Goal: Task Accomplishment & Management: Complete application form

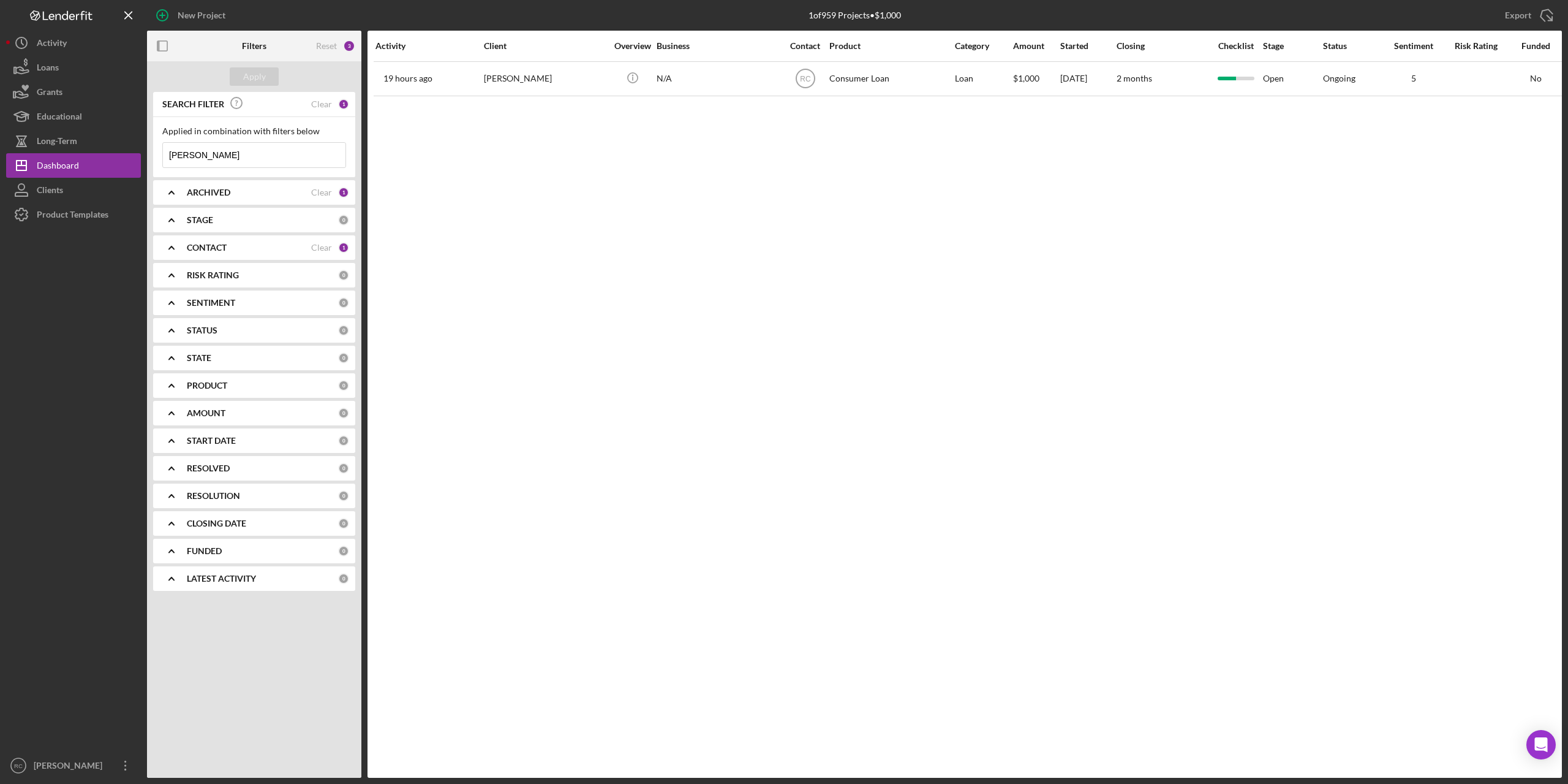
click at [228, 152] on input "[PERSON_NAME]" at bounding box center [254, 154] width 182 height 24
type input "s"
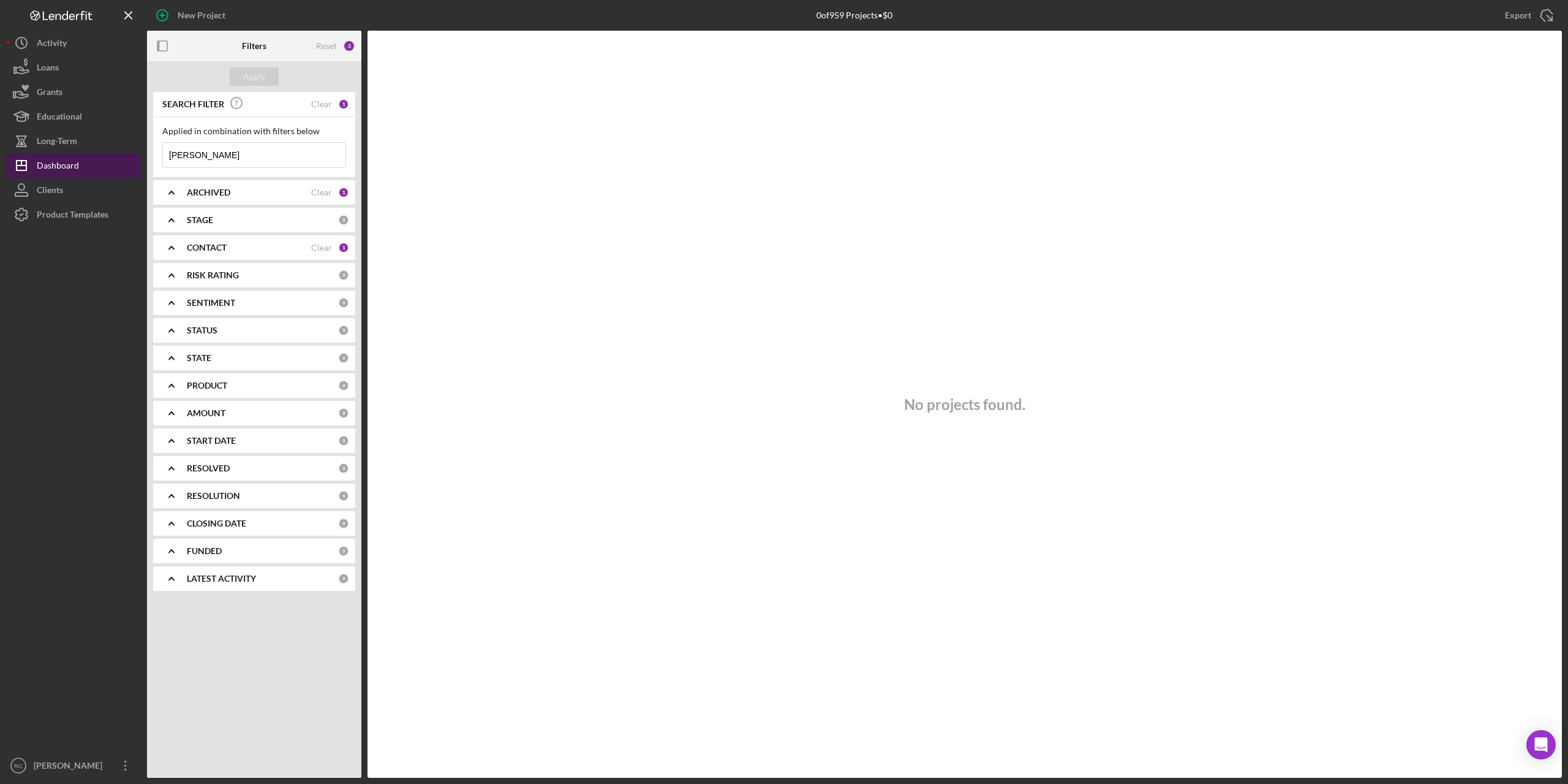
type input "[PERSON_NAME]"
click at [49, 164] on div "Dashboard" at bounding box center [58, 167] width 42 height 28
click at [206, 190] on b "ARCHIVED" at bounding box center [208, 192] width 43 height 10
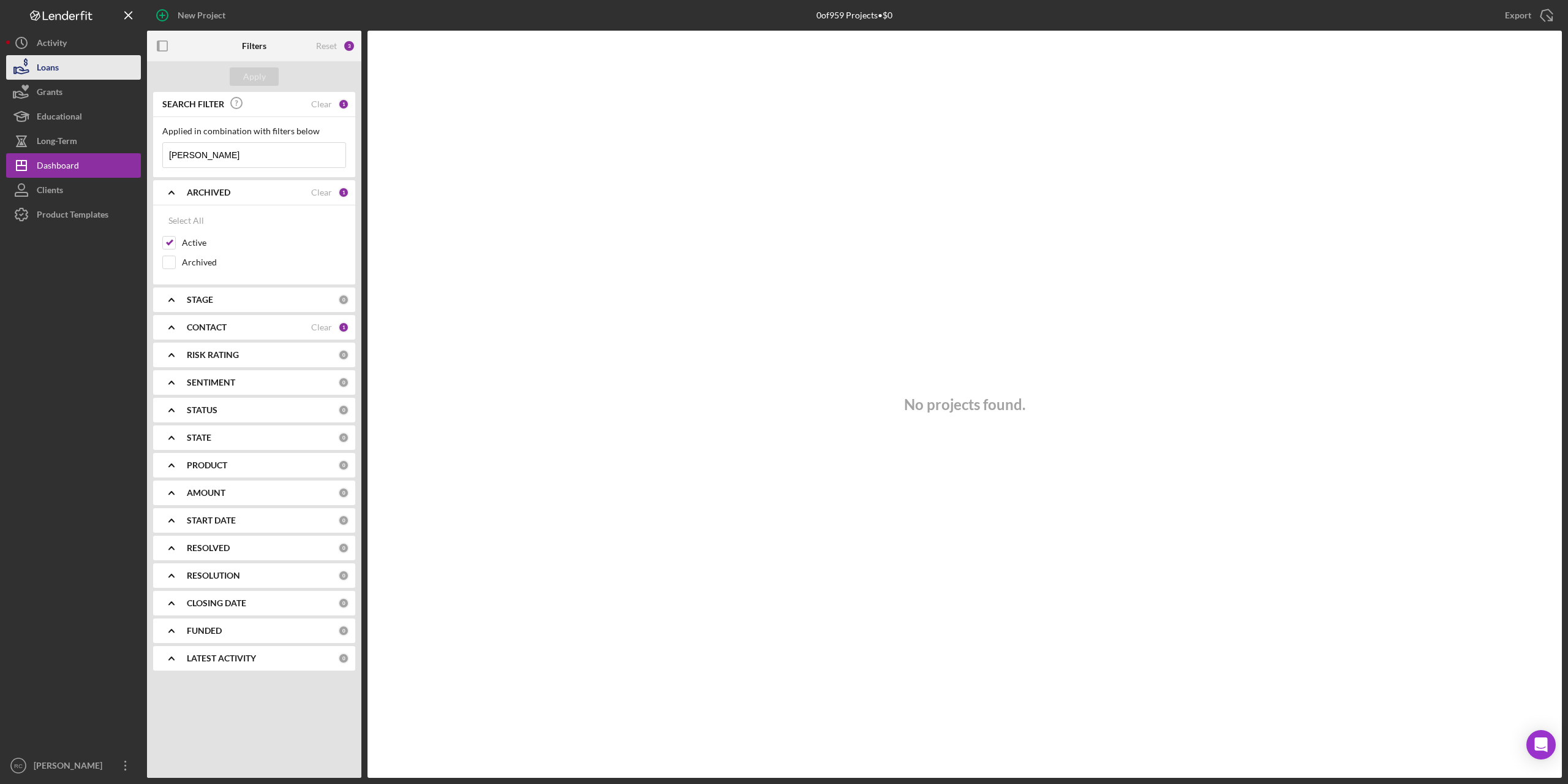
click at [50, 72] on div "Loans" at bounding box center [48, 69] width 22 height 28
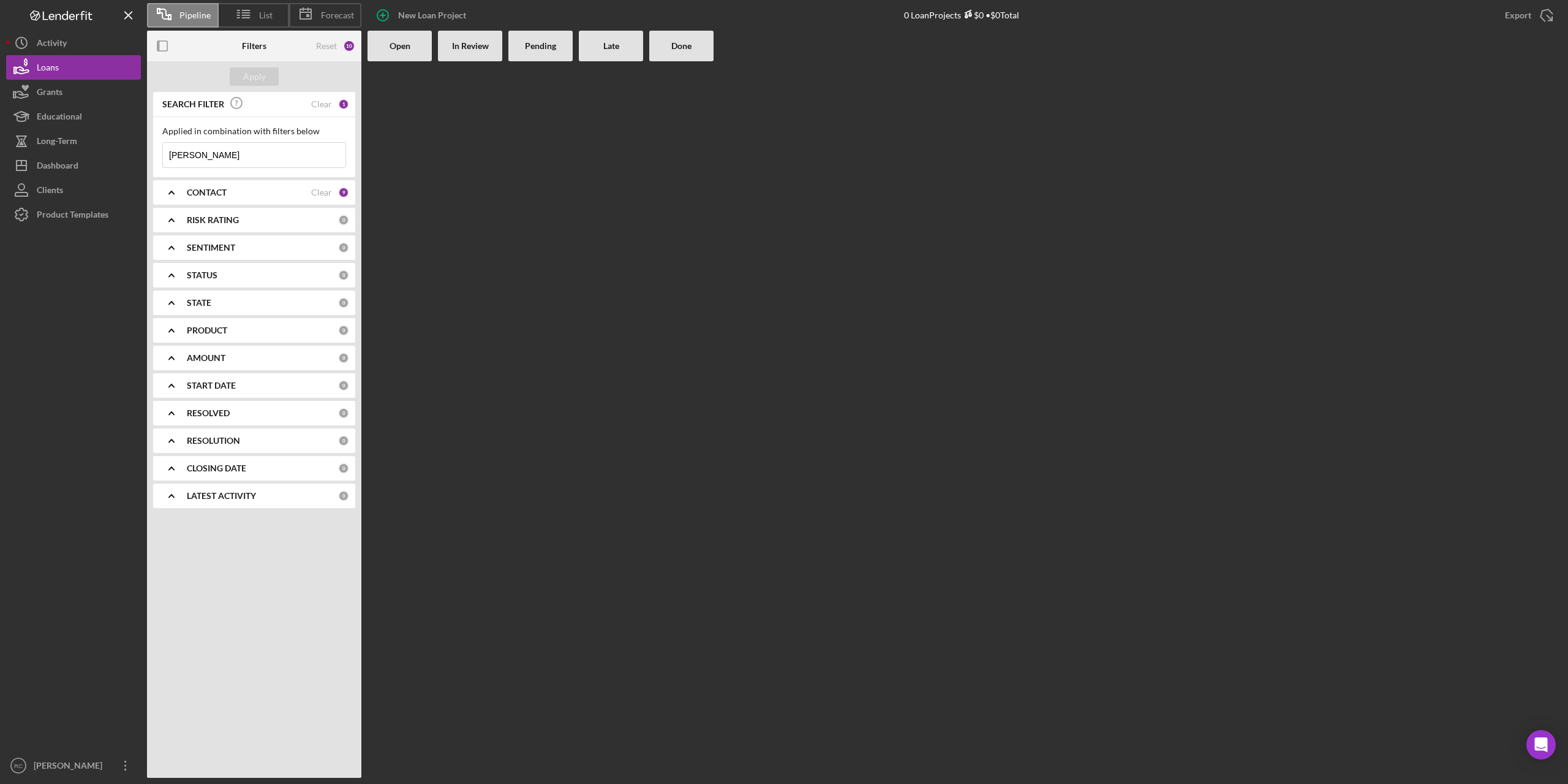
click at [209, 152] on input "[PERSON_NAME]" at bounding box center [254, 154] width 182 height 24
type input "b"
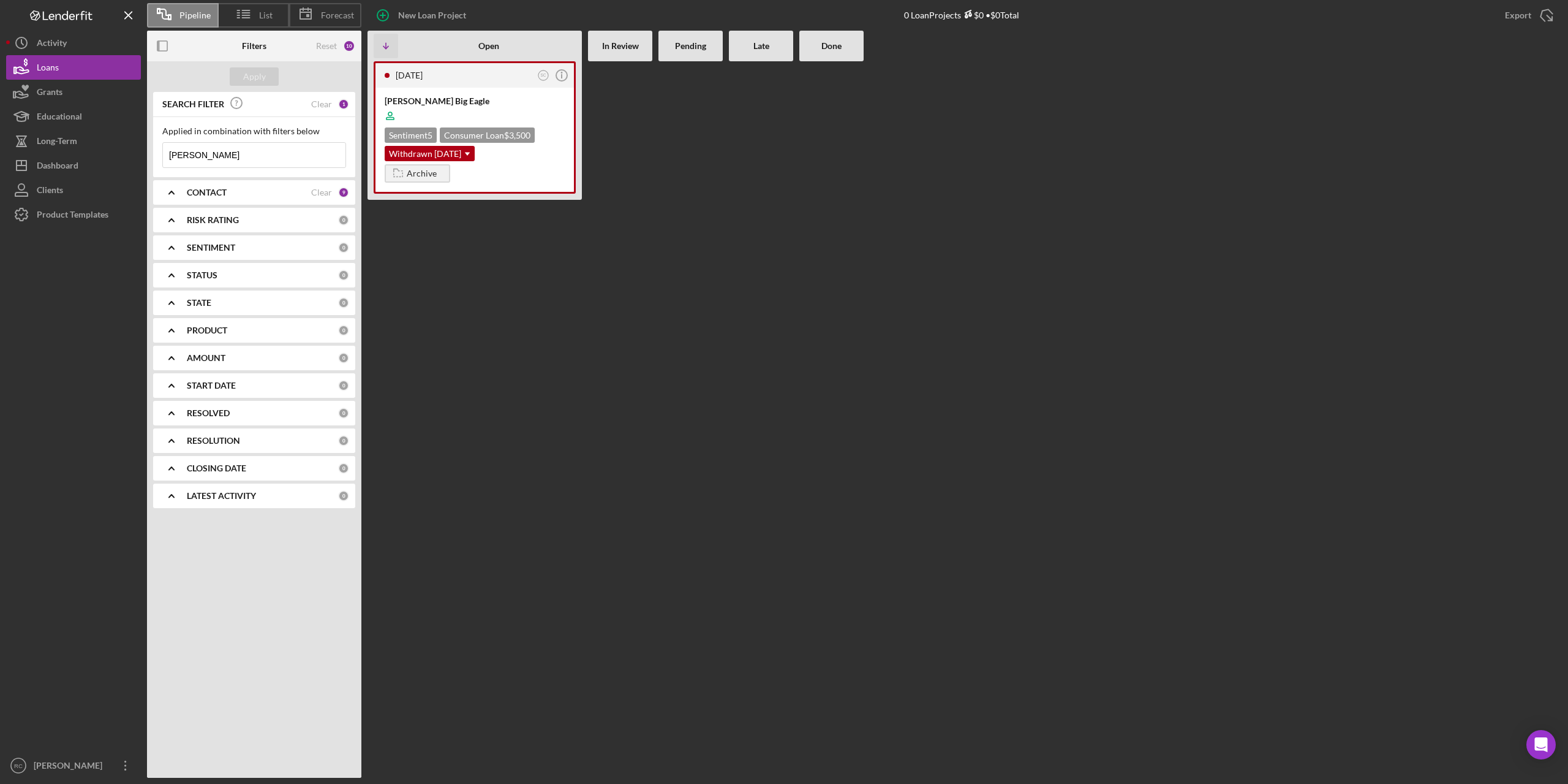
type input "[PERSON_NAME]"
click at [642, 299] on Review at bounding box center [620, 419] width 64 height 717
click at [415, 170] on div "Archive" at bounding box center [421, 173] width 30 height 18
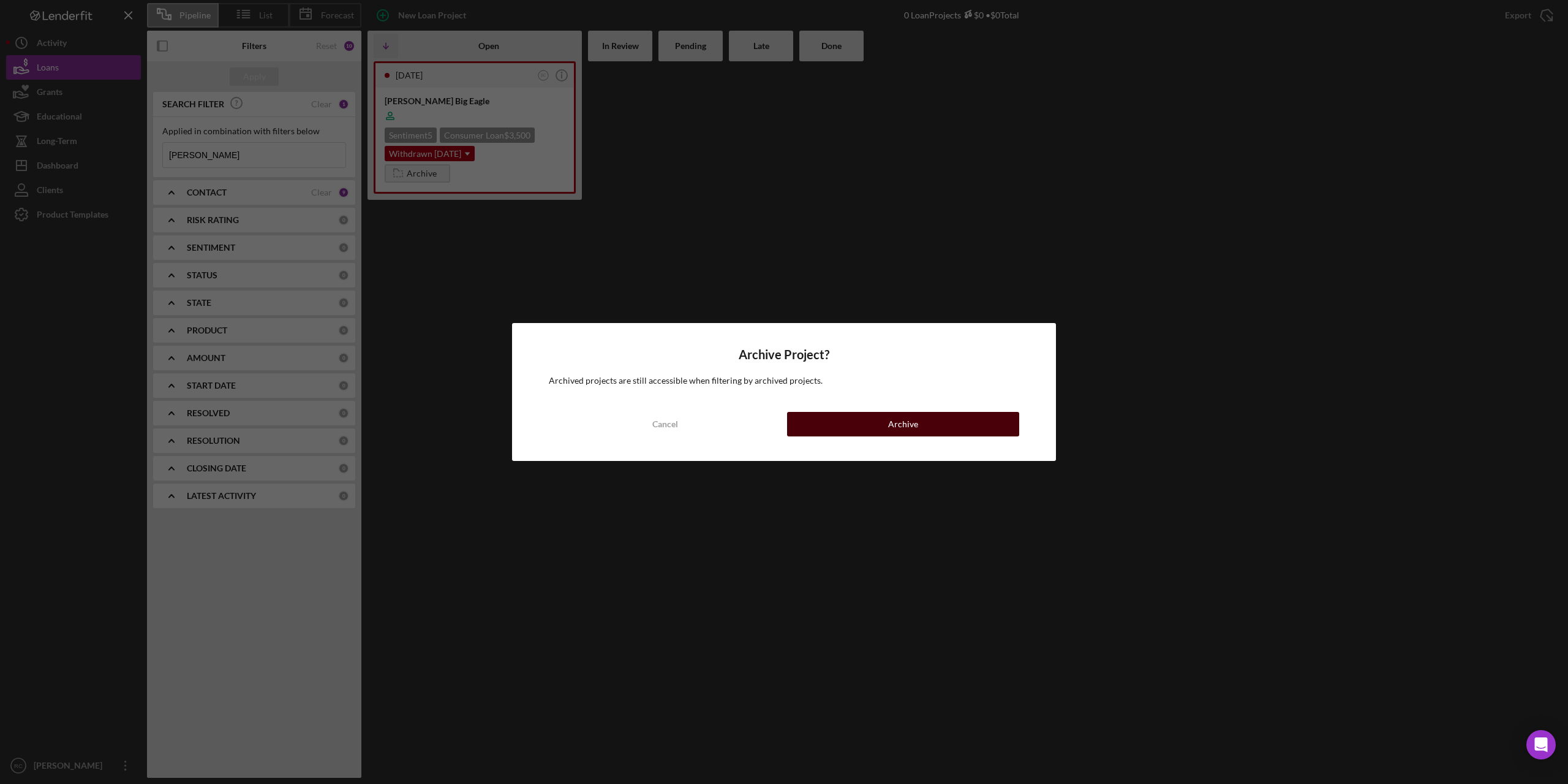
click at [909, 427] on div "Archive" at bounding box center [903, 424] width 30 height 24
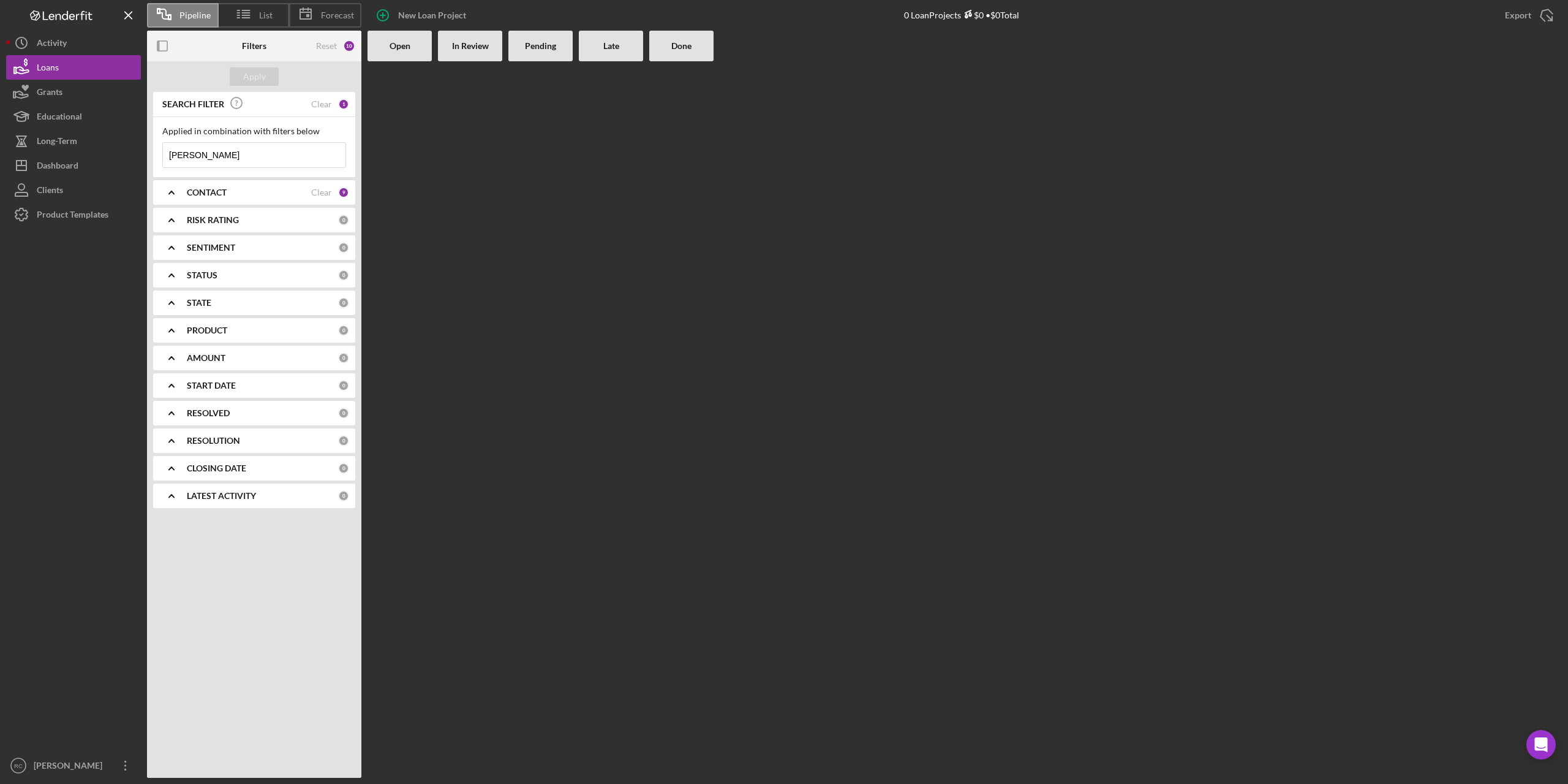
click at [348, 45] on div "10" at bounding box center [349, 45] width 12 height 12
click at [326, 45] on div "Reset" at bounding box center [326, 45] width 20 height 10
click at [258, 77] on div "Apply" at bounding box center [254, 76] width 23 height 18
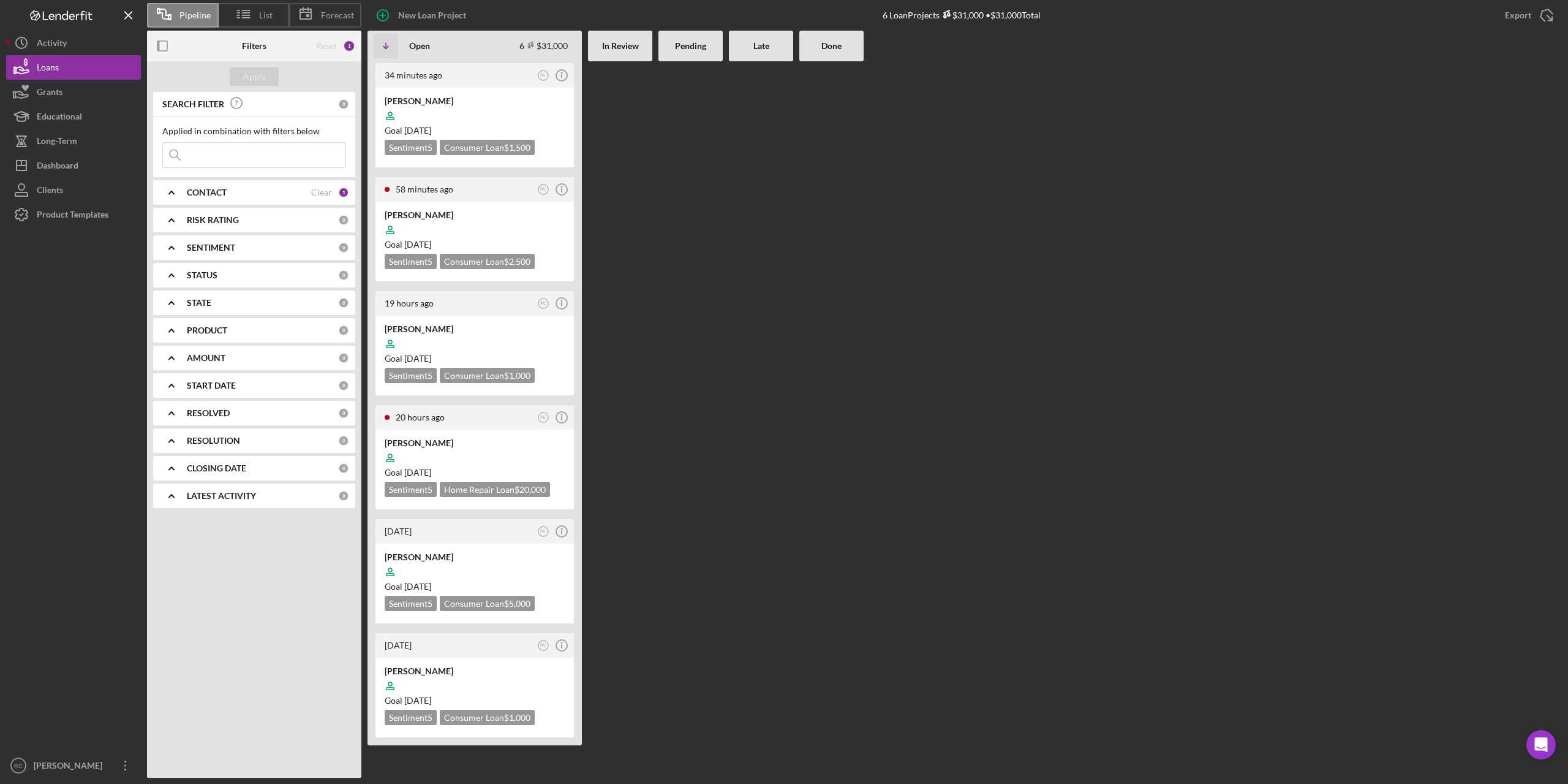
click at [201, 148] on input at bounding box center [254, 154] width 182 height 24
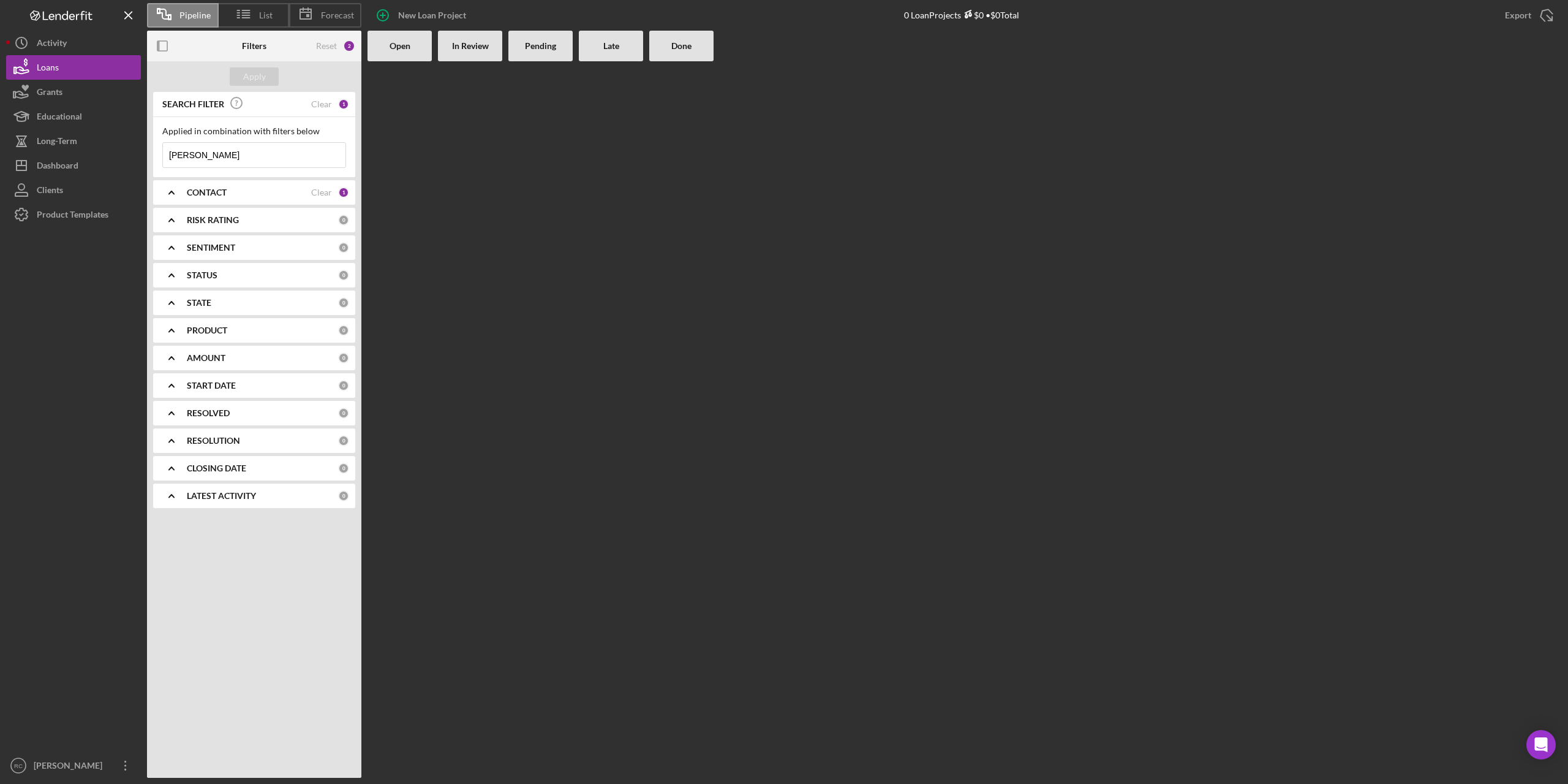
type input "[PERSON_NAME]"
click at [231, 214] on div "RISK RATING 0" at bounding box center [268, 220] width 162 height 24
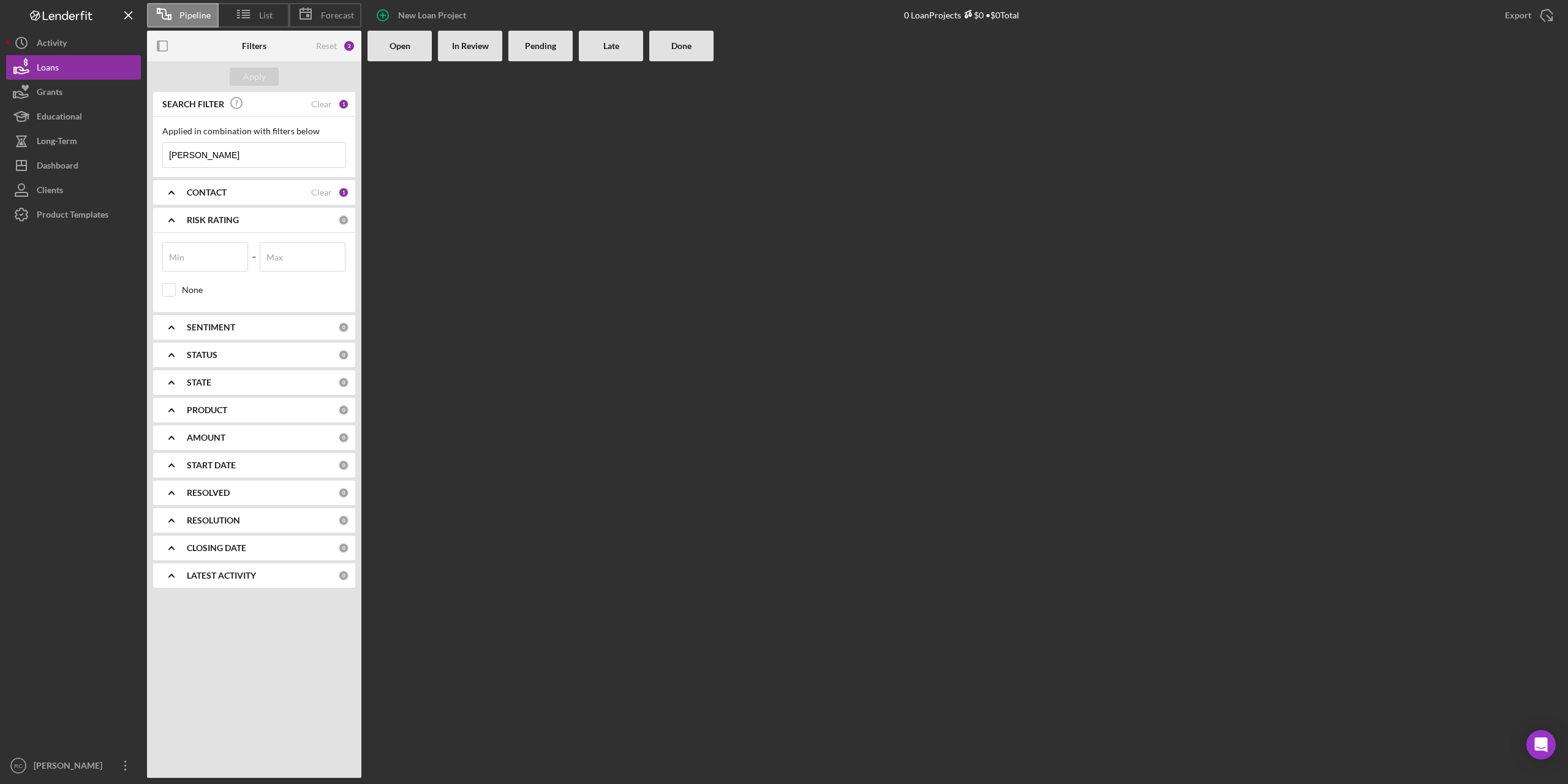
click at [219, 350] on div "STATUS" at bounding box center [262, 354] width 151 height 10
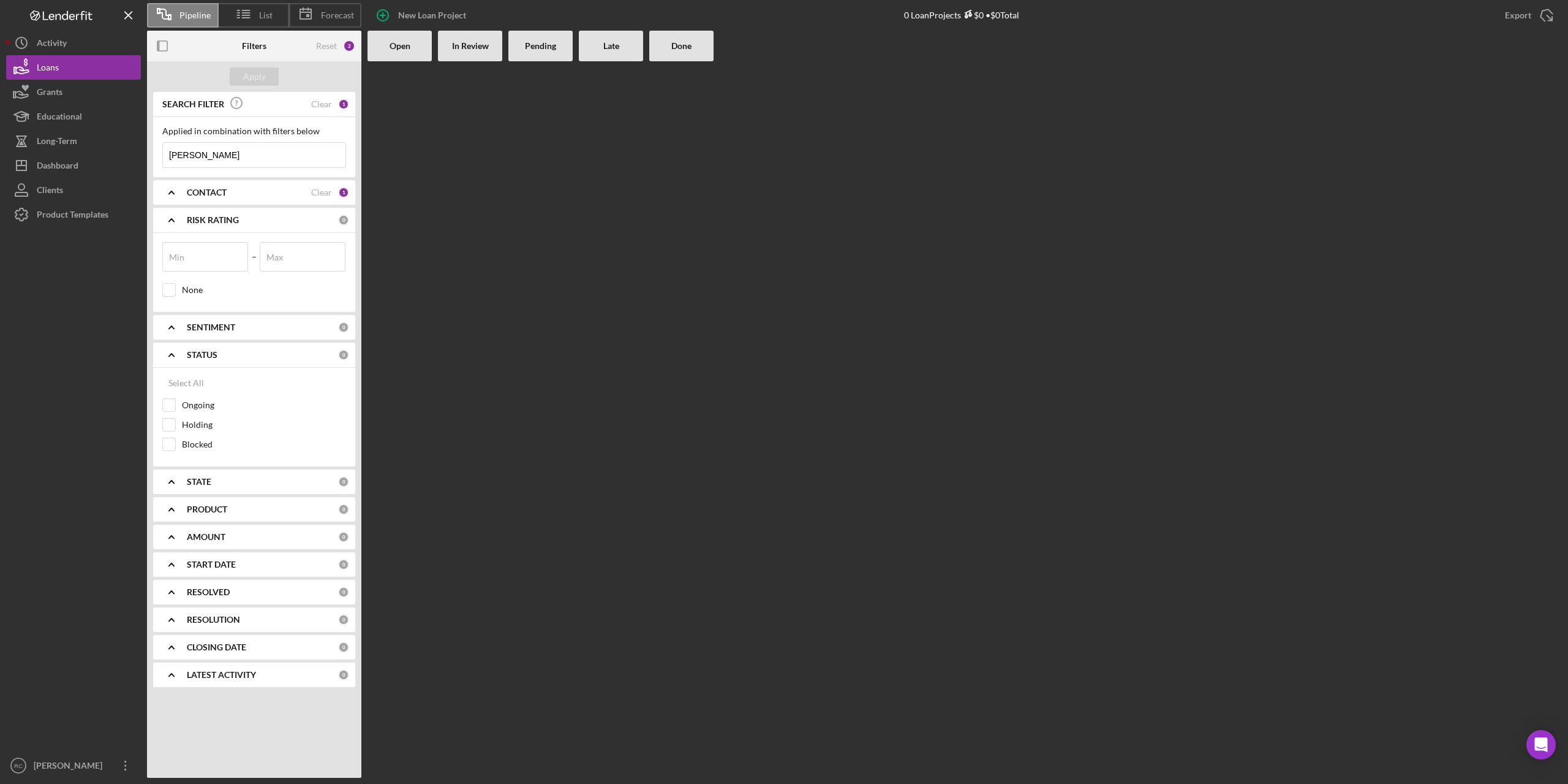
click at [206, 326] on b "SENTIMENT" at bounding box center [211, 326] width 48 height 10
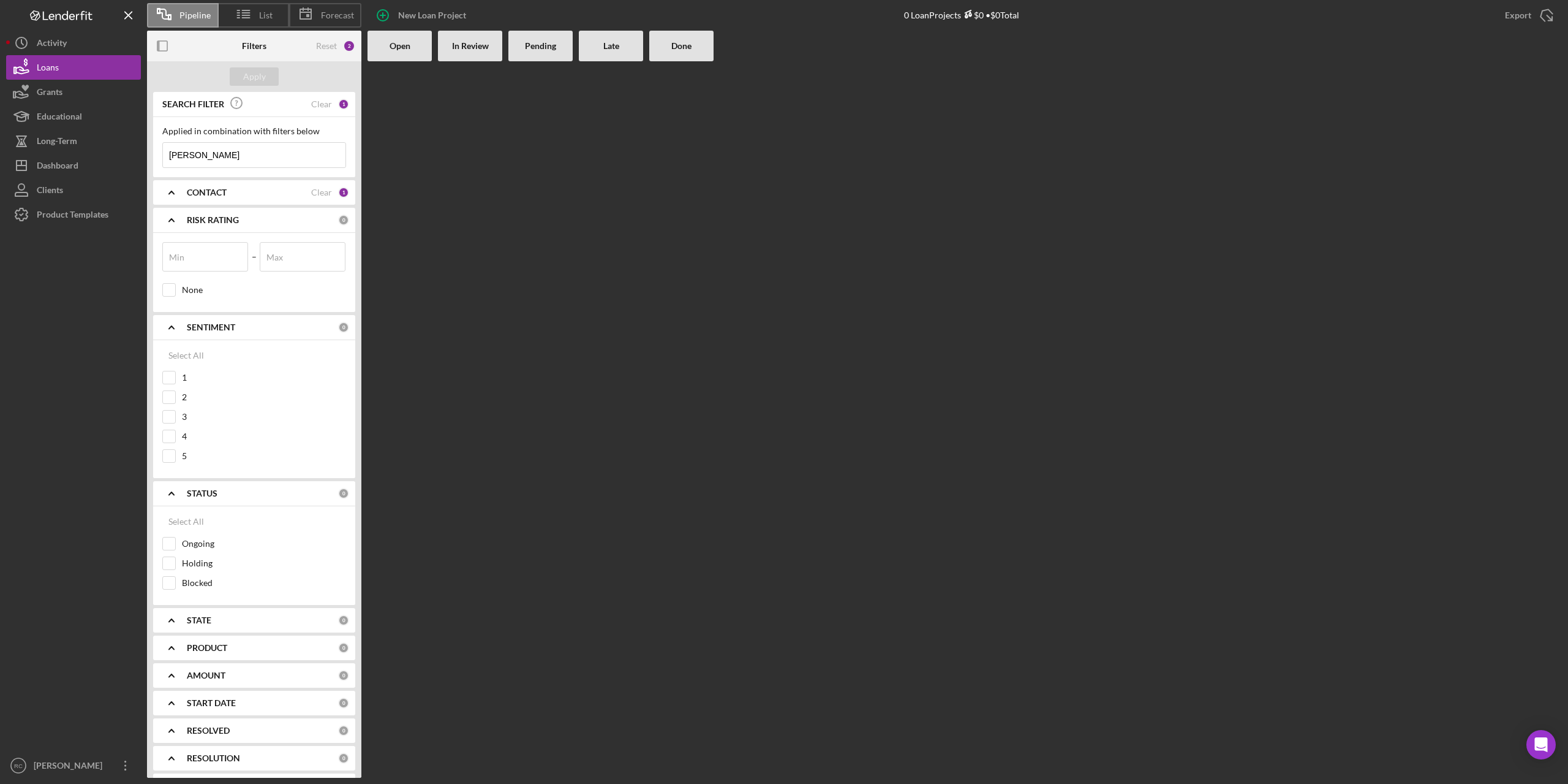
click at [214, 198] on div "CONTACT Clear 1" at bounding box center [268, 192] width 162 height 11
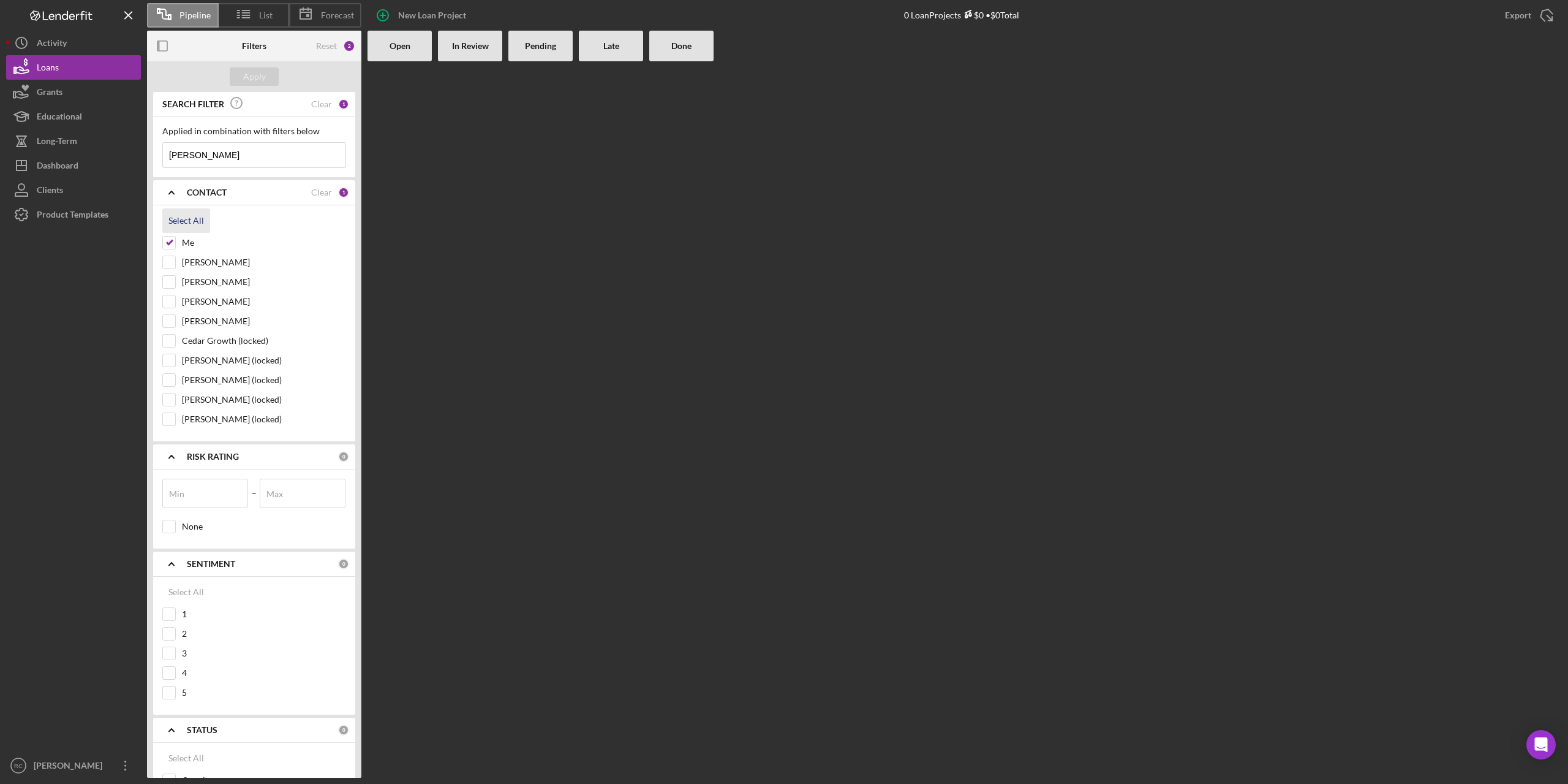
click at [192, 222] on div "Select All" at bounding box center [186, 220] width 36 height 24
checkbox input "true"
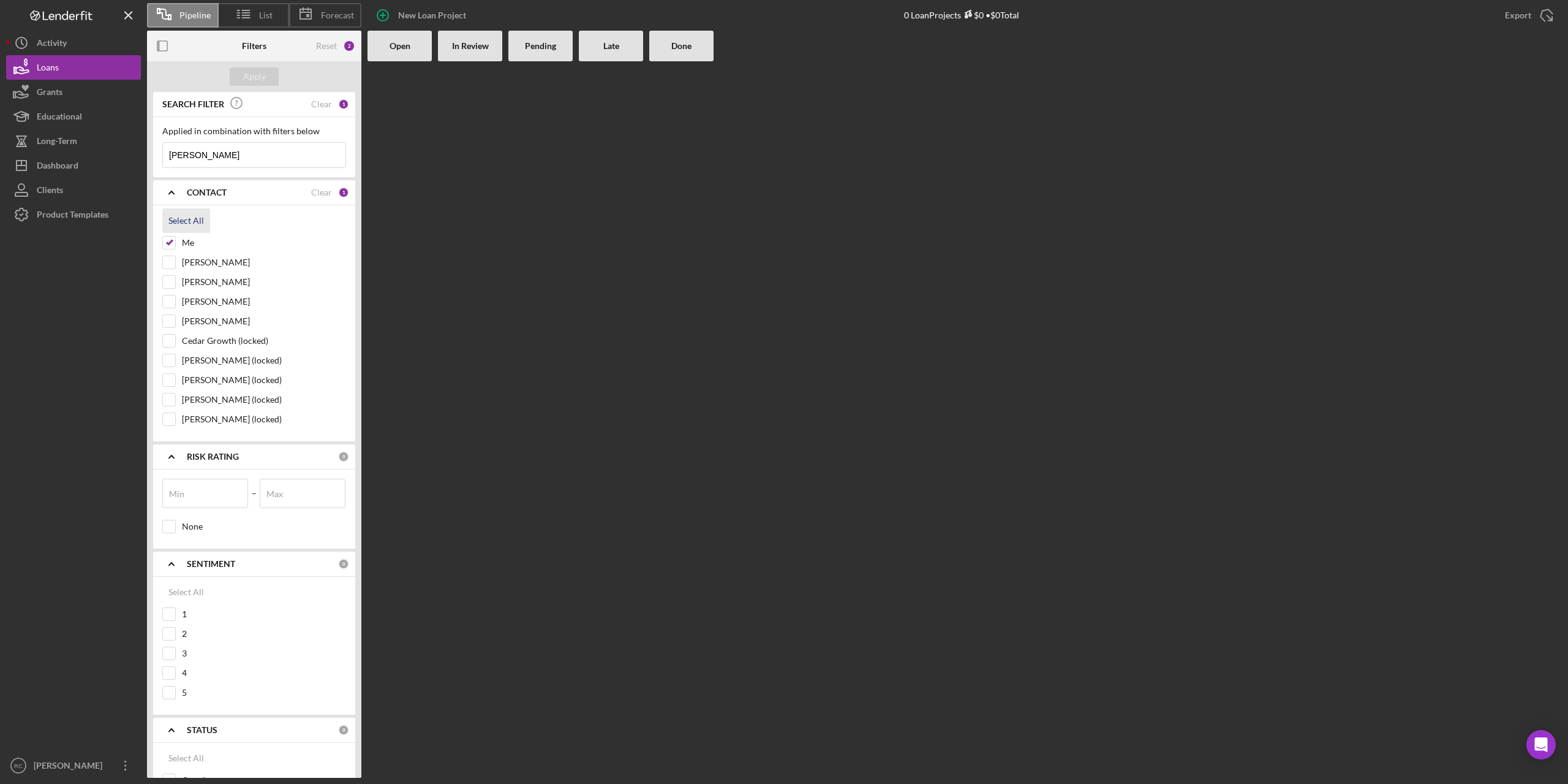
checkbox input "true"
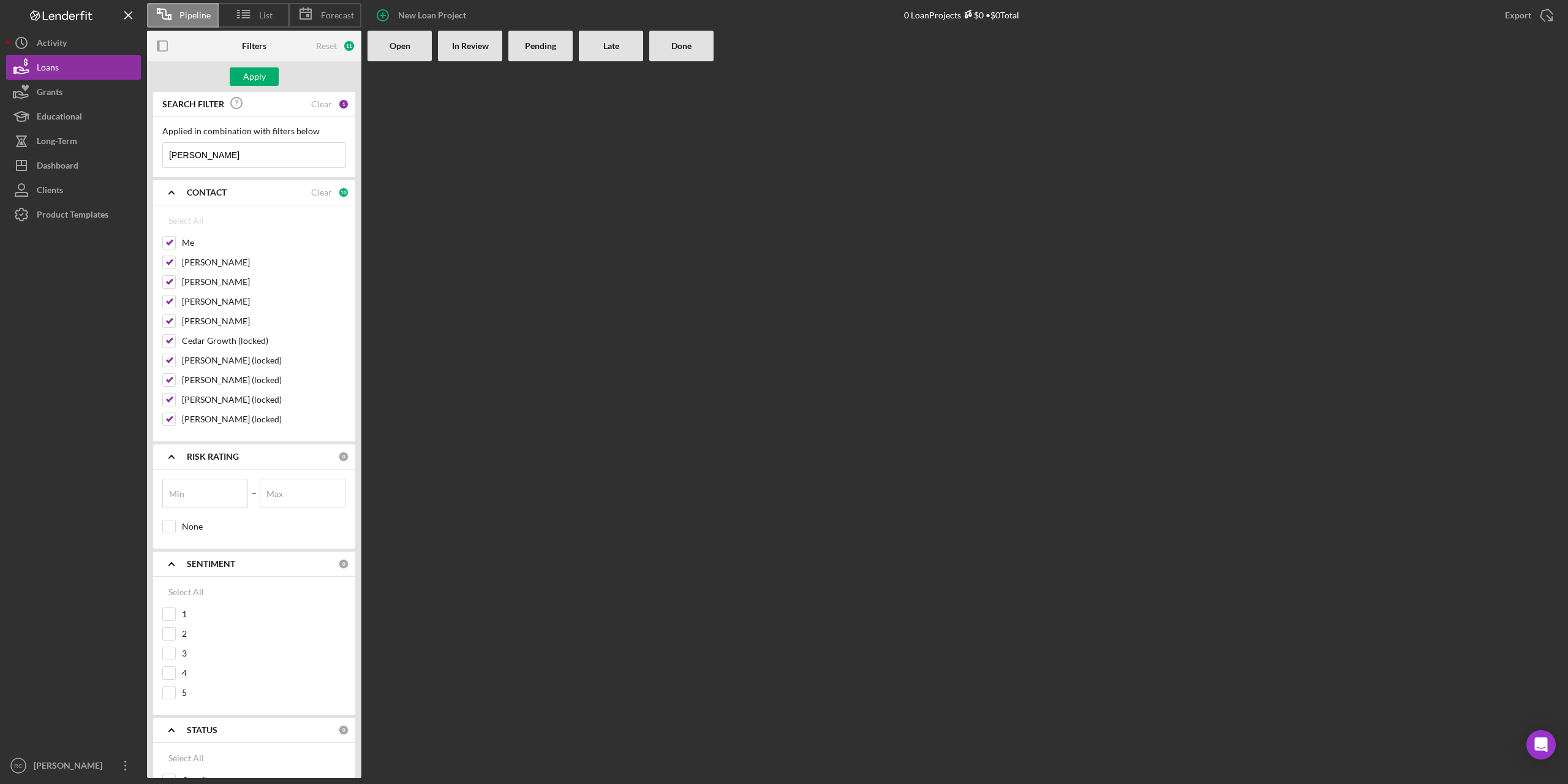
scroll to position [294, 0]
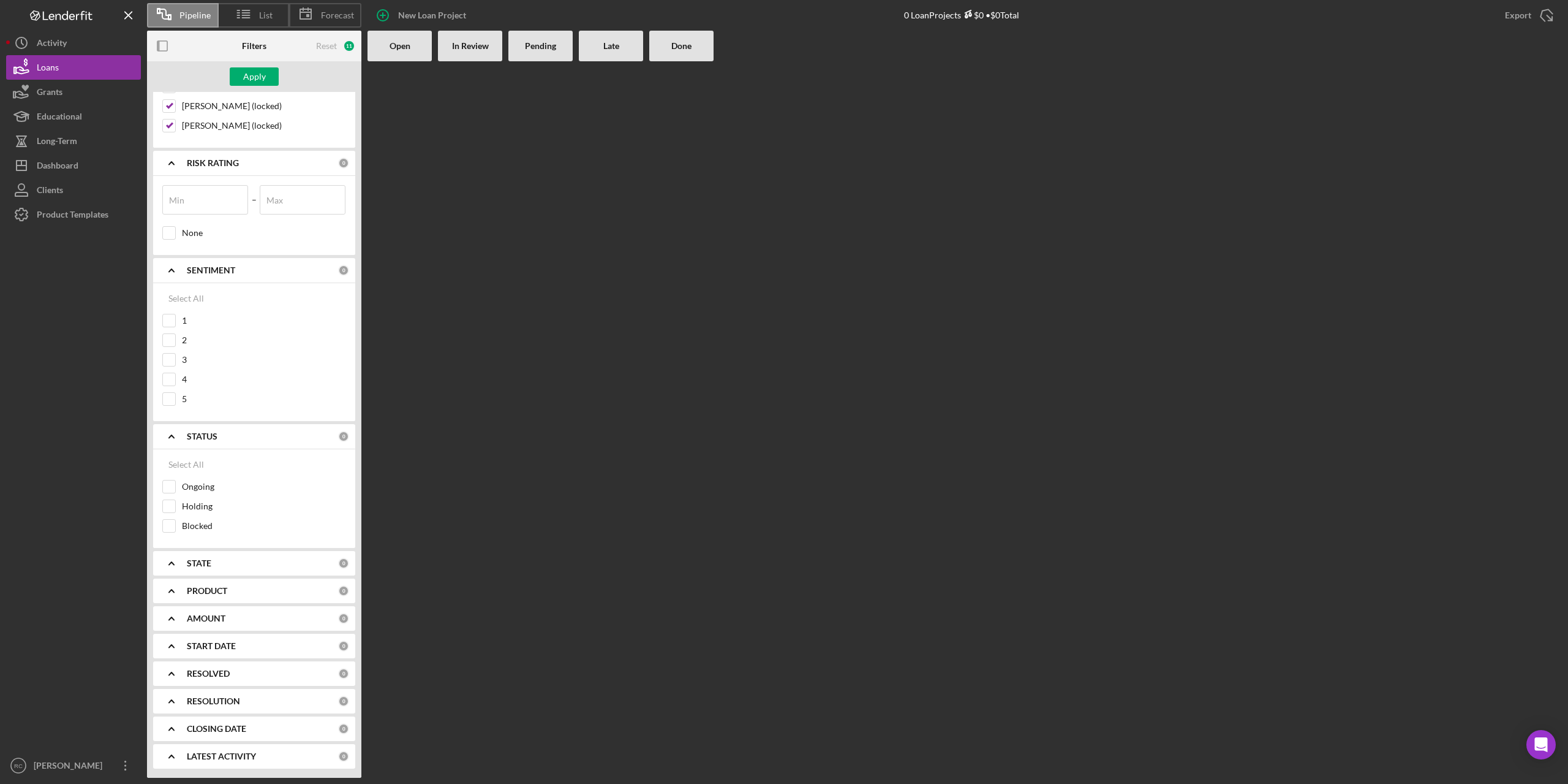
click at [241, 567] on div "STATE" at bounding box center [262, 563] width 151 height 10
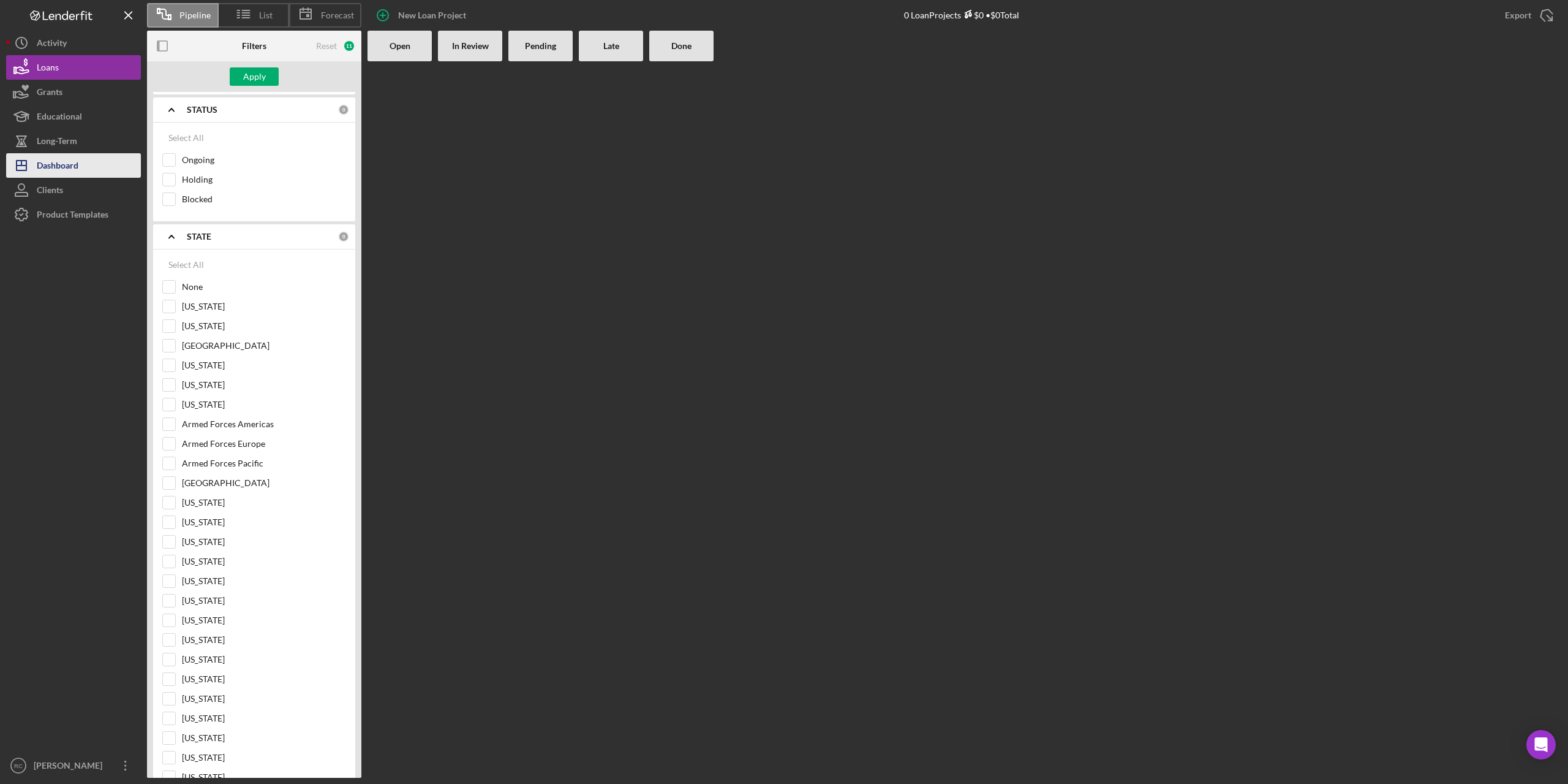
click at [64, 157] on div "Dashboard" at bounding box center [57, 167] width 42 height 28
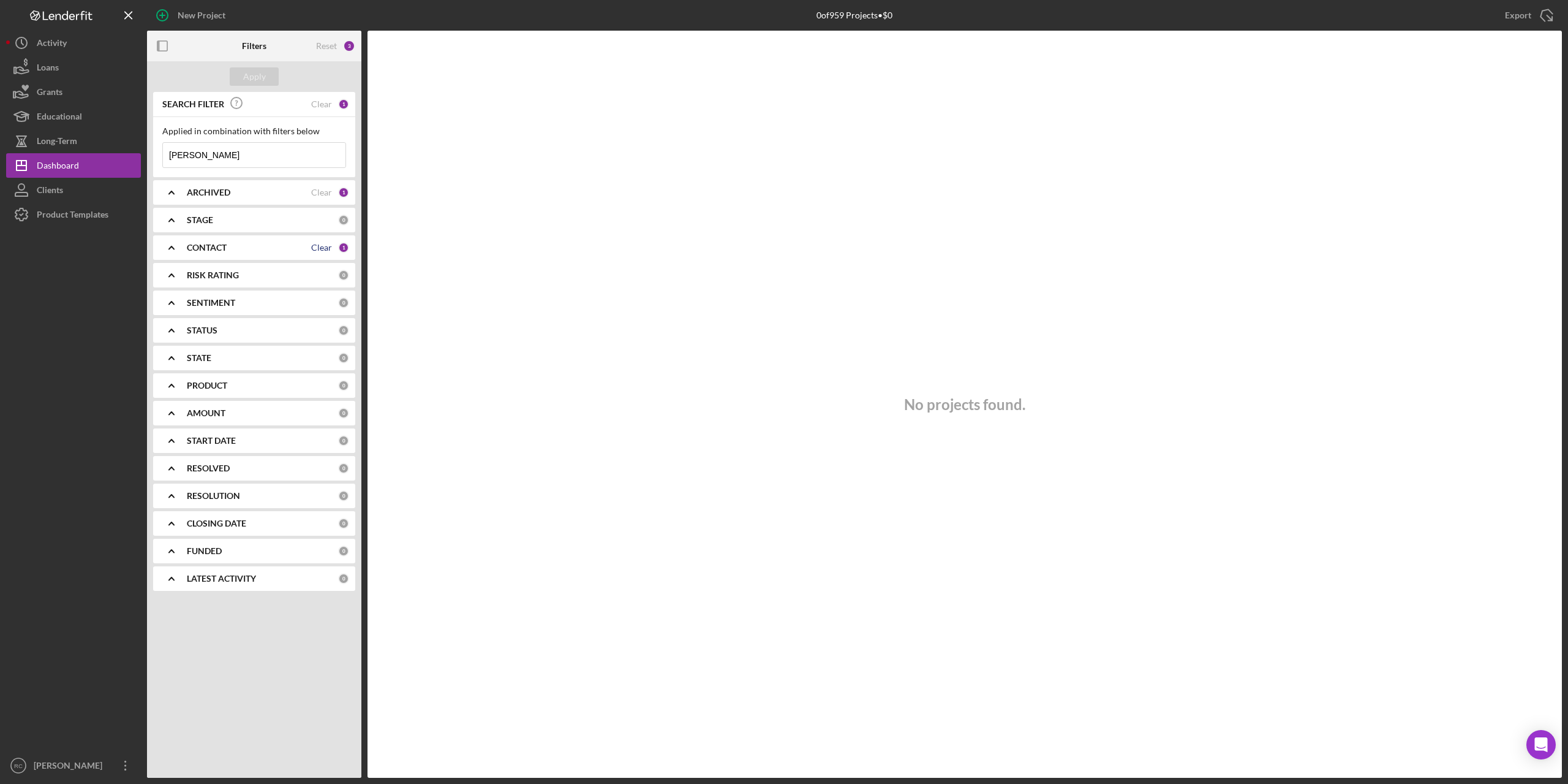
click at [318, 245] on div "Clear" at bounding box center [321, 247] width 20 height 10
click at [205, 192] on b "ARCHIVED" at bounding box center [208, 192] width 43 height 10
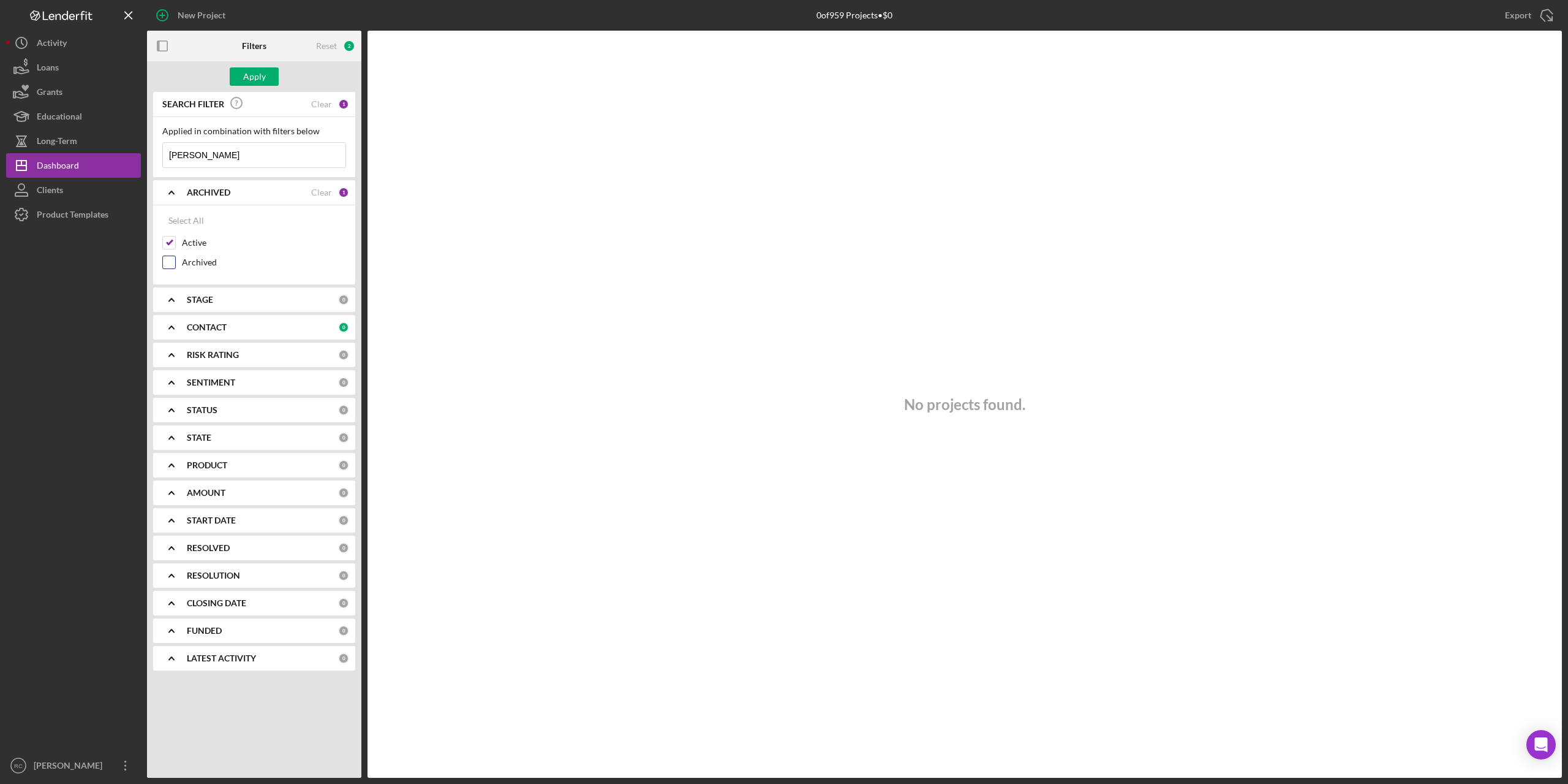
click at [168, 258] on input "Archived" at bounding box center [169, 262] width 12 height 12
checkbox input "true"
click at [258, 81] on div "Apply" at bounding box center [254, 76] width 23 height 18
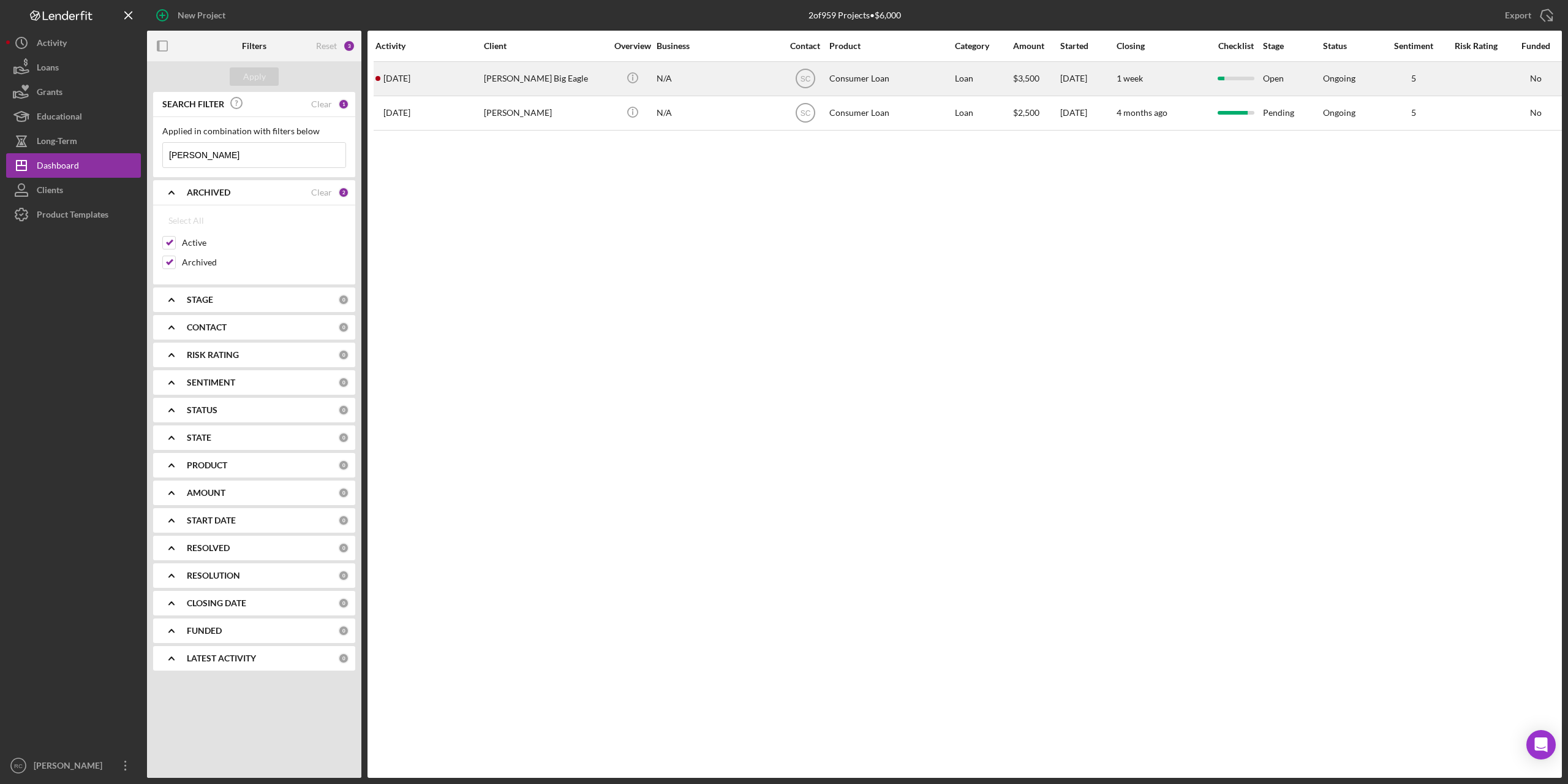
click at [511, 75] on div "[PERSON_NAME] Big Eagle" at bounding box center [544, 78] width 122 height 32
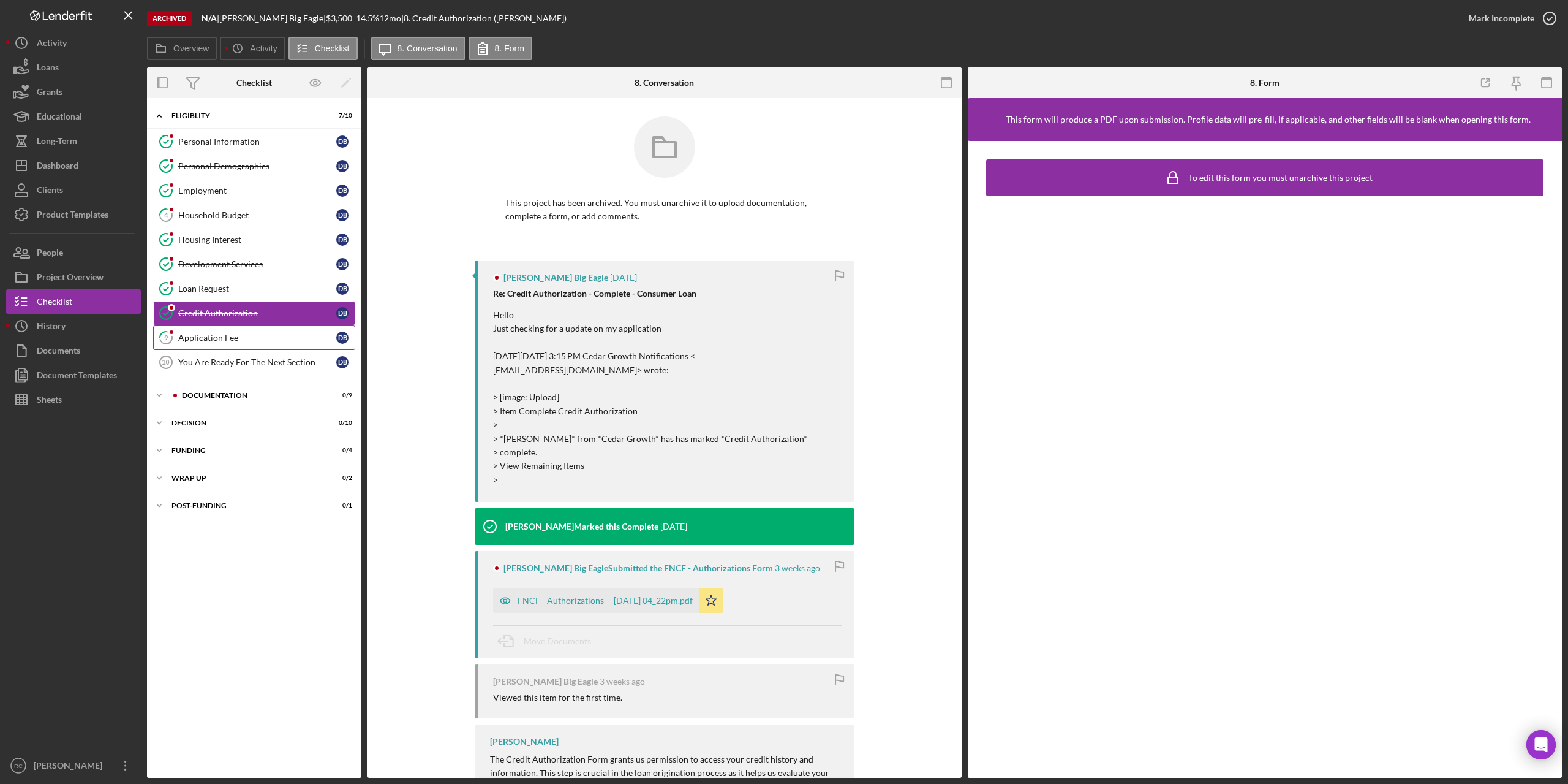
click at [231, 338] on div "Application Fee" at bounding box center [258, 337] width 158 height 10
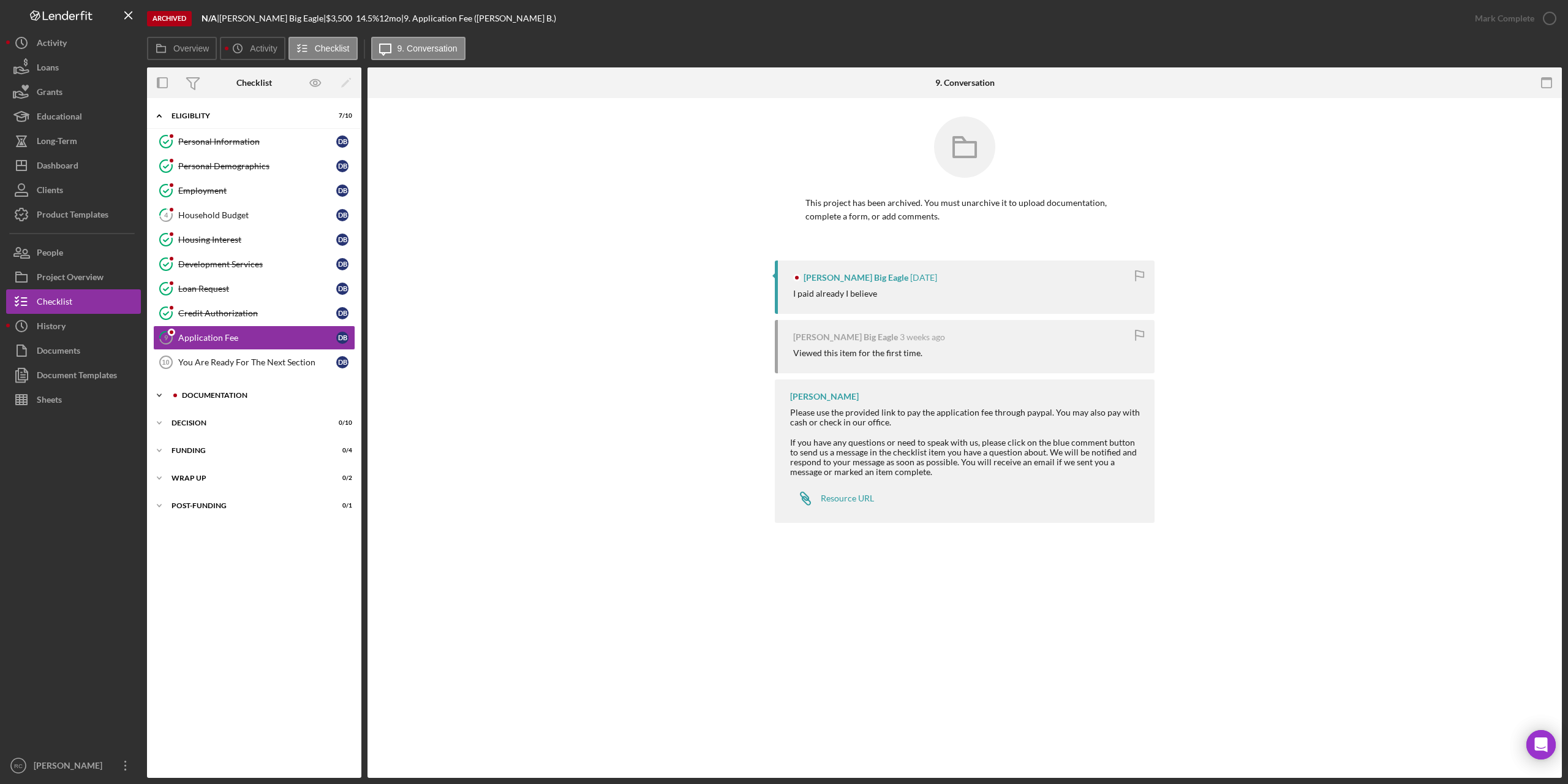
click at [233, 394] on div "Documentation" at bounding box center [264, 395] width 164 height 7
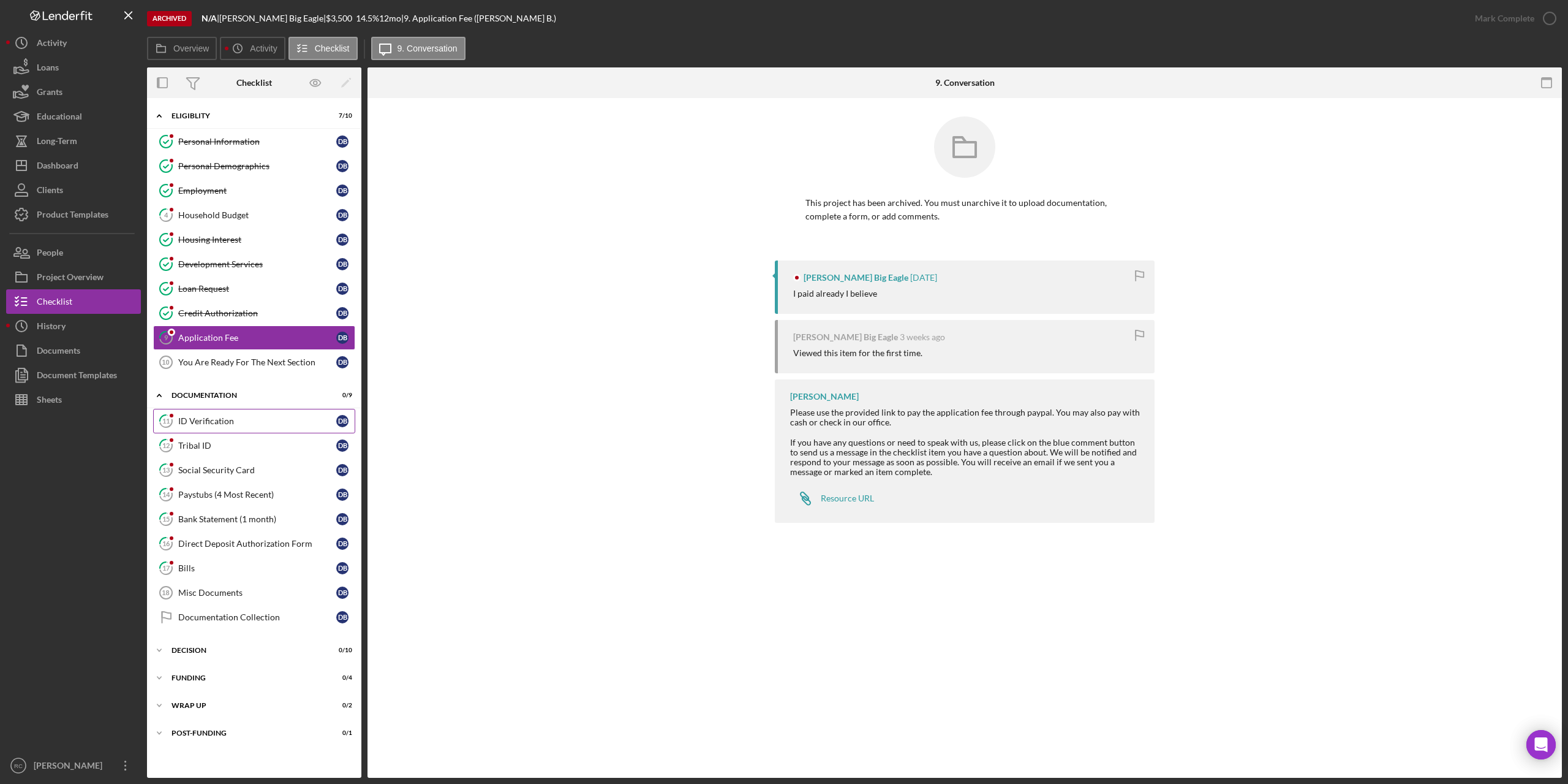
click at [220, 423] on div "ID Verification" at bounding box center [258, 420] width 158 height 10
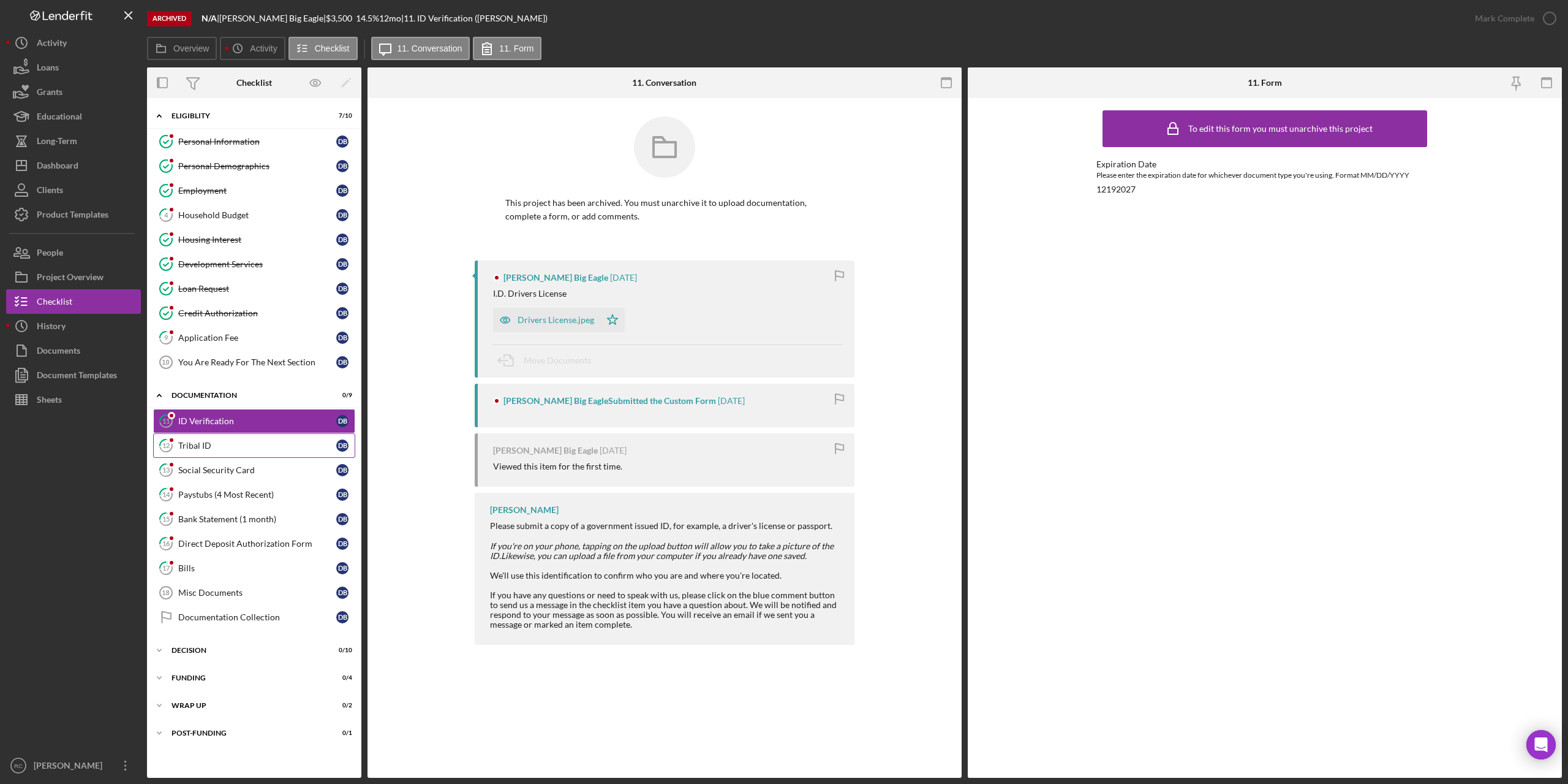
click at [205, 444] on div "Tribal ID" at bounding box center [258, 445] width 158 height 10
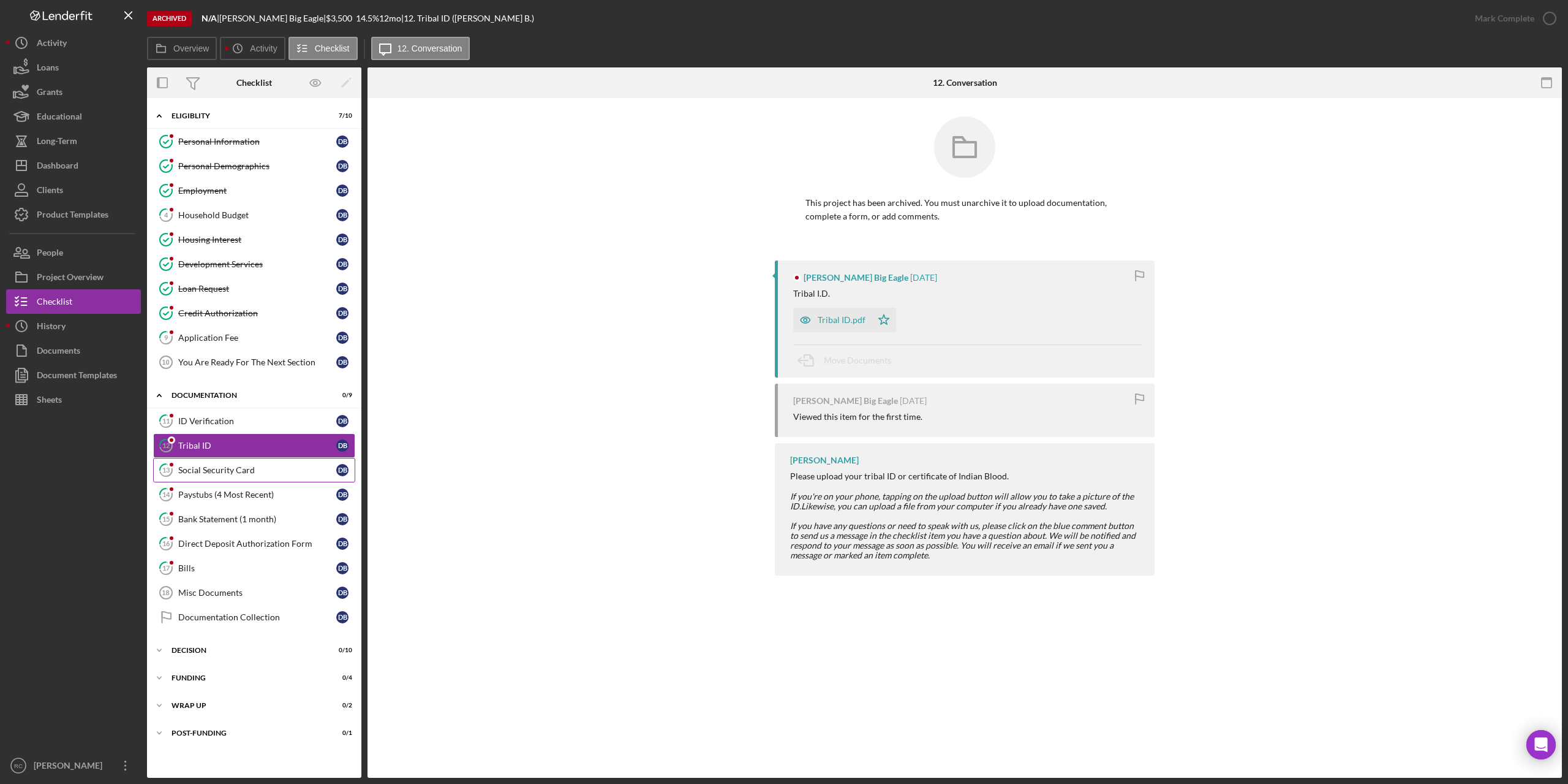
click at [209, 462] on link "13 Social Security Card D B" at bounding box center [254, 469] width 202 height 24
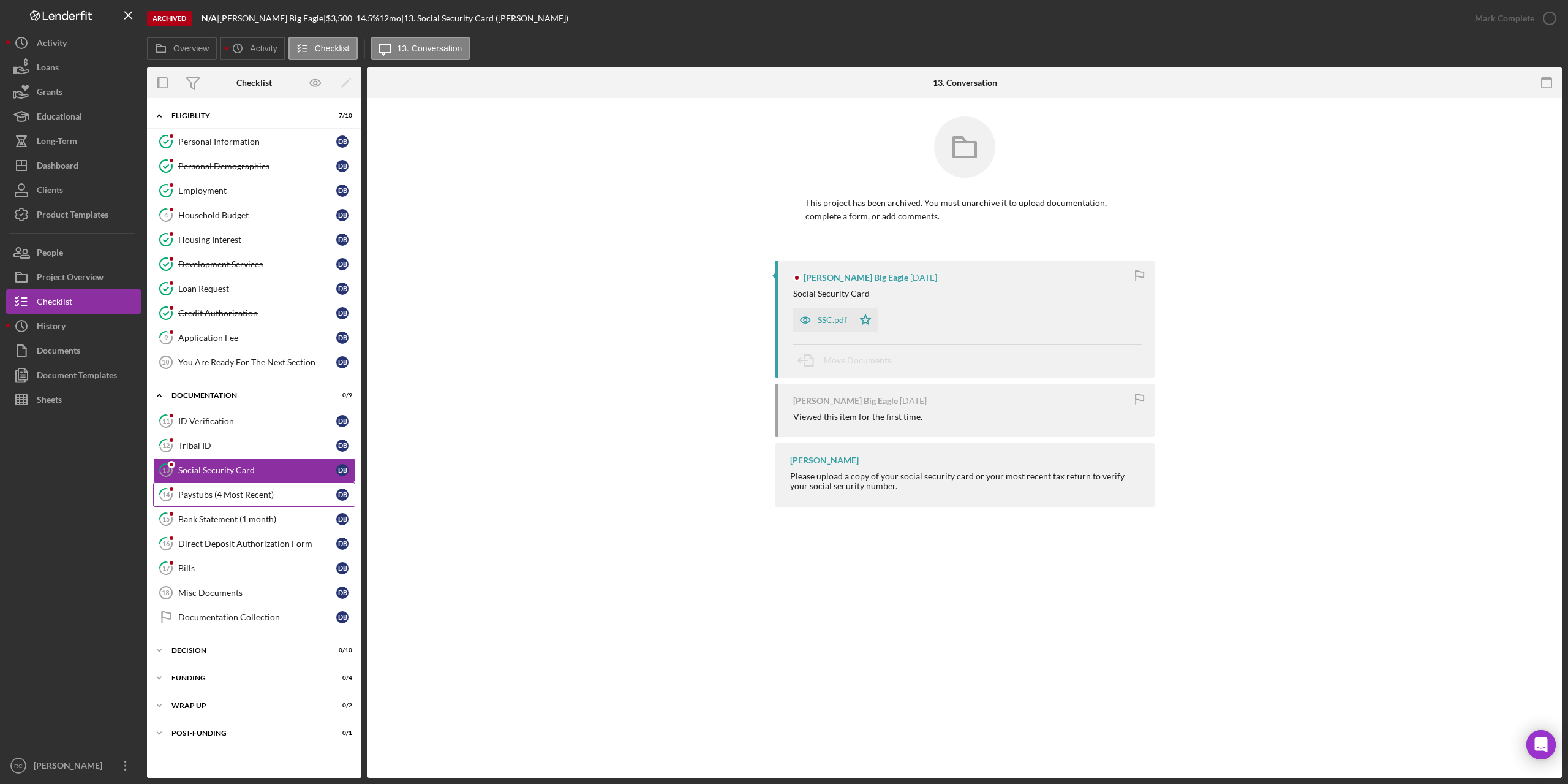
click at [212, 490] on div "Paystubs (4 Most Recent)" at bounding box center [258, 494] width 158 height 10
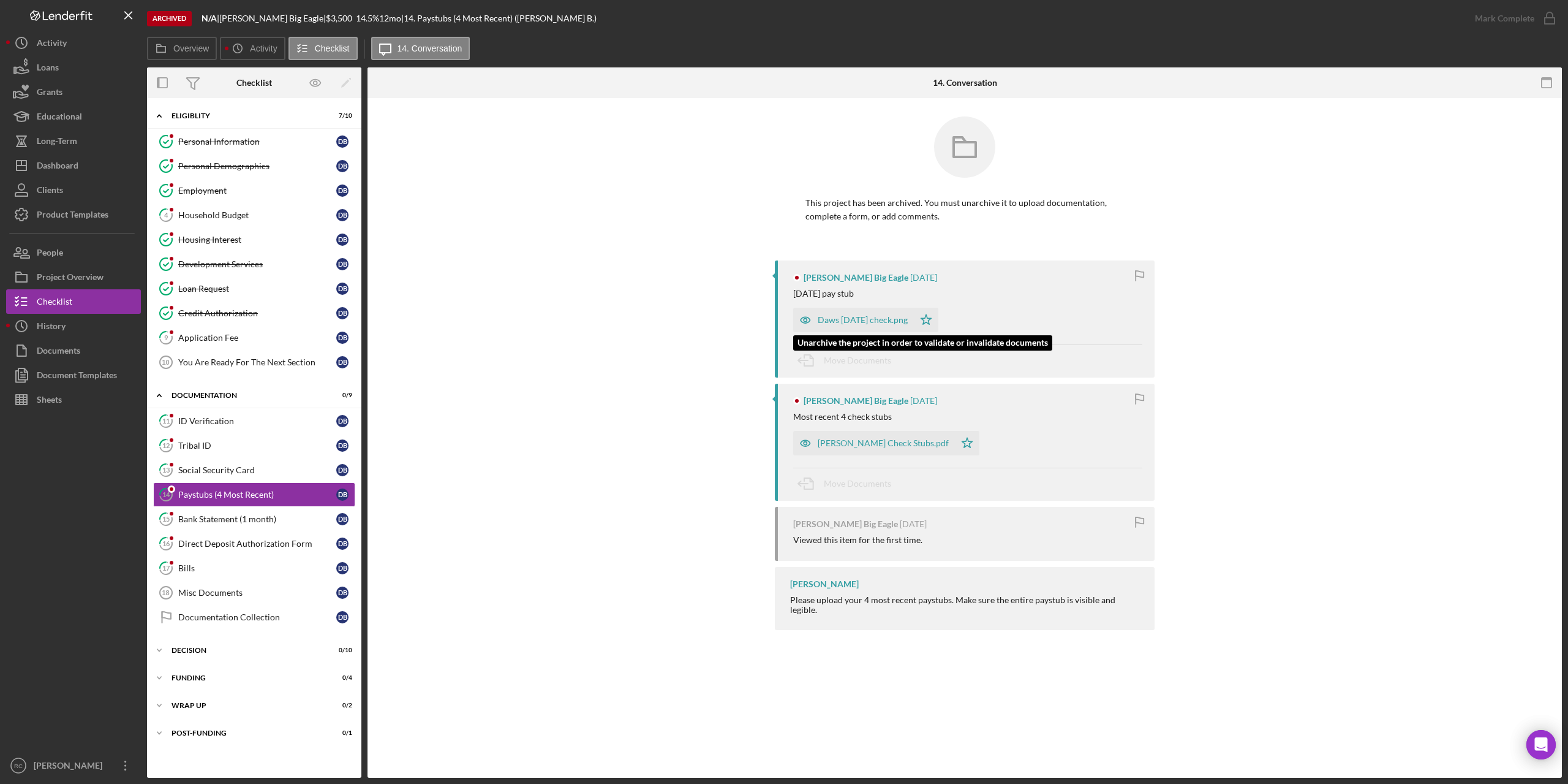
click at [884, 318] on div "Daws 8-1-2025 check.png" at bounding box center [863, 319] width 90 height 10
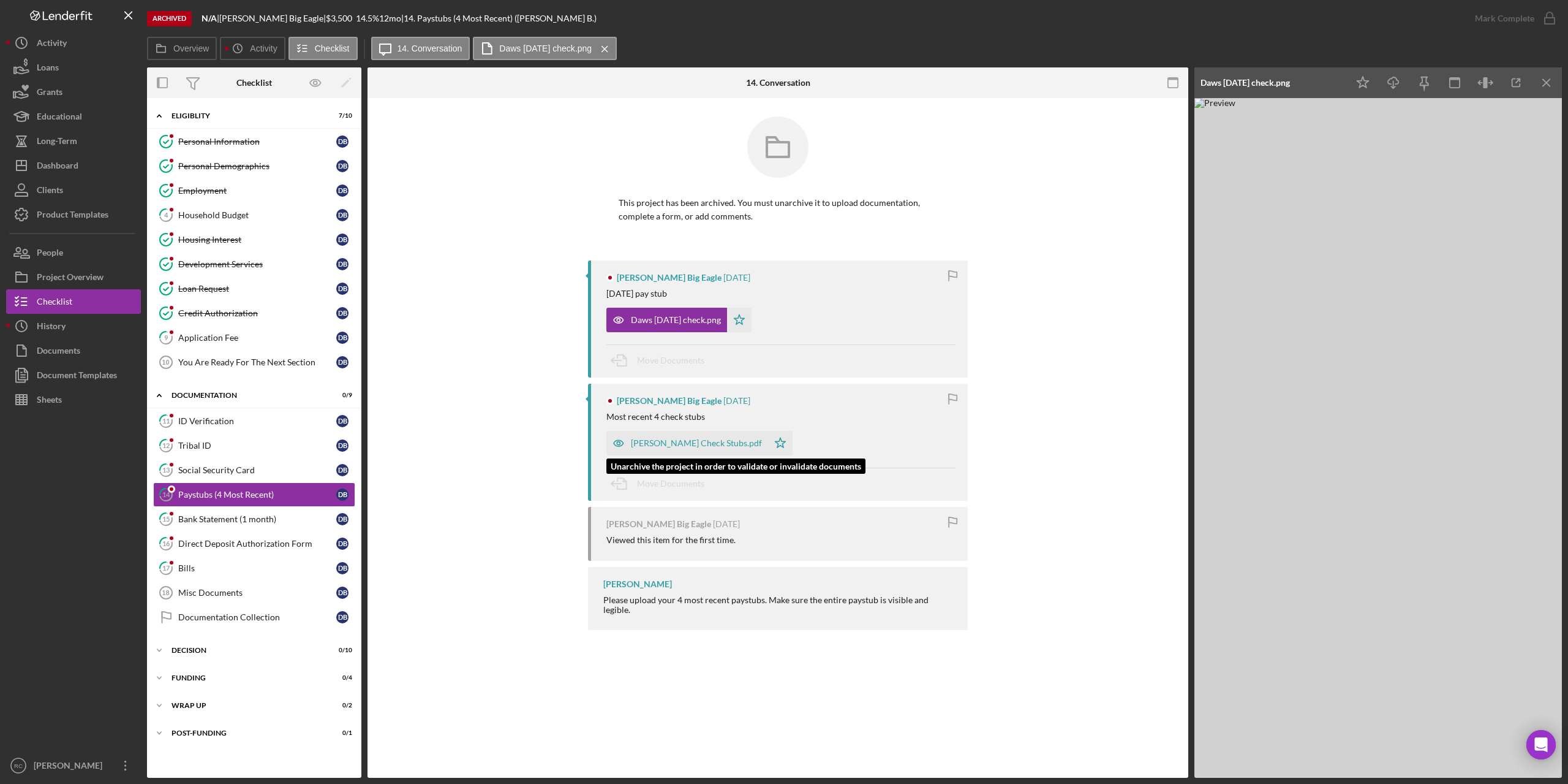
click at [672, 447] on div "Dawson Check Stubs.pdf" at bounding box center [696, 443] width 131 height 10
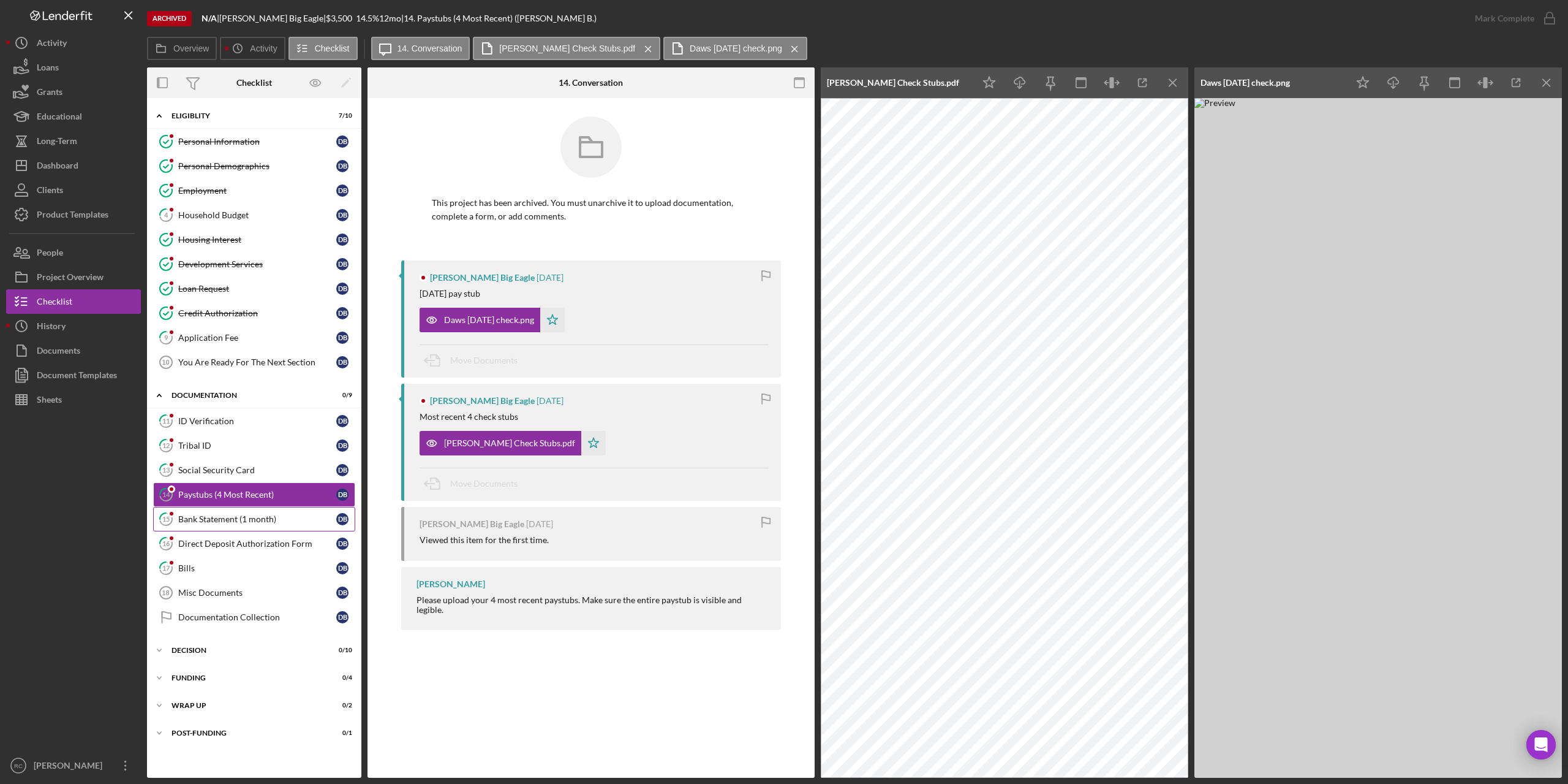
click at [256, 520] on div "Bank Statement (1 month)" at bounding box center [258, 518] width 158 height 10
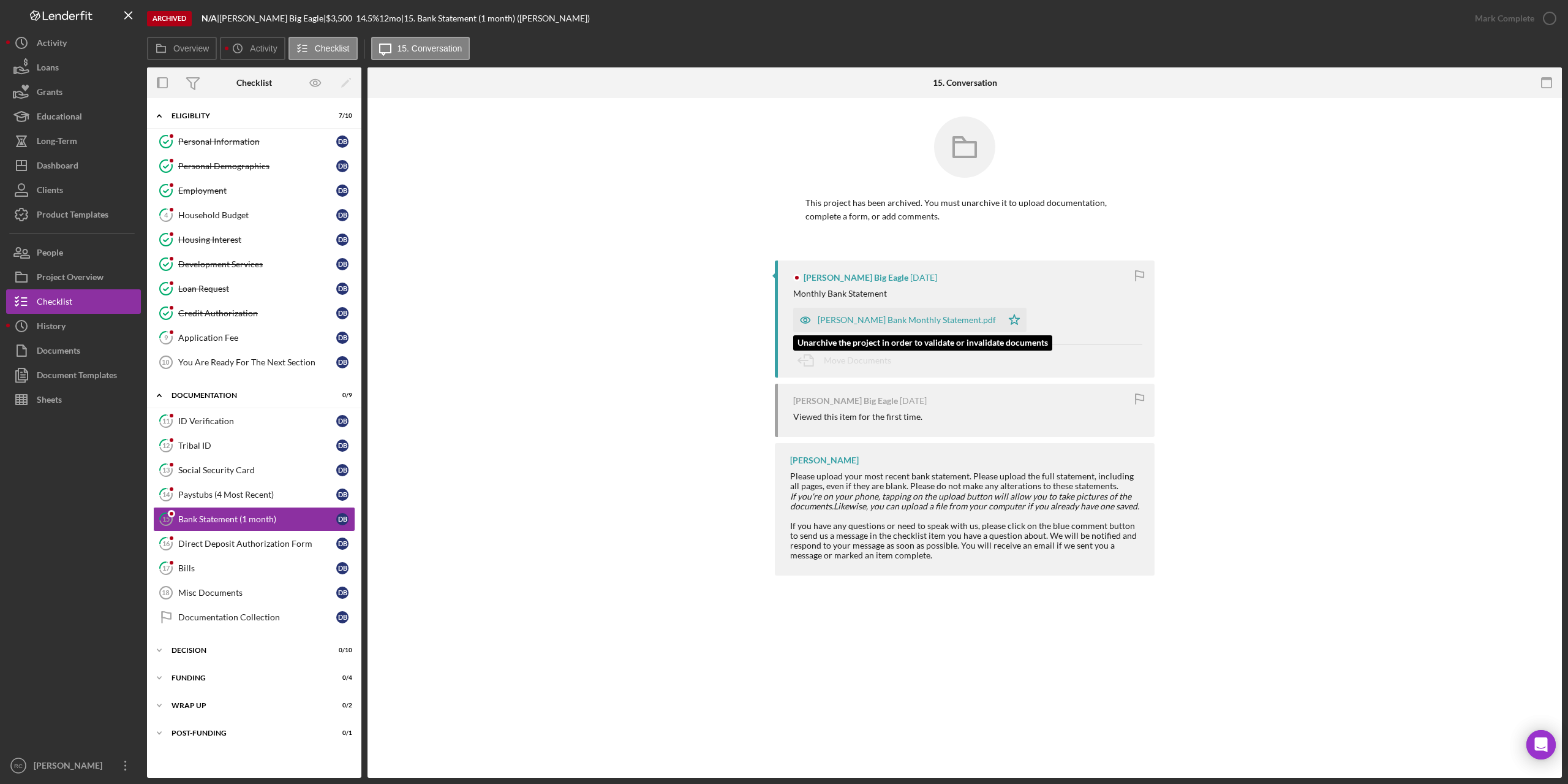
click at [854, 322] on div "Dawson Bank Monthly Statement.pdf" at bounding box center [907, 319] width 179 height 10
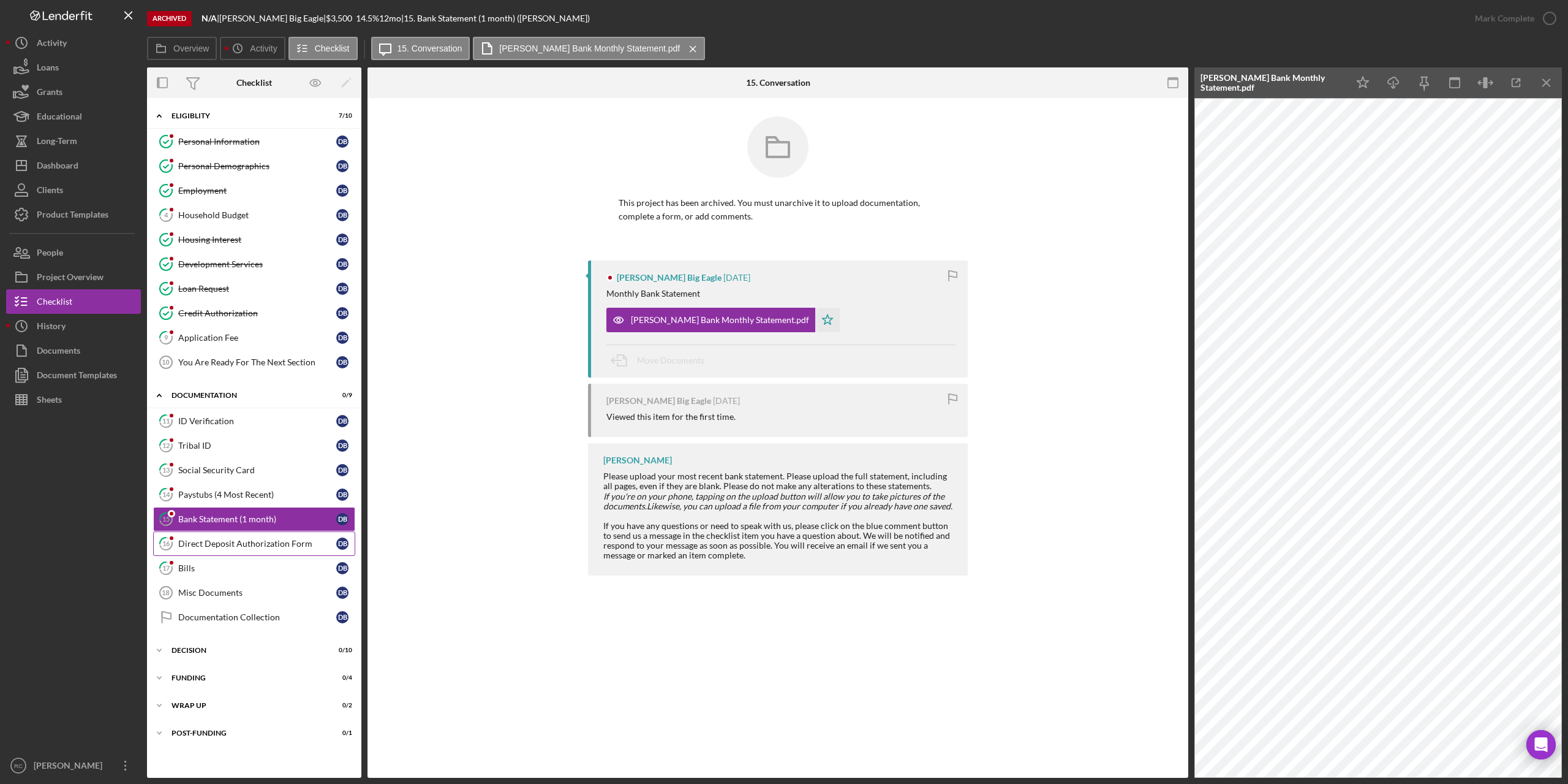
click at [265, 542] on div "Direct Deposit Authorization Form" at bounding box center [258, 543] width 158 height 10
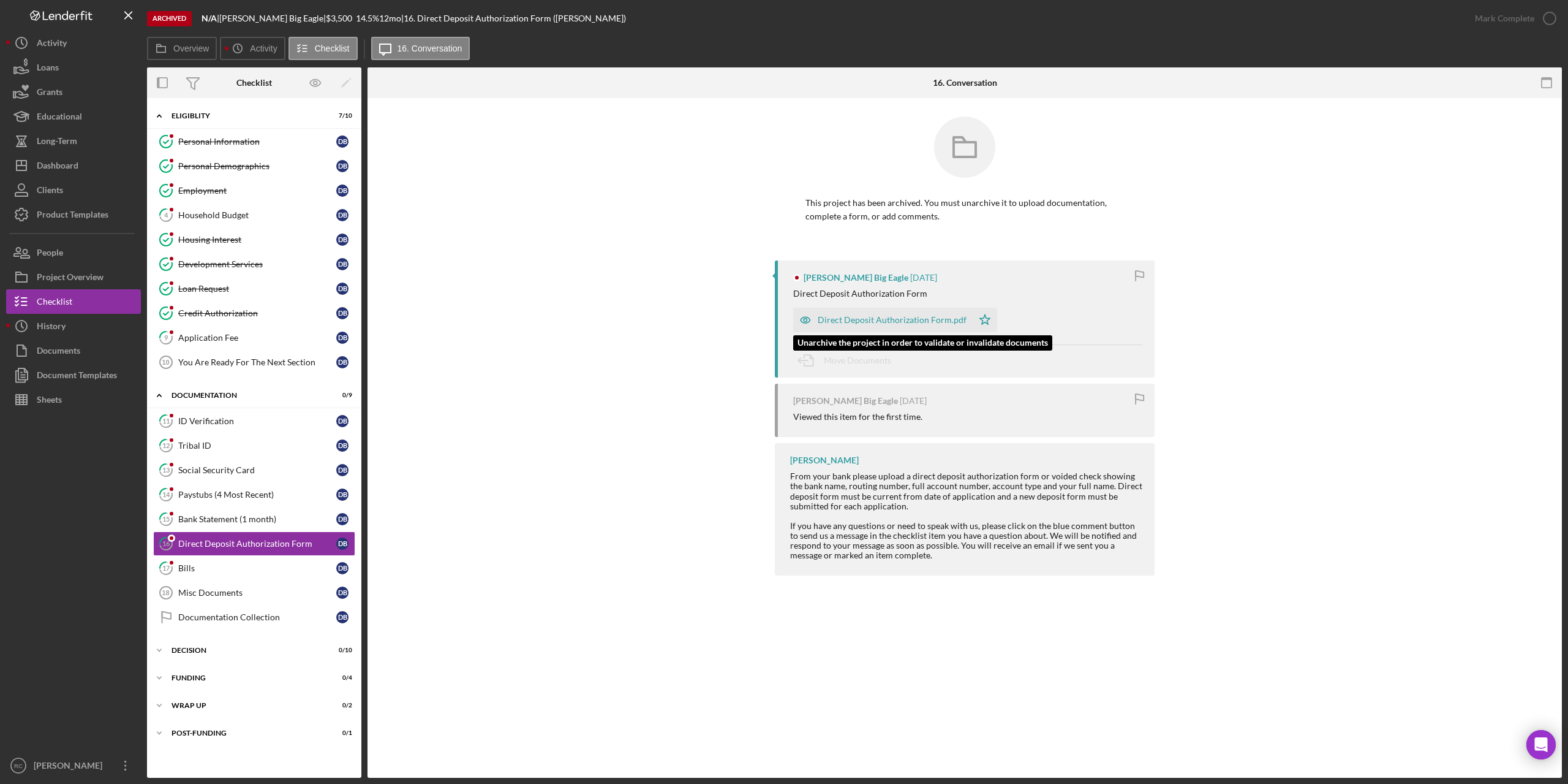
click at [907, 321] on div "Direct Deposit Authorization Form.pdf" at bounding box center [892, 319] width 149 height 10
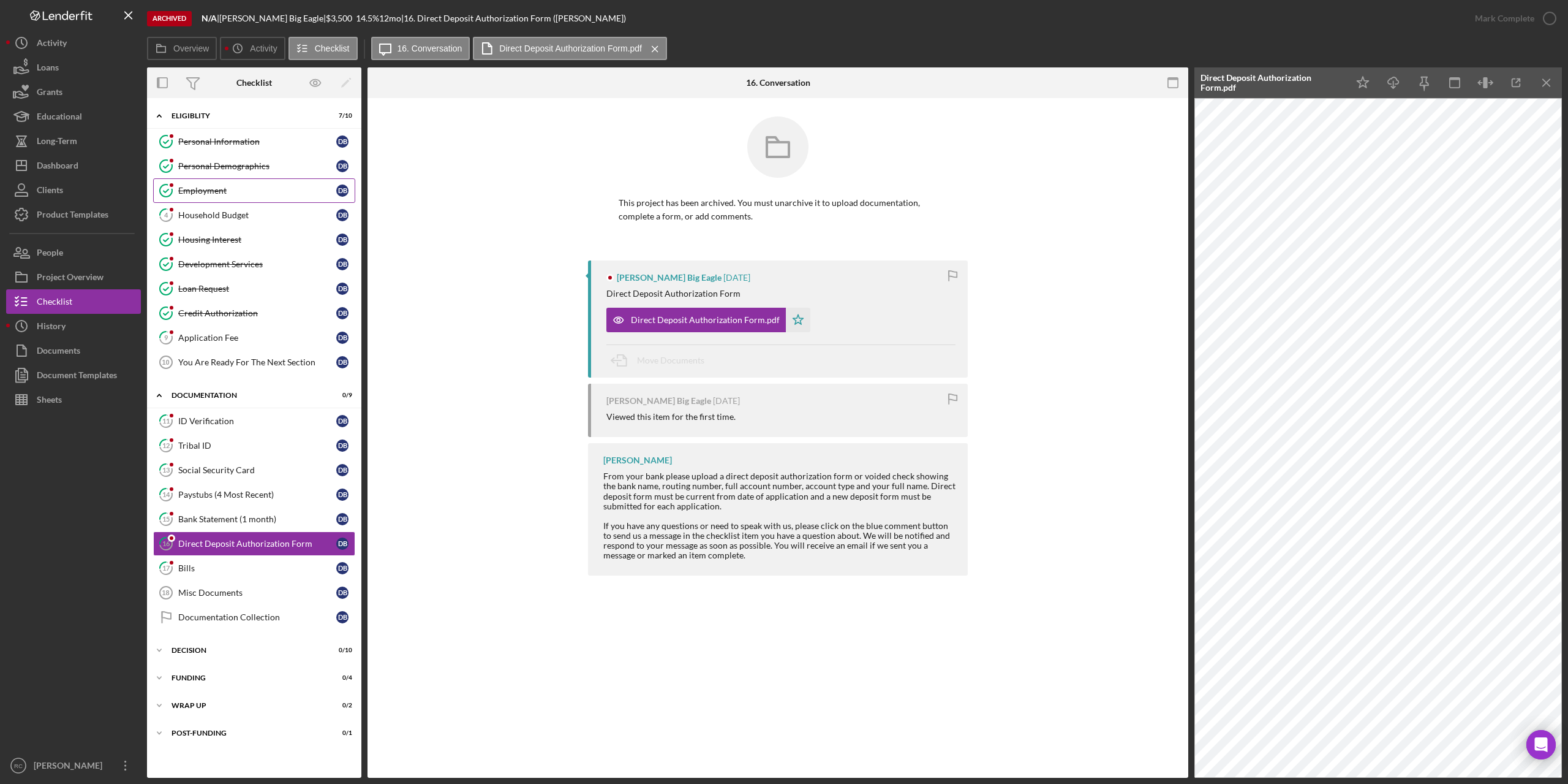
click at [209, 191] on div "Employment" at bounding box center [258, 190] width 158 height 10
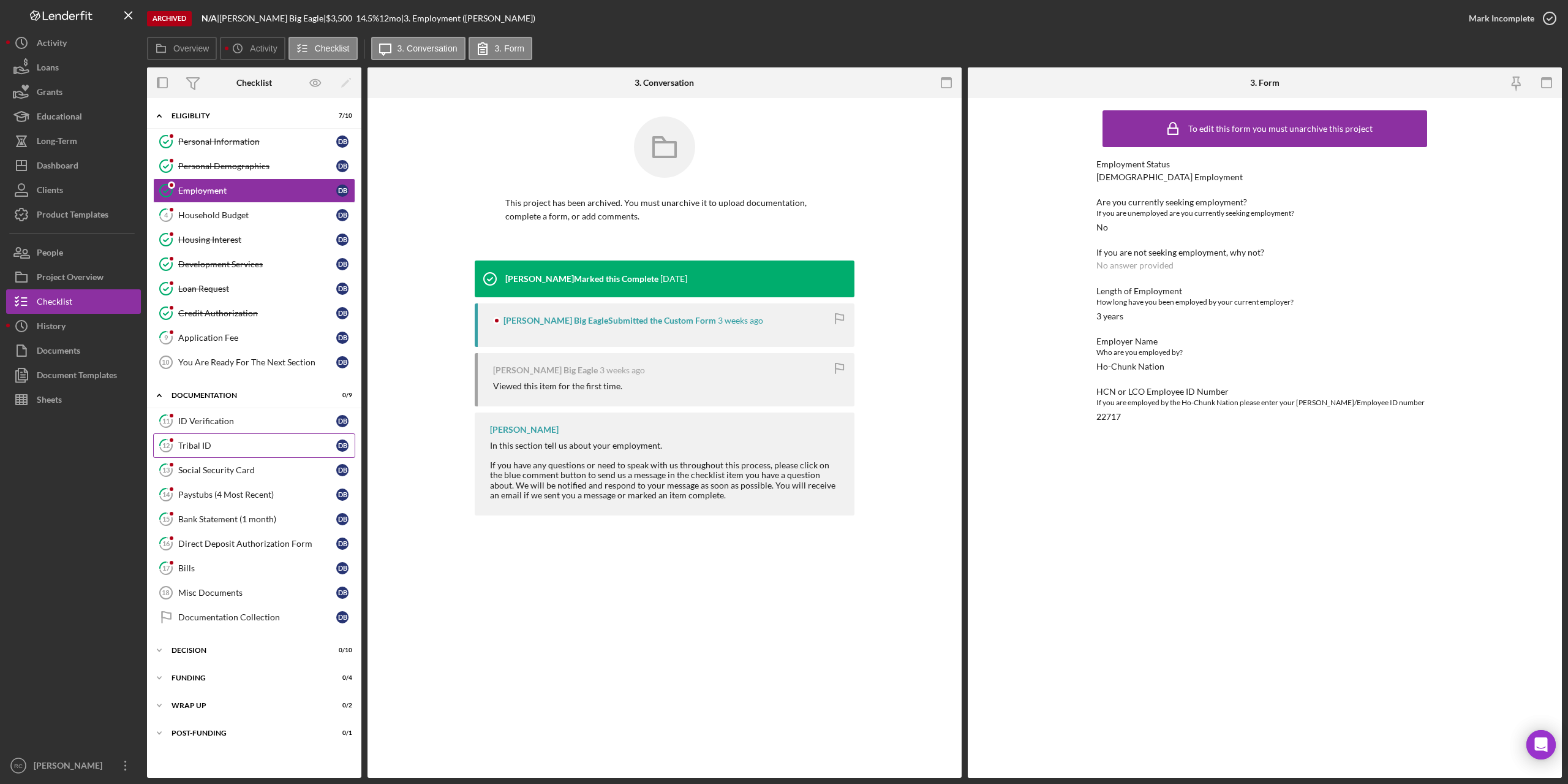
click at [195, 436] on link "12 Tribal ID D B" at bounding box center [254, 445] width 202 height 24
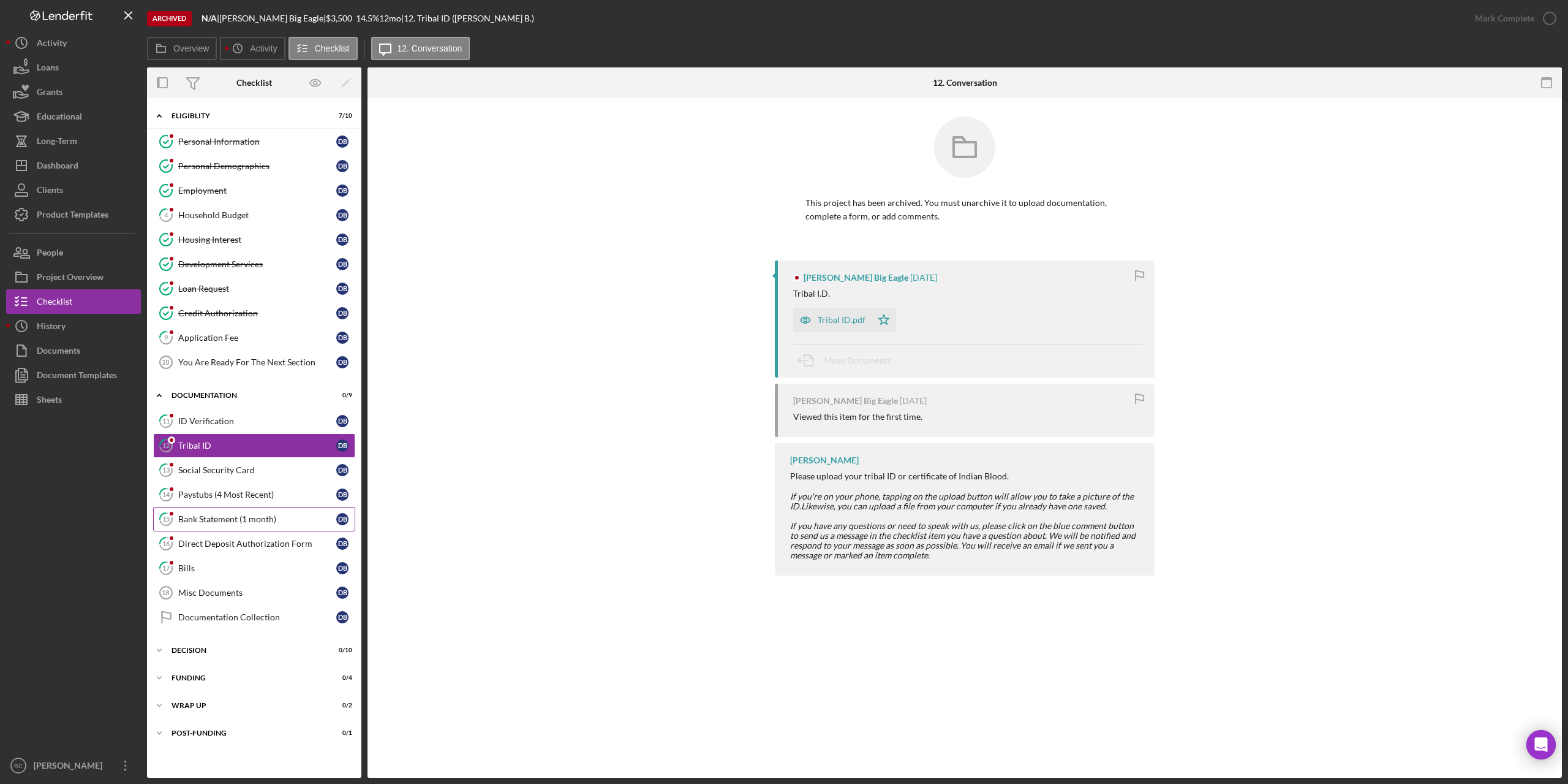
click at [231, 520] on div "Bank Statement (1 month)" at bounding box center [258, 518] width 158 height 10
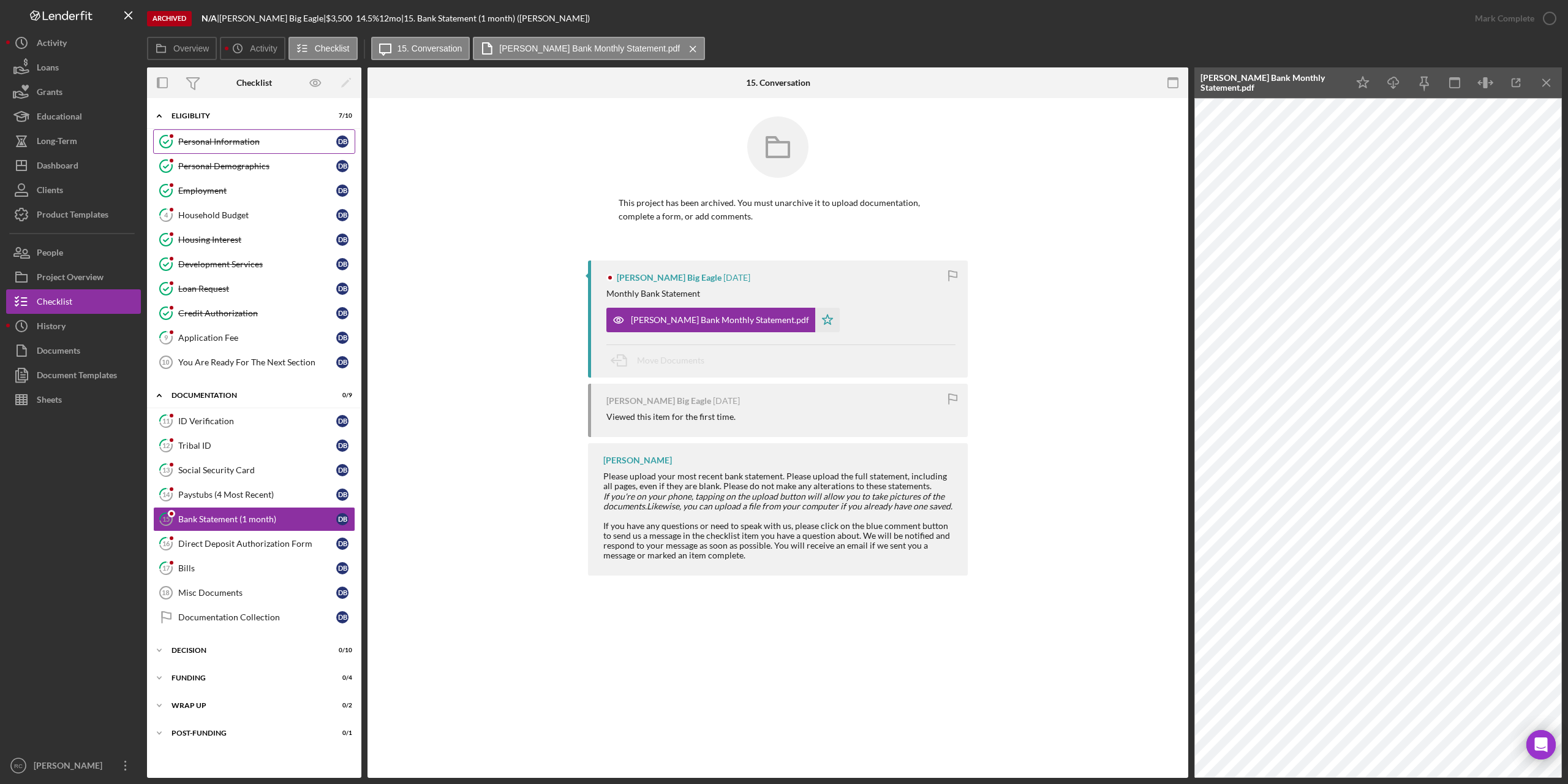
click at [190, 141] on div "Personal Information" at bounding box center [258, 141] width 158 height 10
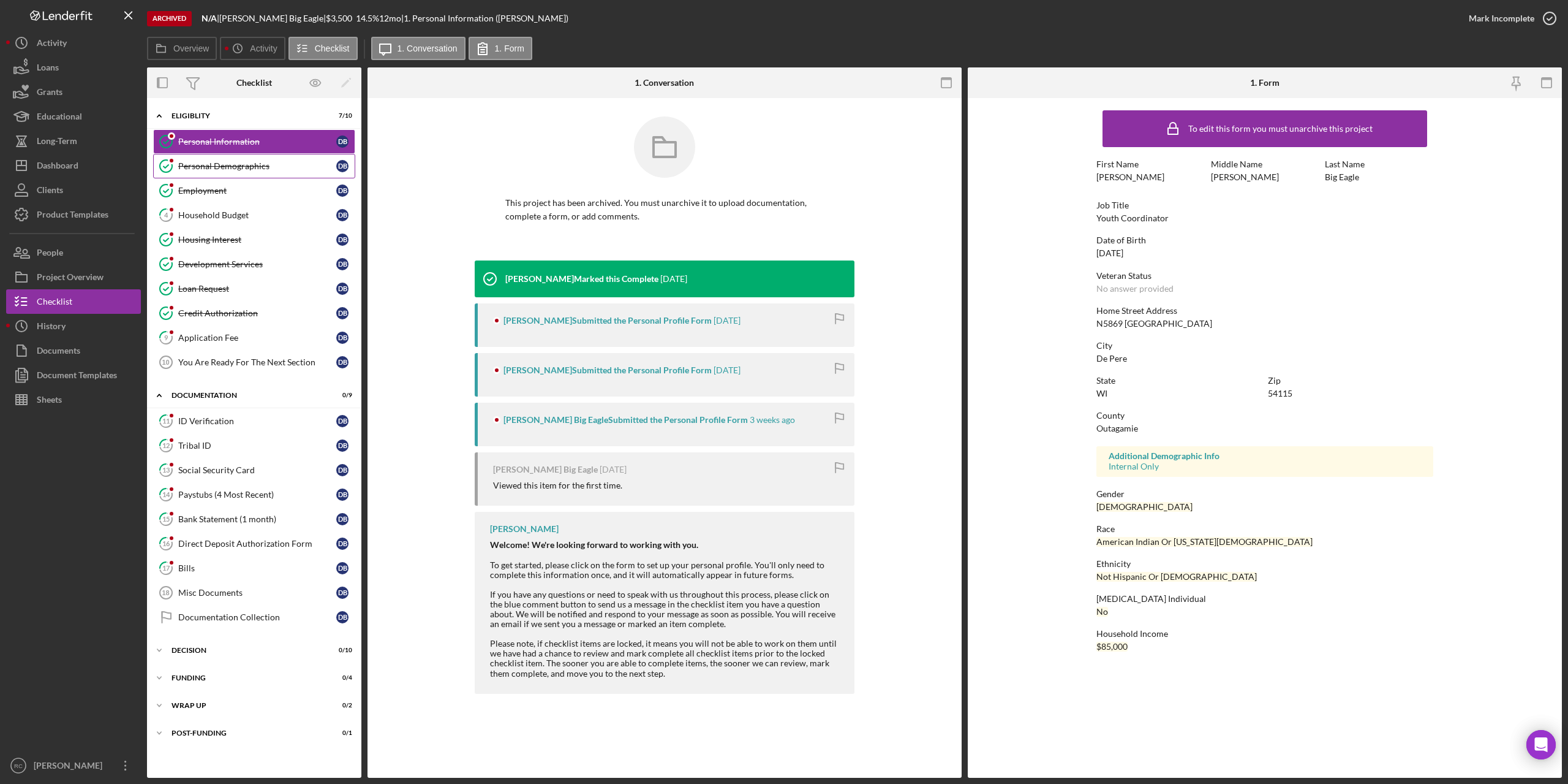
click at [239, 173] on link "Personal Demographics Personal Demographics D B" at bounding box center [254, 165] width 202 height 24
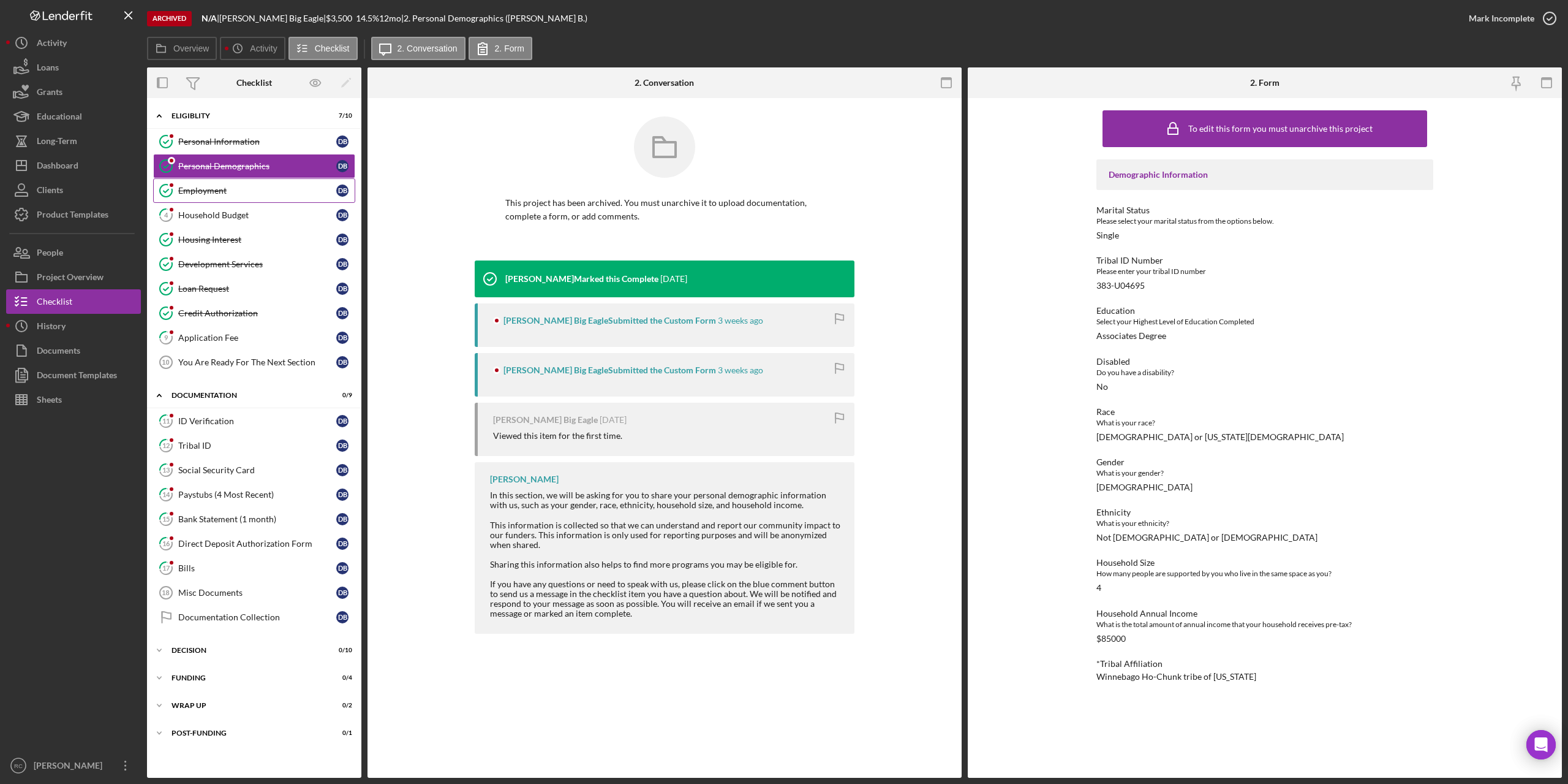
click at [224, 190] on div "Employment" at bounding box center [258, 190] width 158 height 10
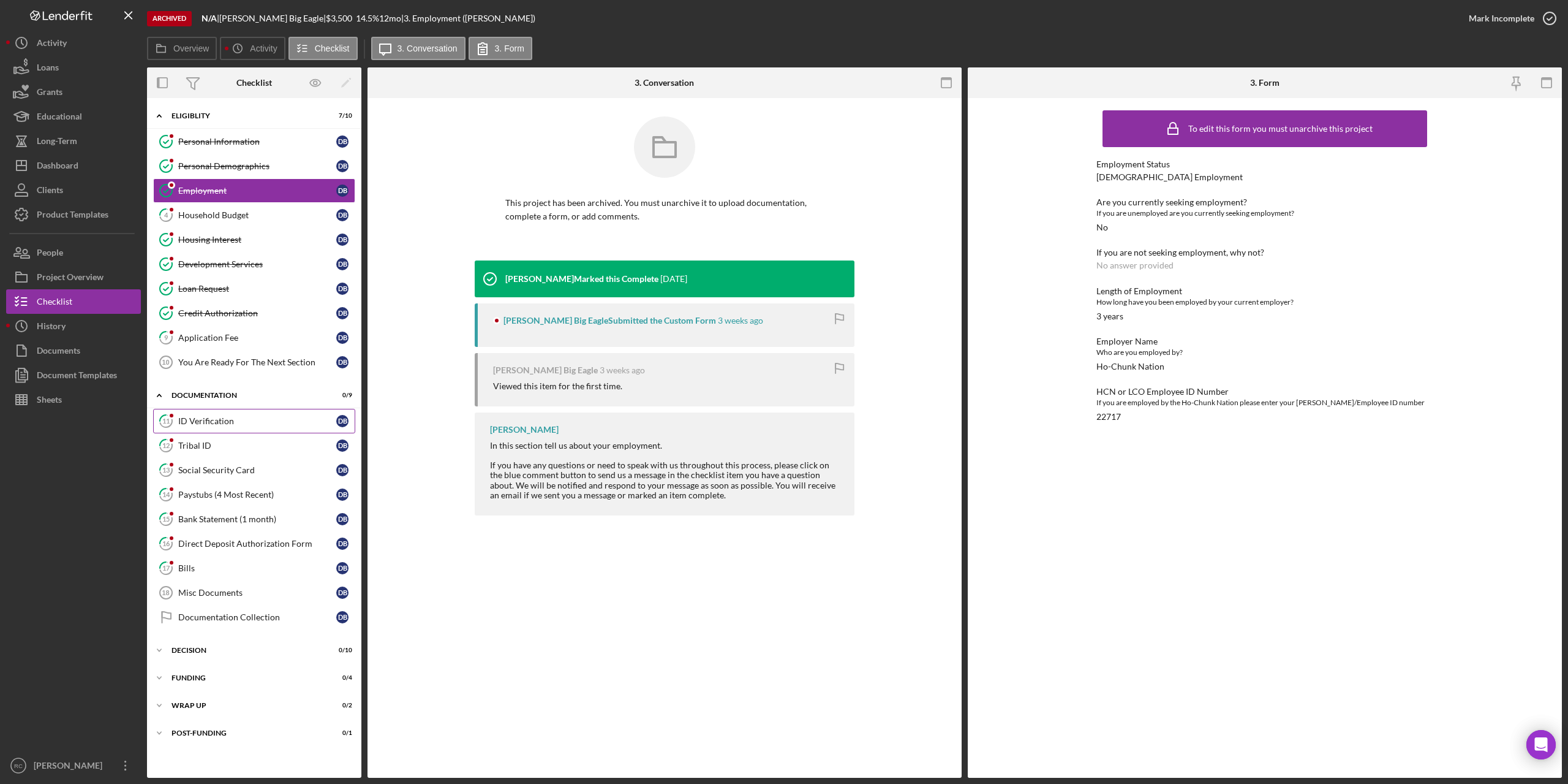
click at [226, 419] on div "ID Verification" at bounding box center [258, 420] width 158 height 10
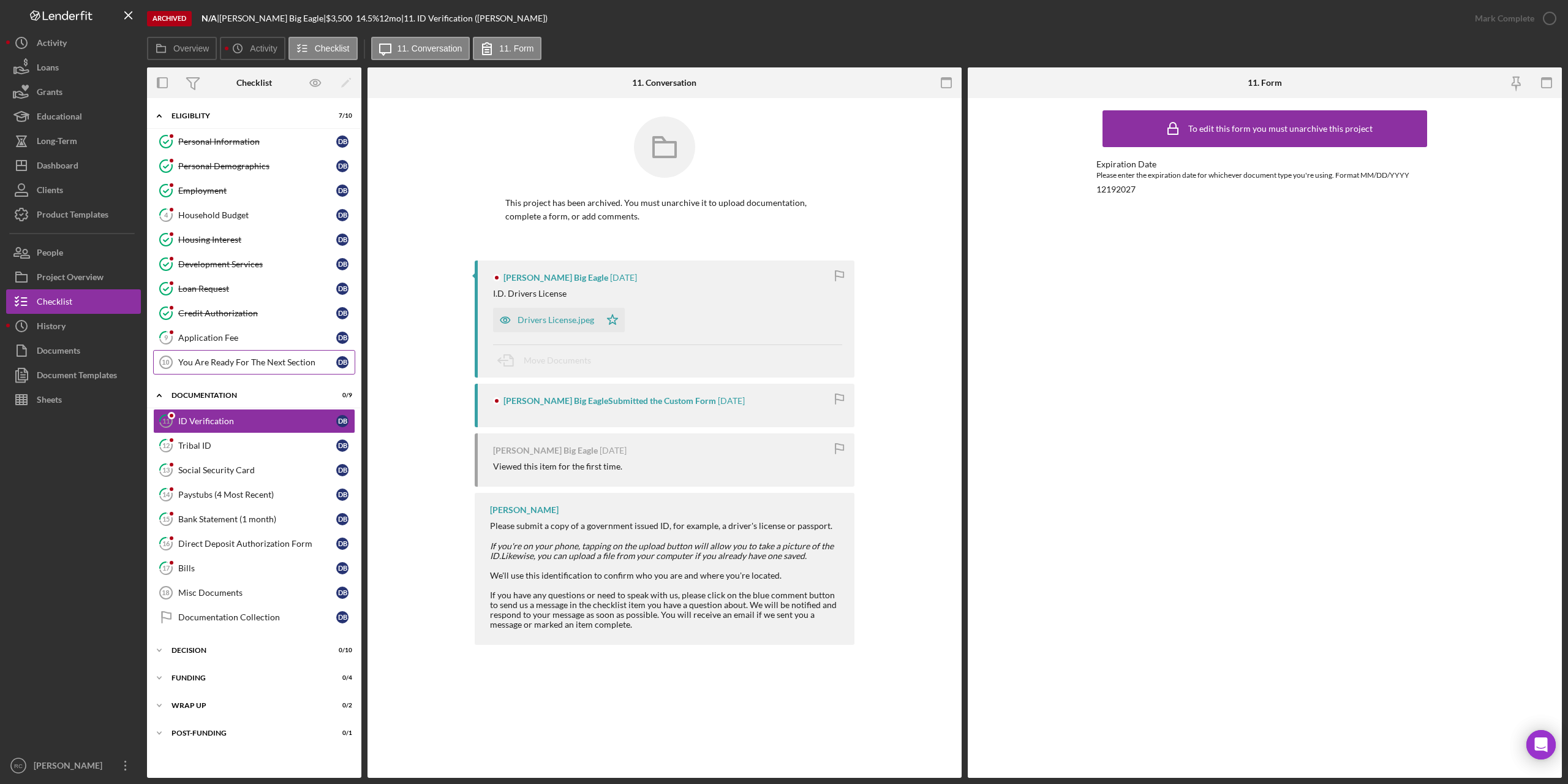
click at [291, 362] on div "You Are Ready For The Next Section" at bounding box center [258, 362] width 158 height 10
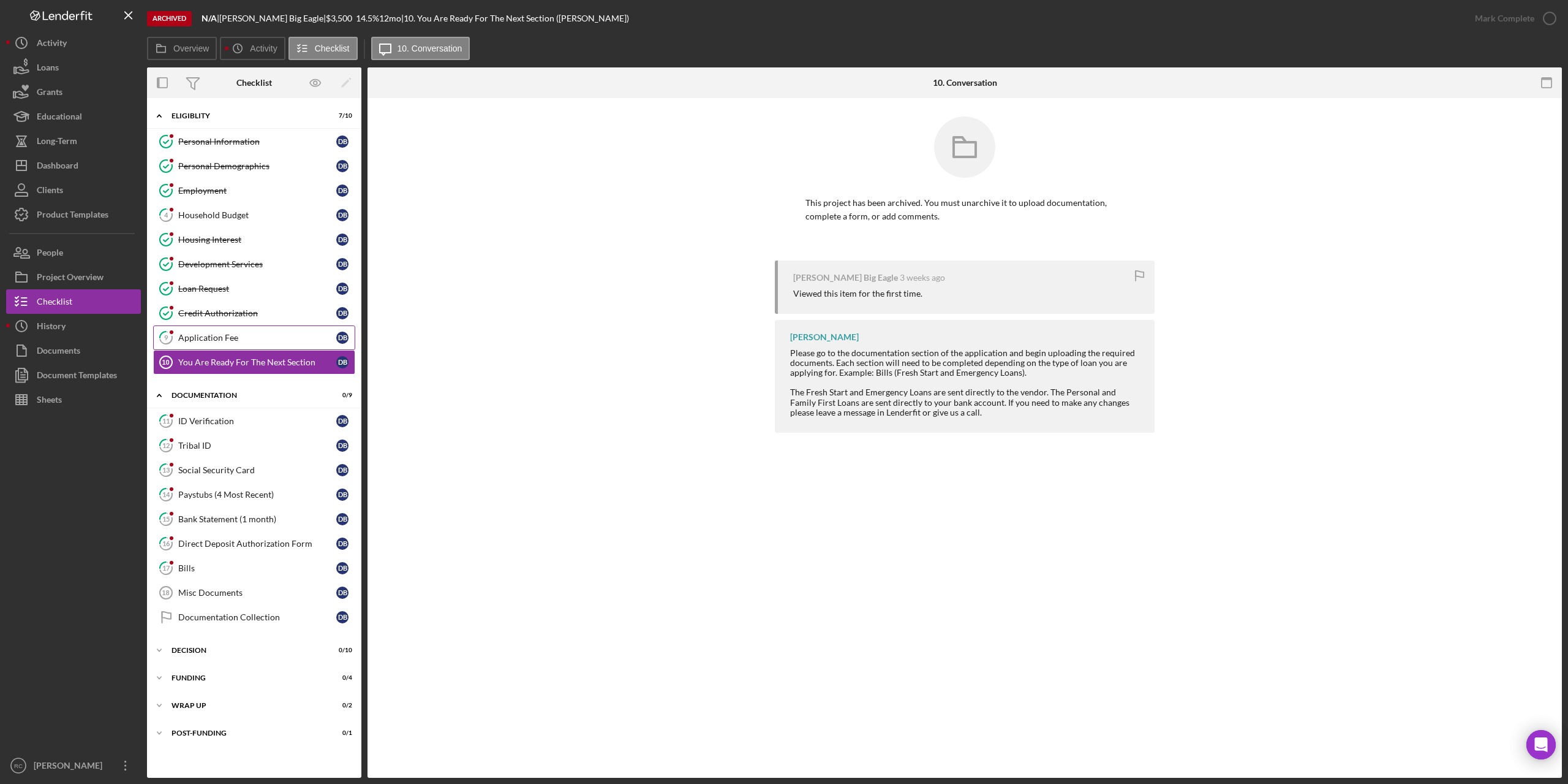
click at [217, 333] on div "Application Fee" at bounding box center [258, 337] width 158 height 10
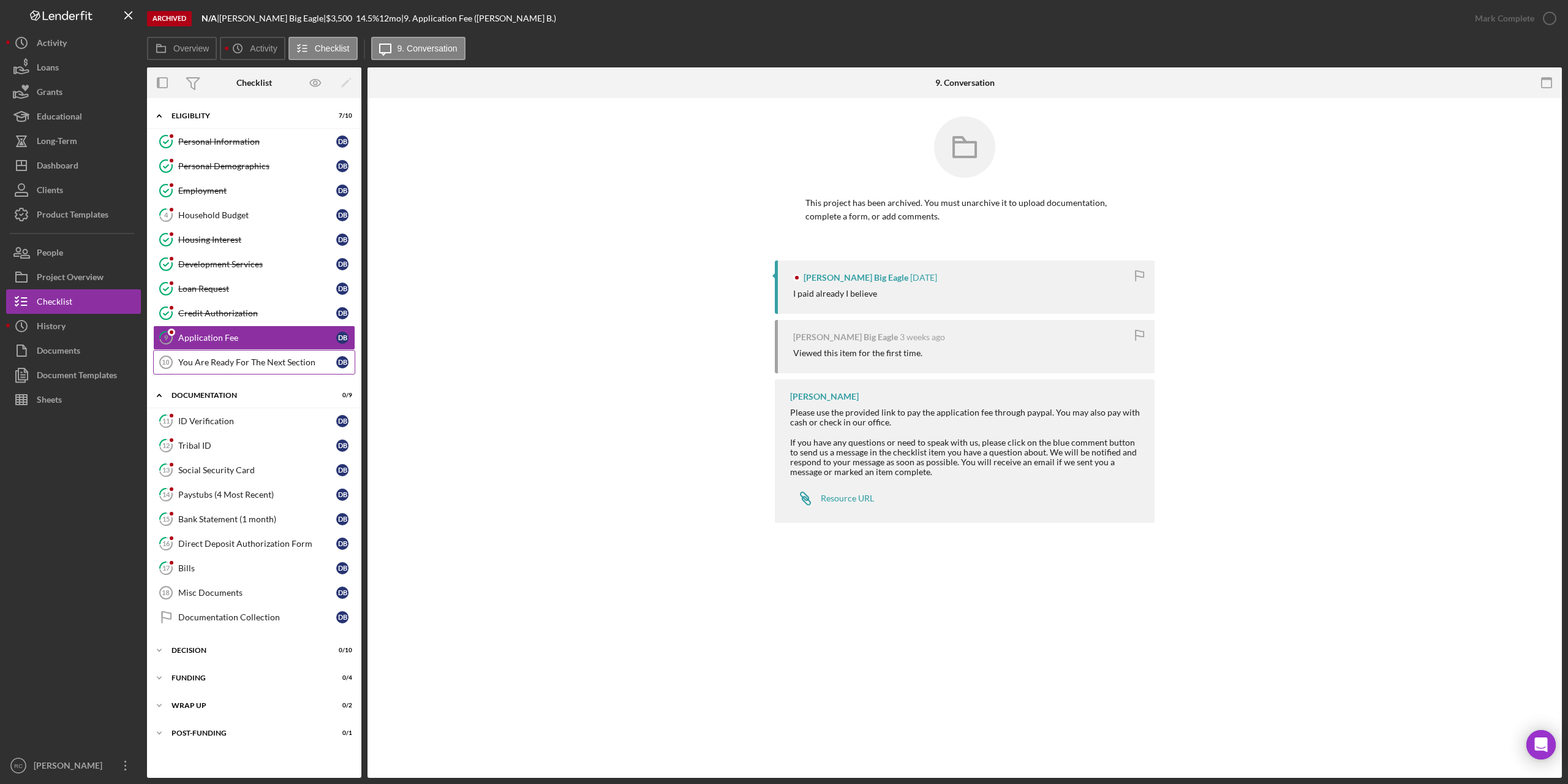
click at [232, 356] on link "You Are Ready For The Next Section 10 You Are Ready For The Next Section D B" at bounding box center [254, 362] width 202 height 24
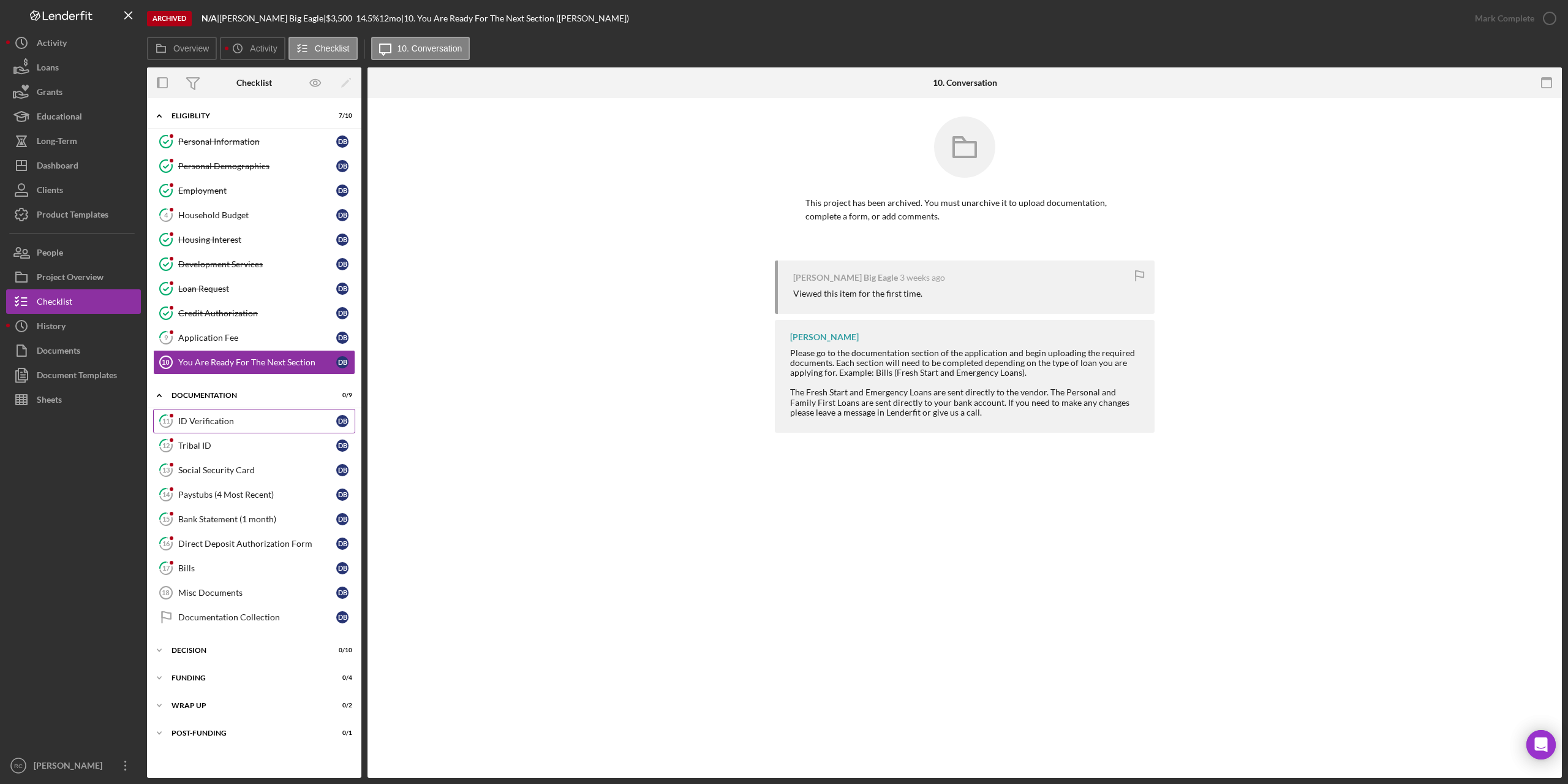
click at [215, 422] on div "ID Verification" at bounding box center [258, 420] width 158 height 10
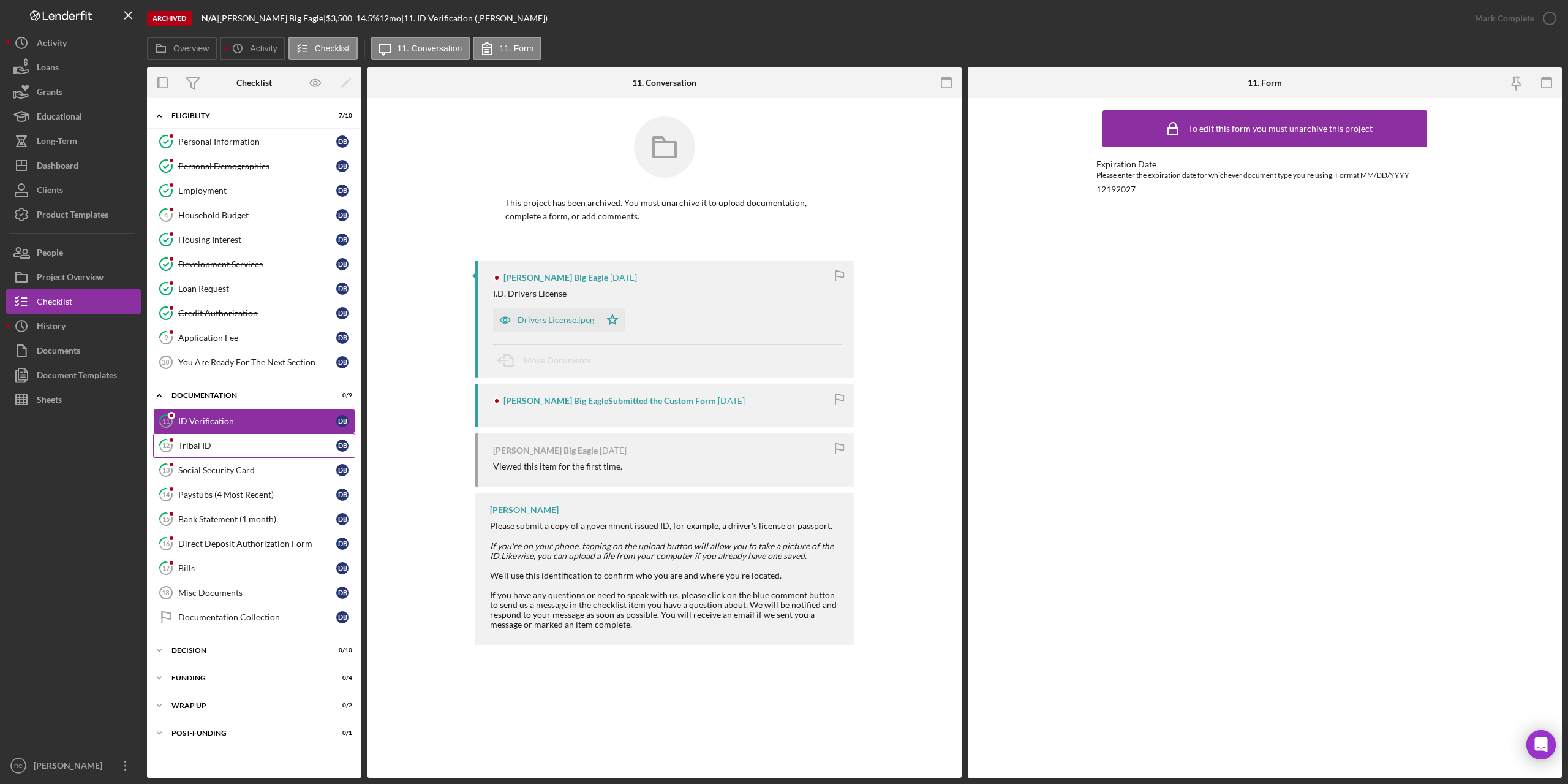
click at [202, 446] on div "Tribal ID" at bounding box center [258, 445] width 158 height 10
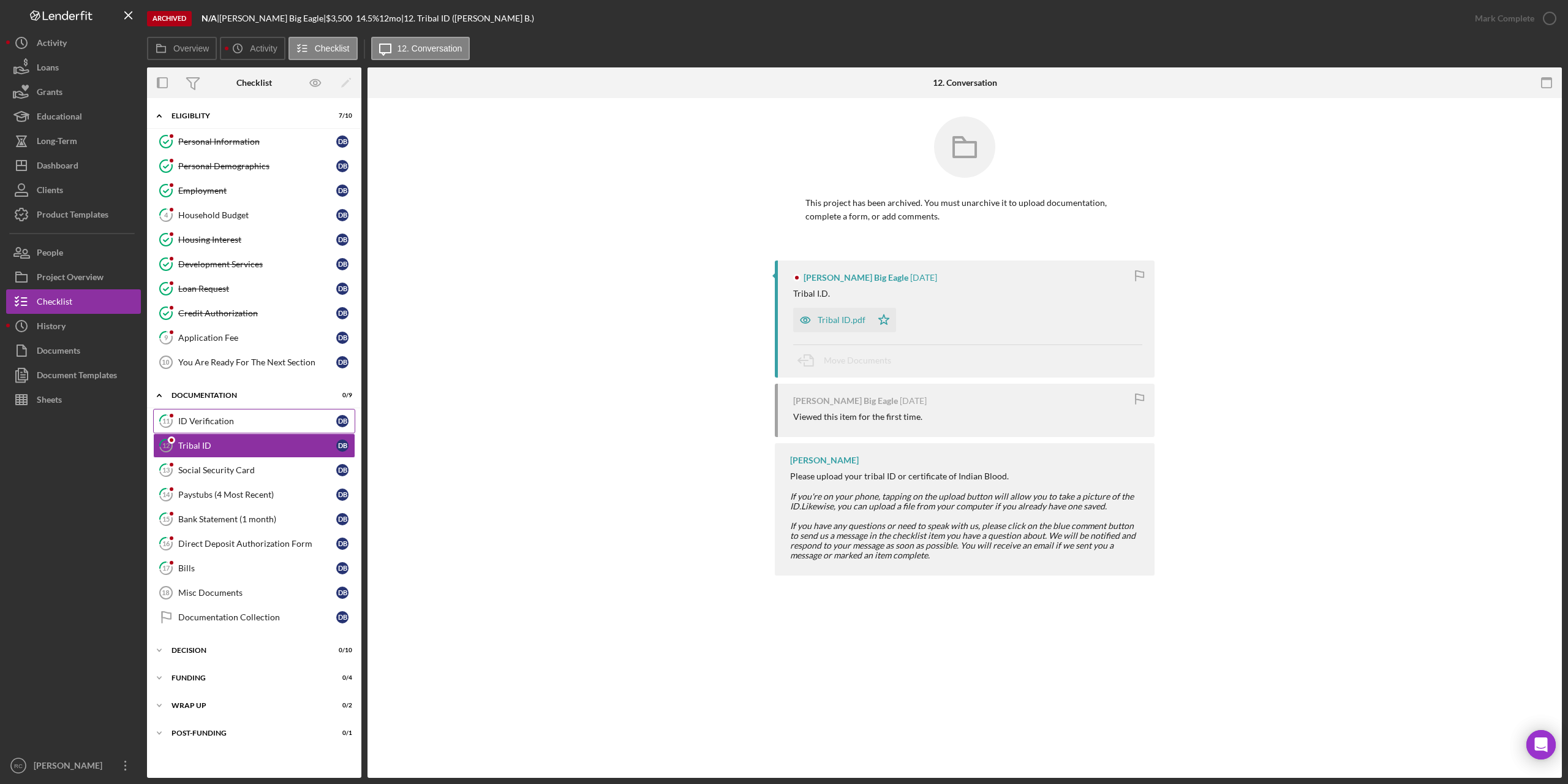
click at [213, 419] on div "ID Verification" at bounding box center [258, 420] width 158 height 10
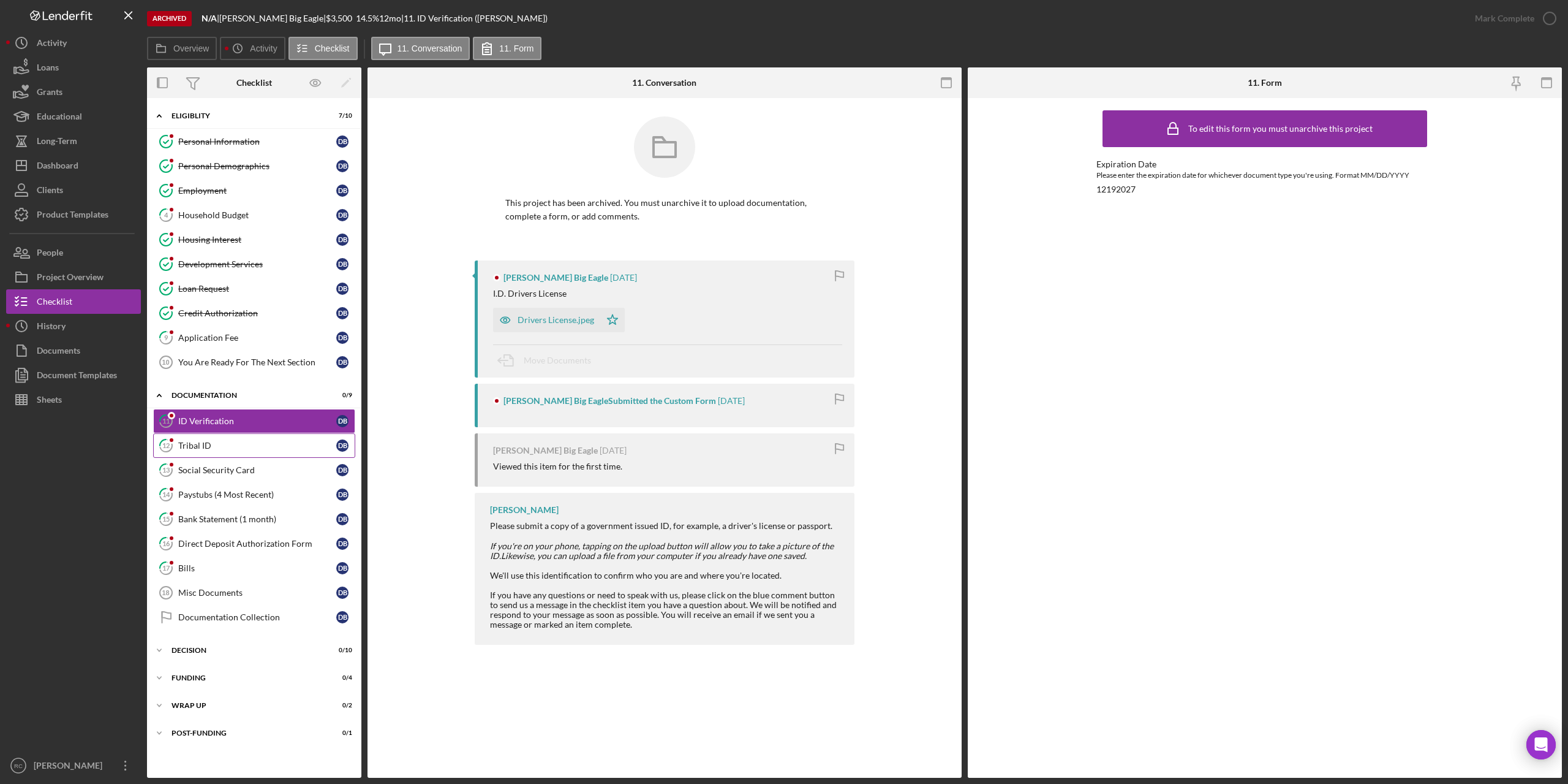
click at [205, 439] on link "12 Tribal ID D B" at bounding box center [254, 445] width 202 height 24
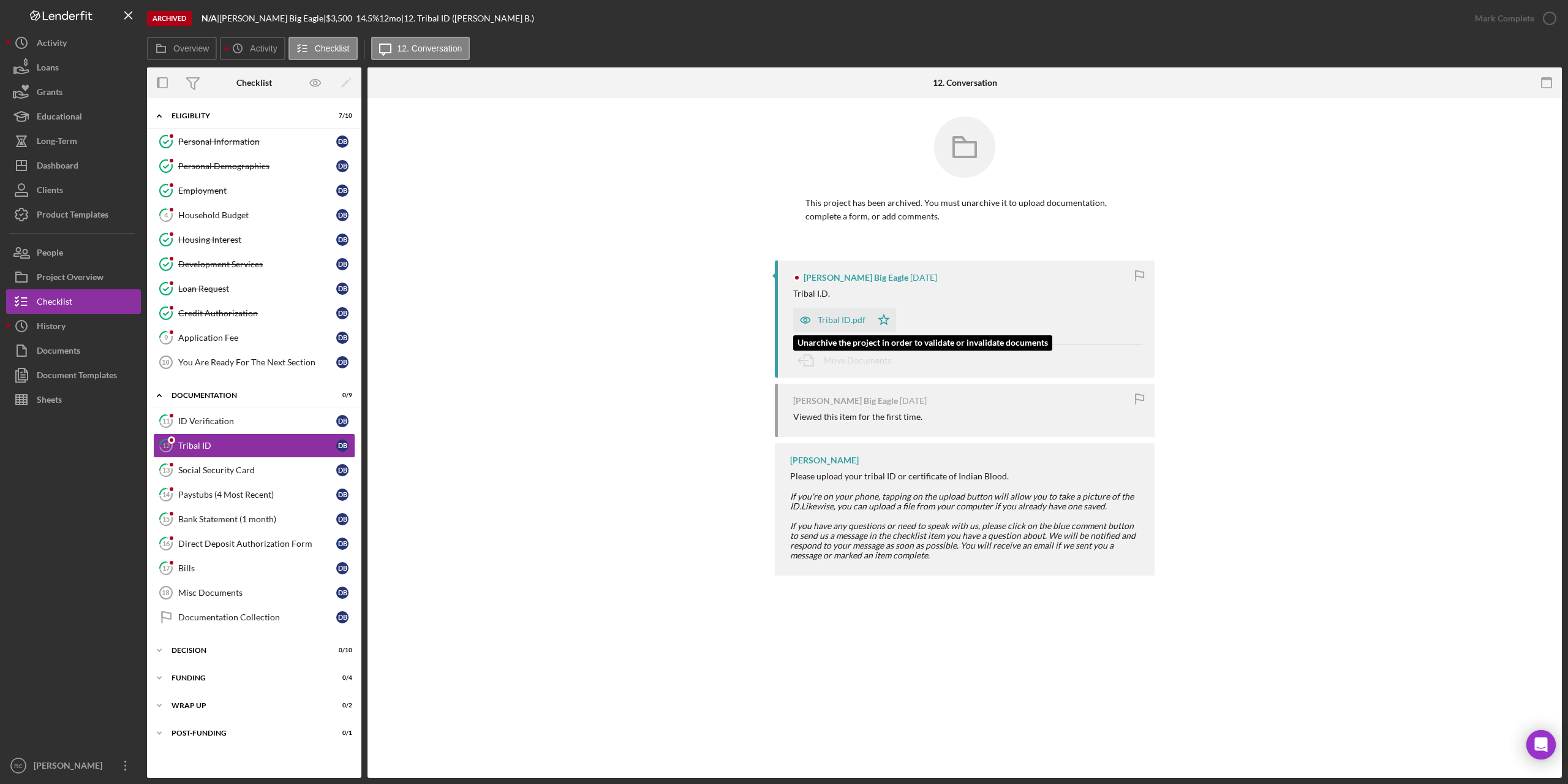
click at [882, 318] on icon "Icon/Star" at bounding box center [883, 319] width 24 height 24
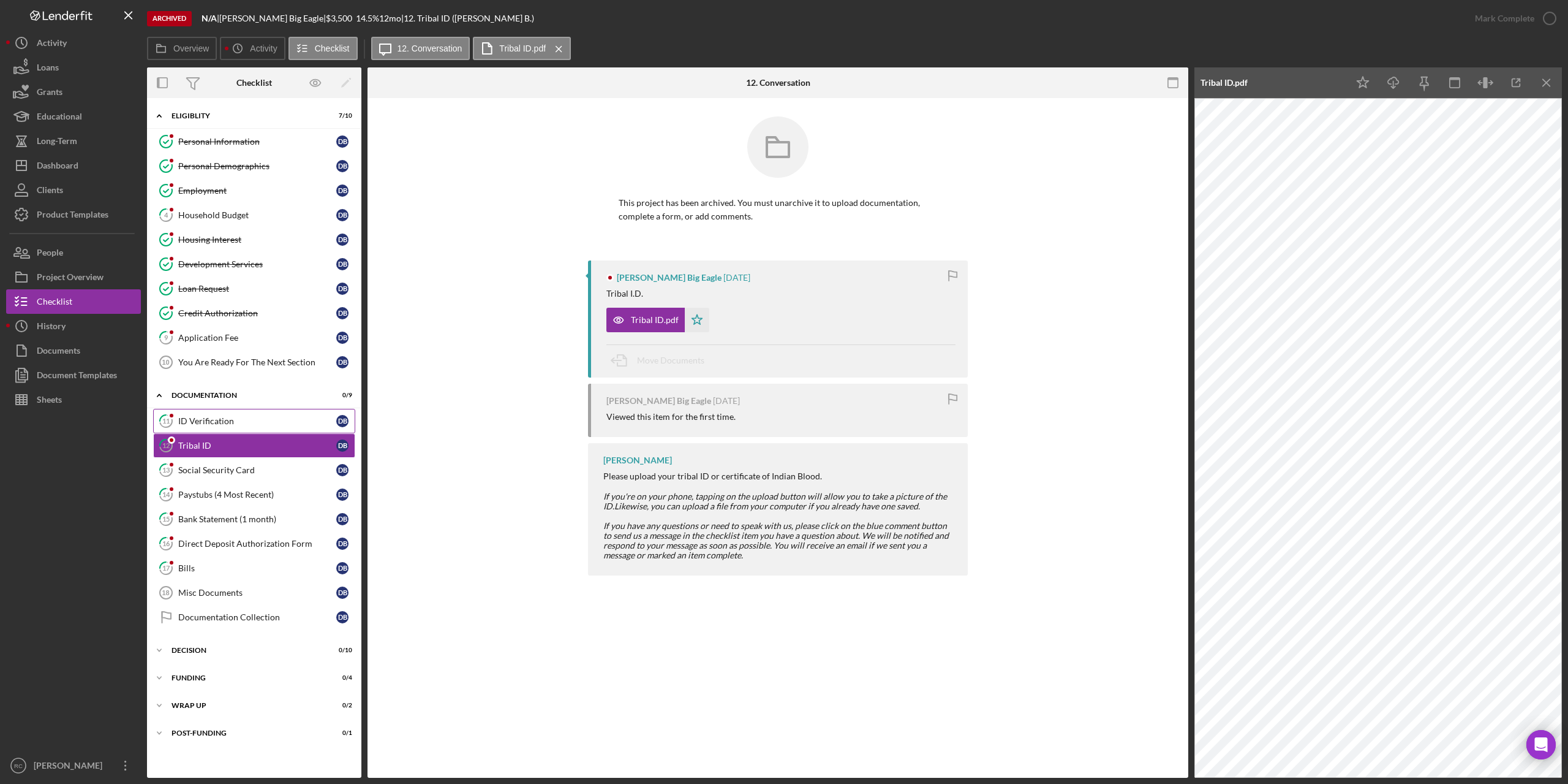
click at [227, 422] on div "ID Verification" at bounding box center [258, 420] width 158 height 10
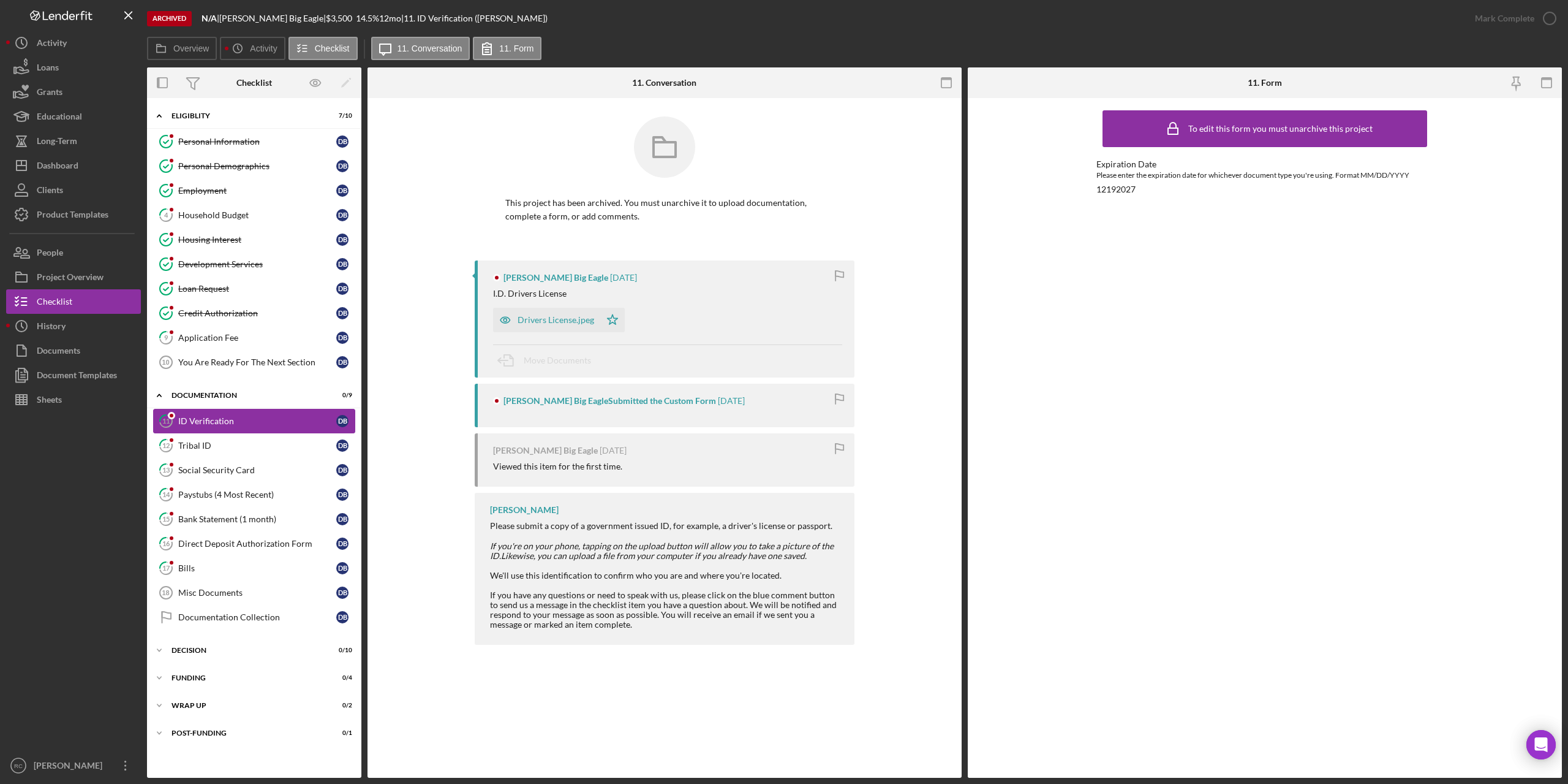
click at [201, 415] on link "11 ID Verification D B" at bounding box center [254, 420] width 202 height 24
click at [610, 320] on icon "Icon/Star" at bounding box center [612, 319] width 24 height 24
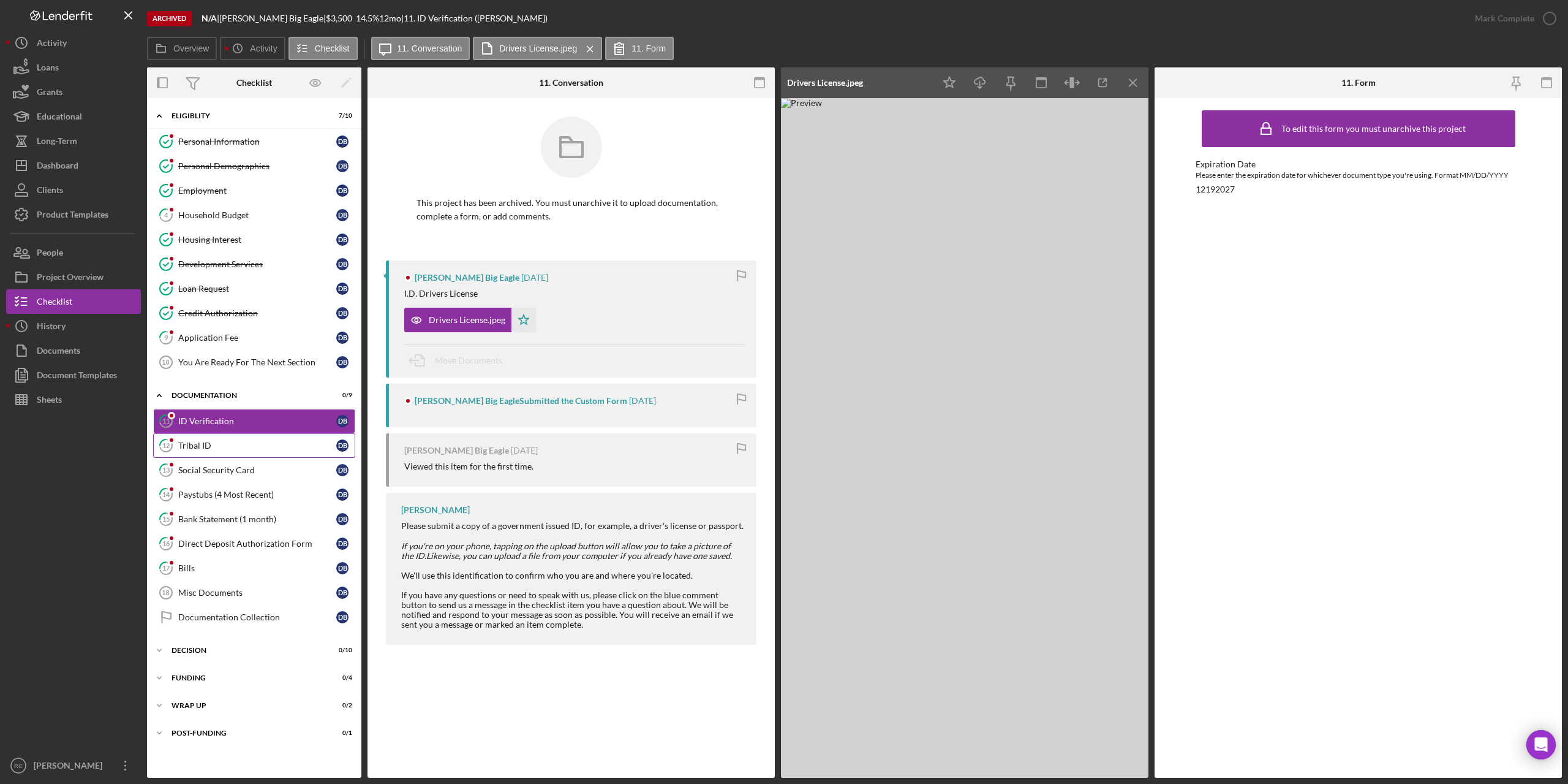
click at [206, 442] on div "Tribal ID" at bounding box center [258, 445] width 158 height 10
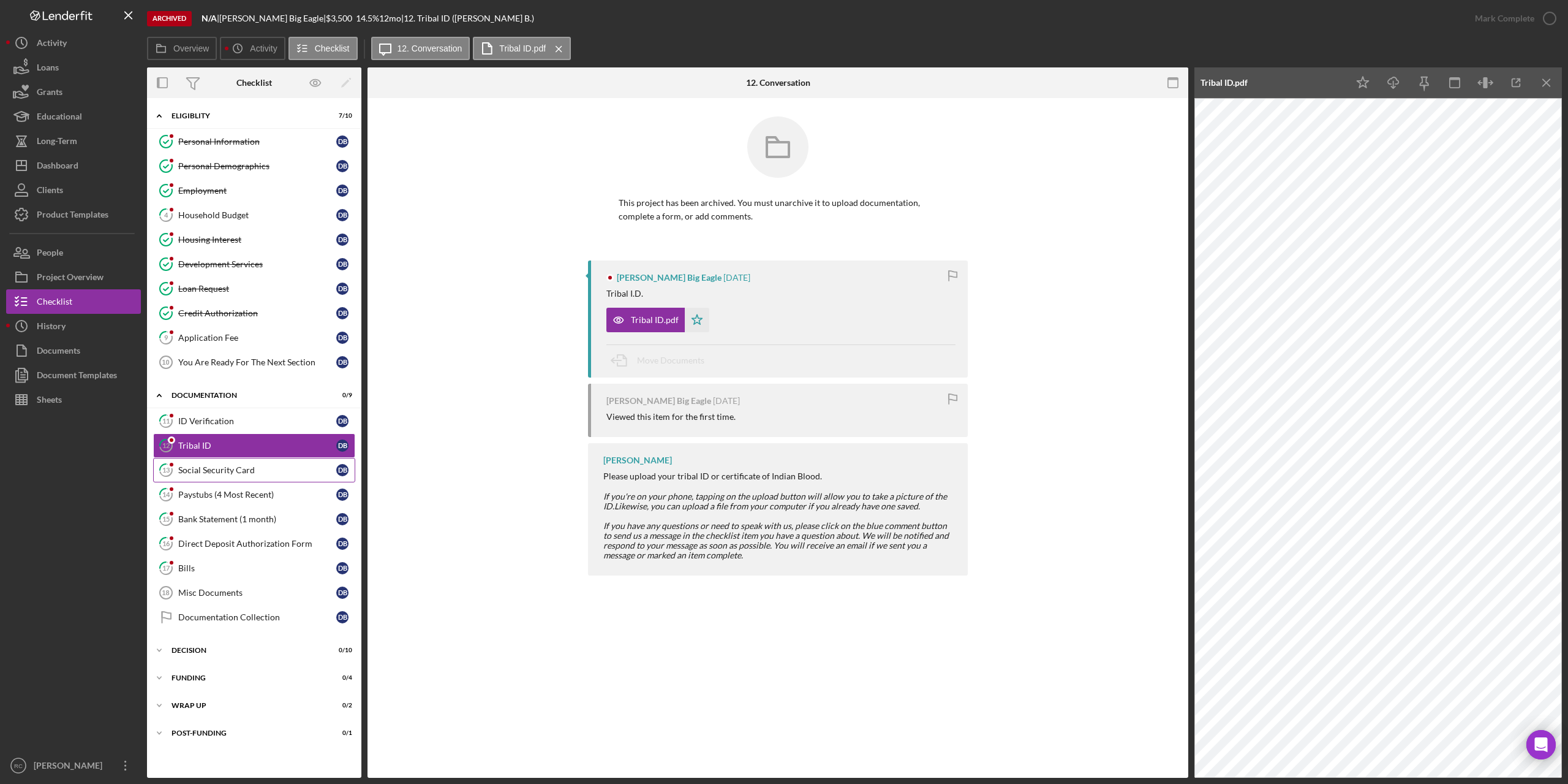
click at [228, 468] on div "Social Security Card" at bounding box center [258, 469] width 158 height 10
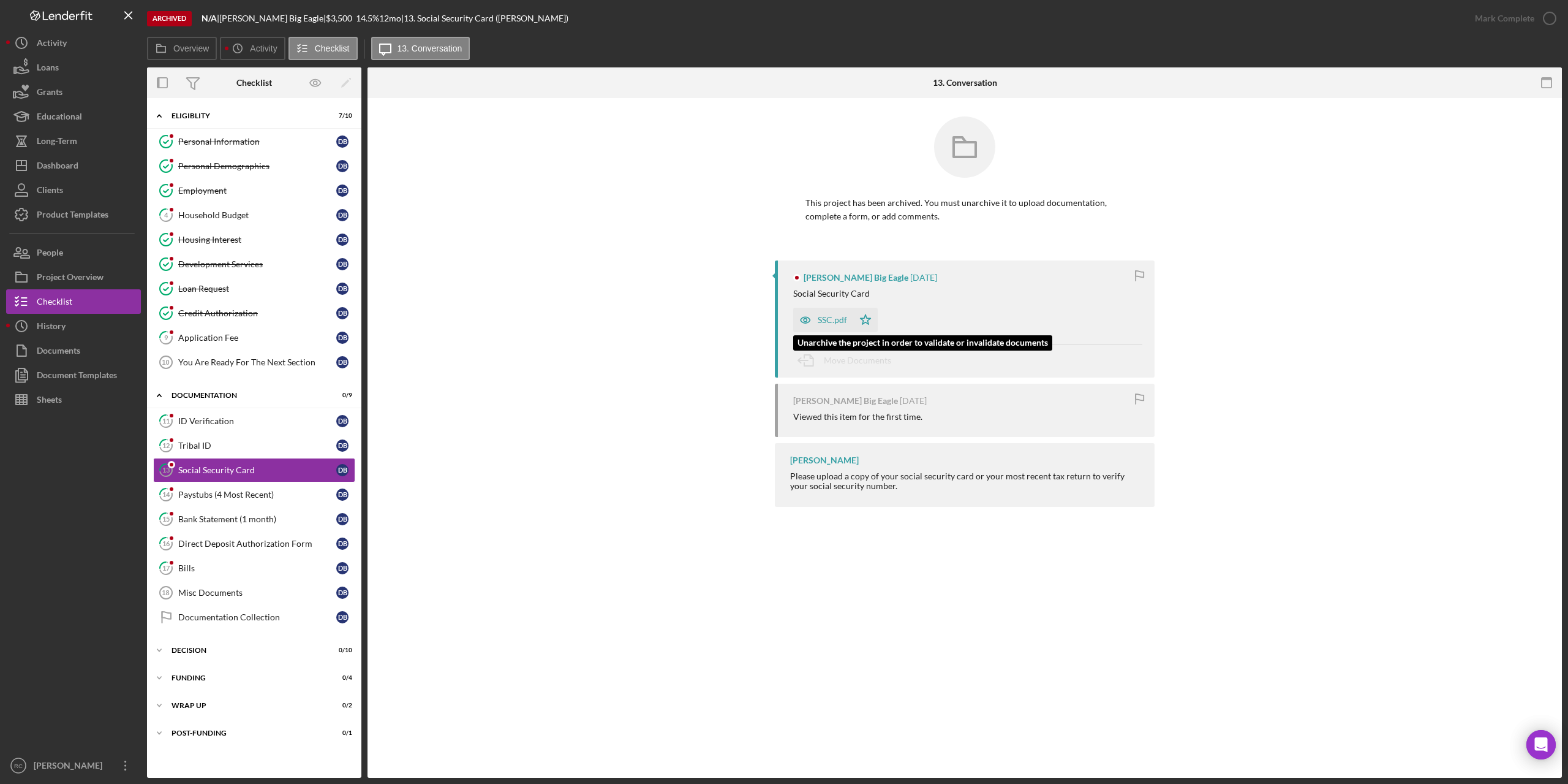
click at [863, 319] on icon "Icon/Star" at bounding box center [865, 319] width 24 height 24
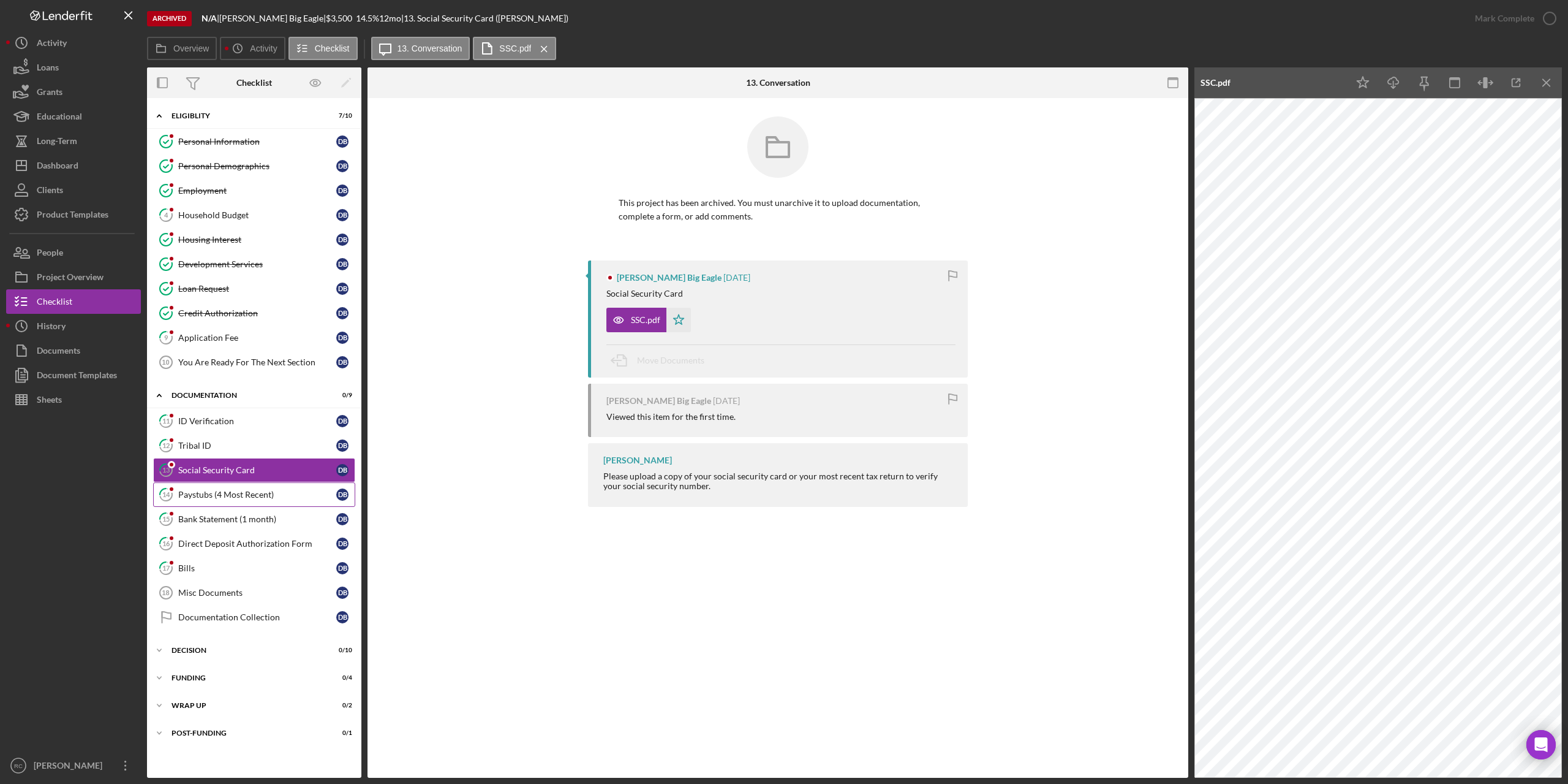
click at [217, 492] on div "Paystubs (4 Most Recent)" at bounding box center [258, 494] width 158 height 10
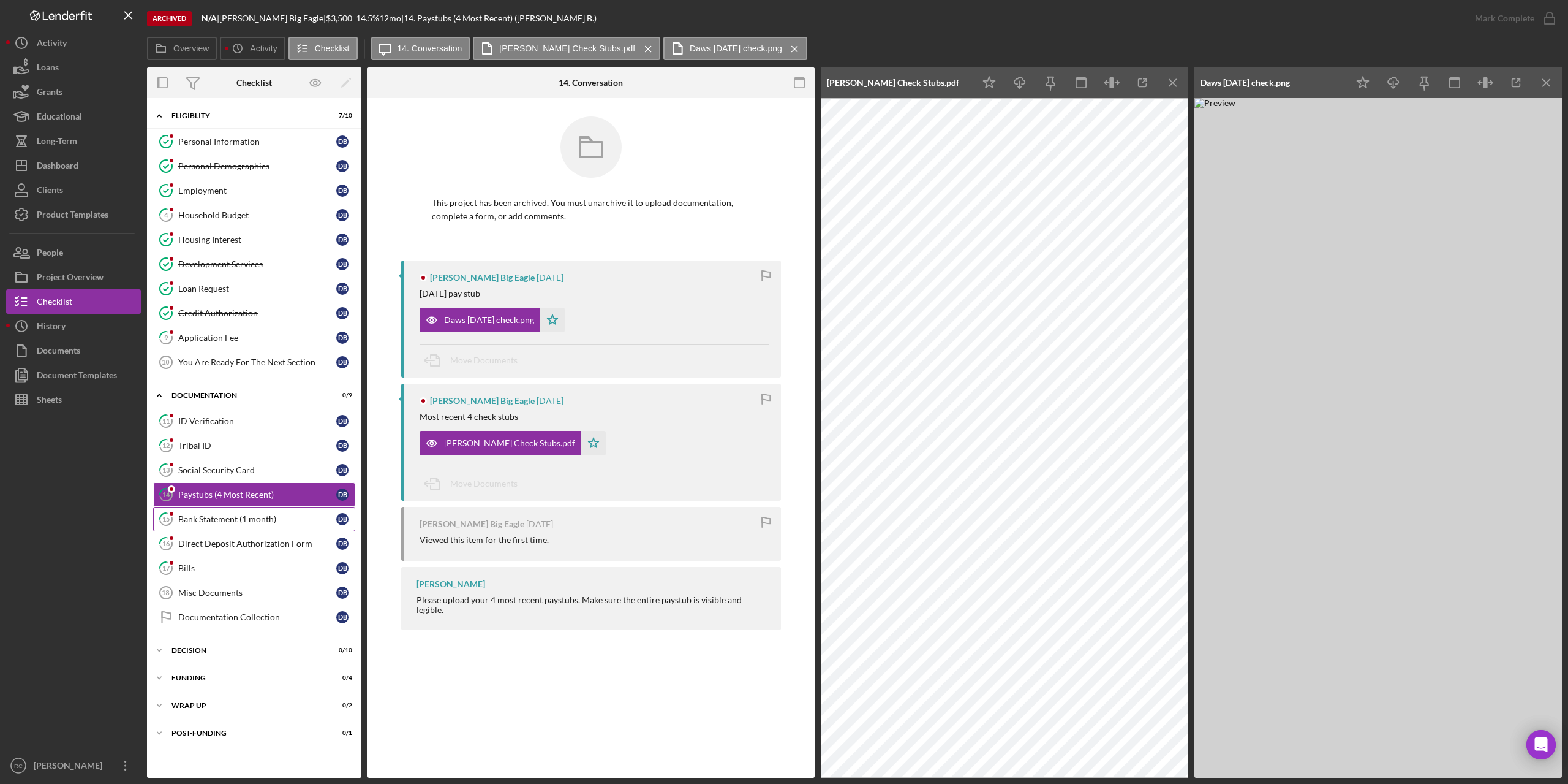
click at [224, 520] on div "Bank Statement (1 month)" at bounding box center [258, 518] width 158 height 10
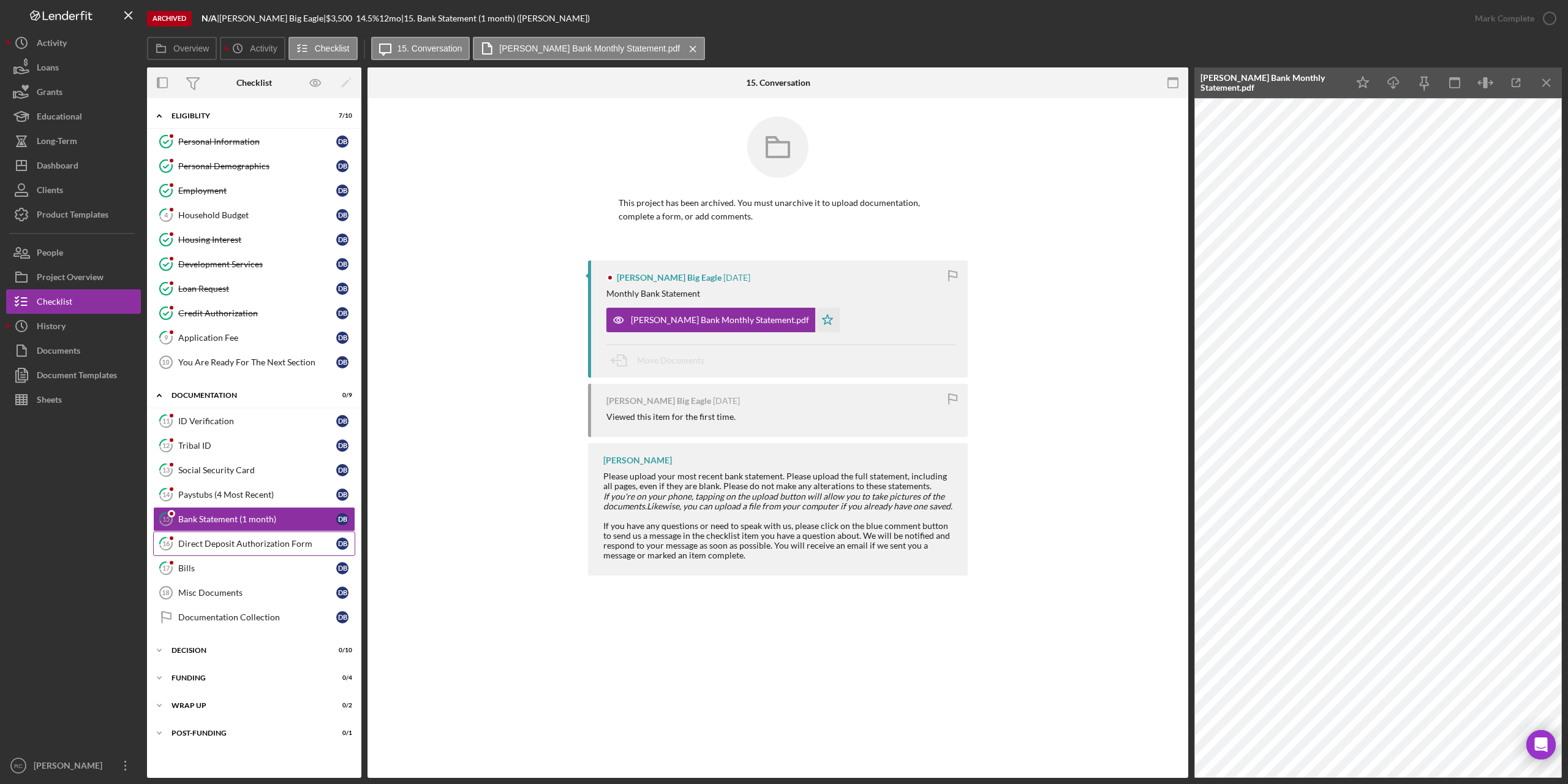
click at [242, 540] on div "Direct Deposit Authorization Form" at bounding box center [258, 543] width 158 height 10
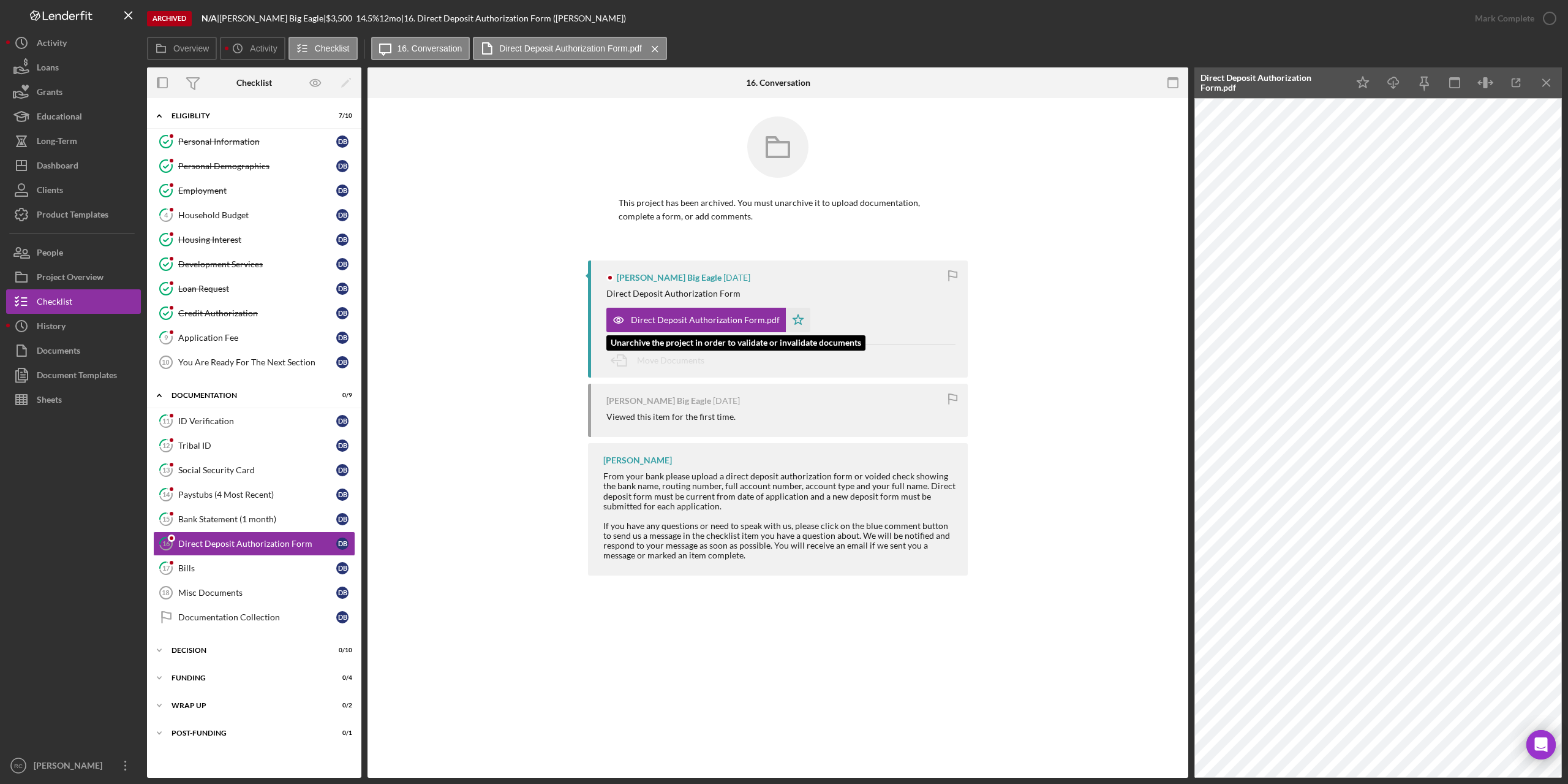
click at [793, 320] on polygon "button" at bounding box center [798, 318] width 10 height 10
click at [52, 294] on div "Checklist" at bounding box center [54, 303] width 36 height 28
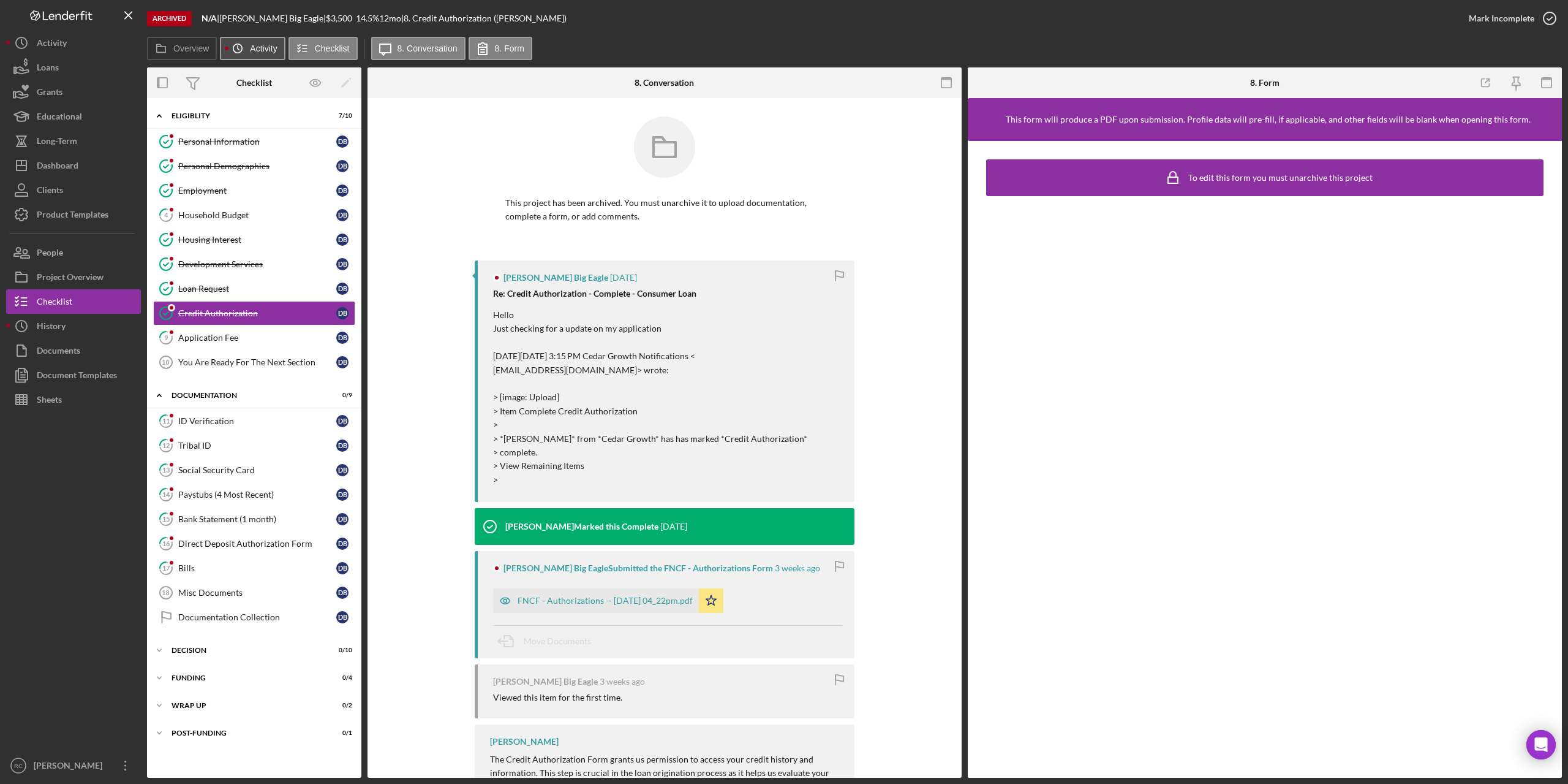
click at [263, 51] on label "Activity" at bounding box center [263, 48] width 27 height 10
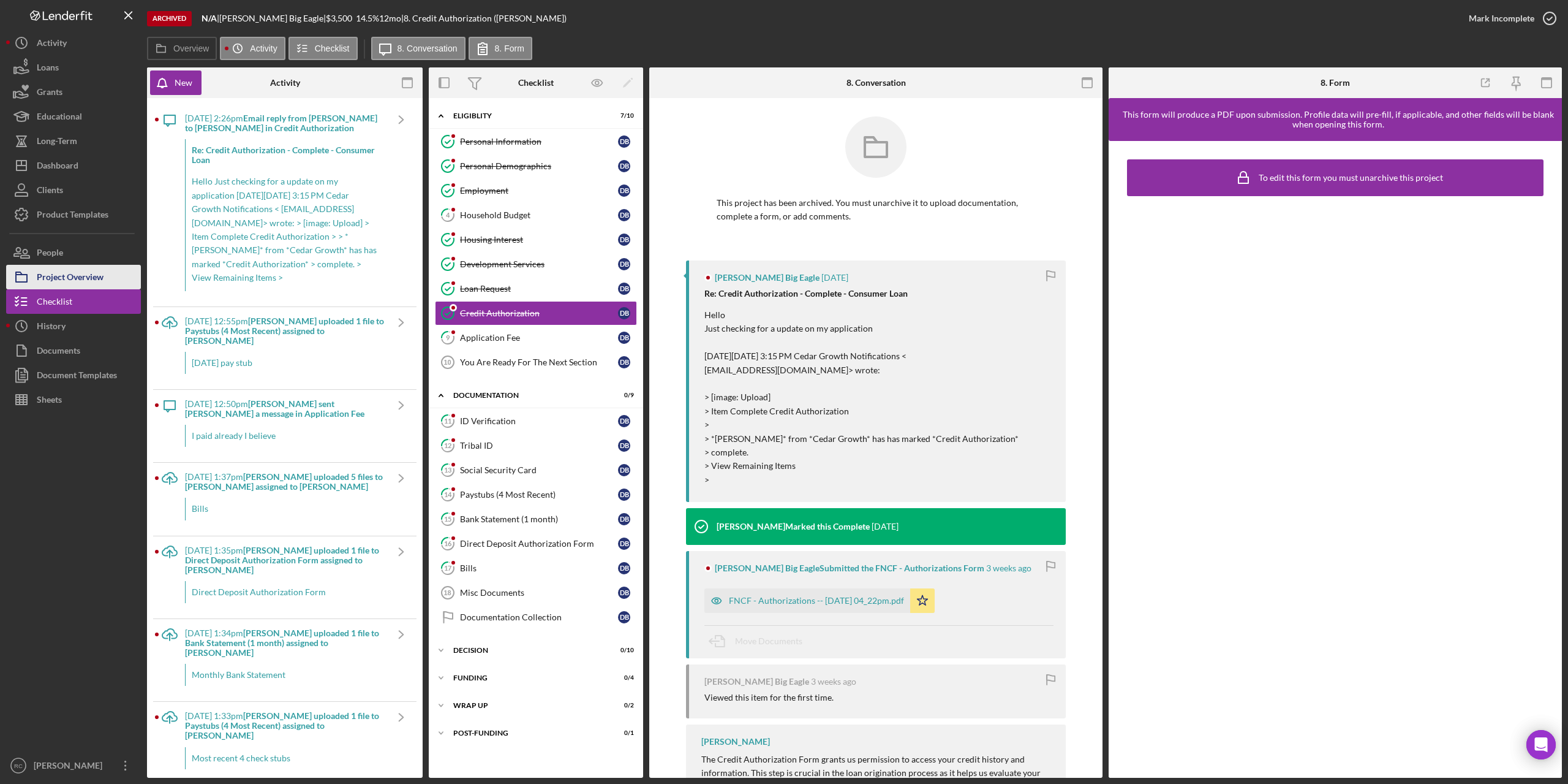
click at [97, 273] on div "Project Overview" at bounding box center [70, 279] width 67 height 28
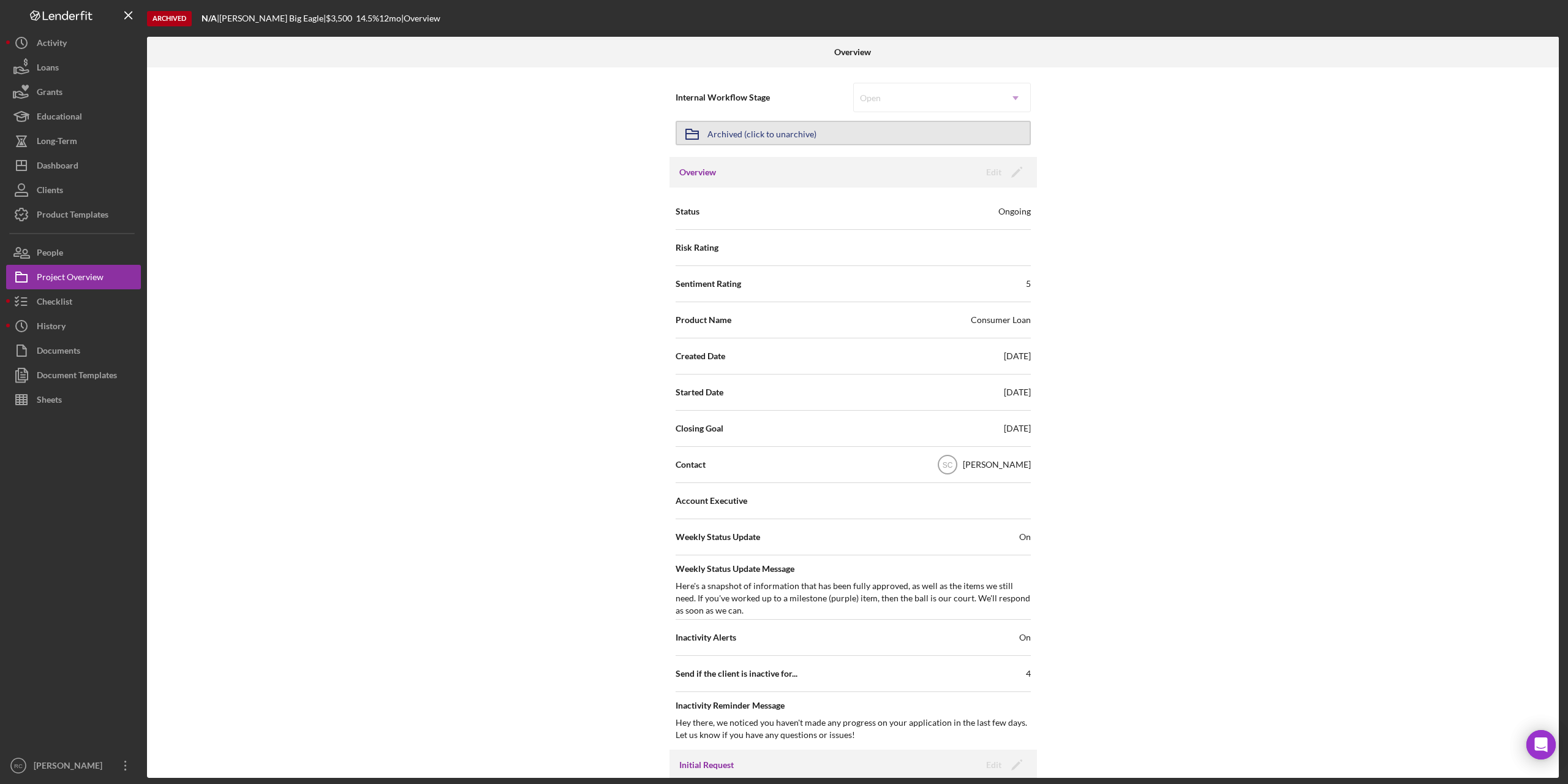
click at [785, 132] on div "Archived (click to unarchive)" at bounding box center [762, 133] width 109 height 22
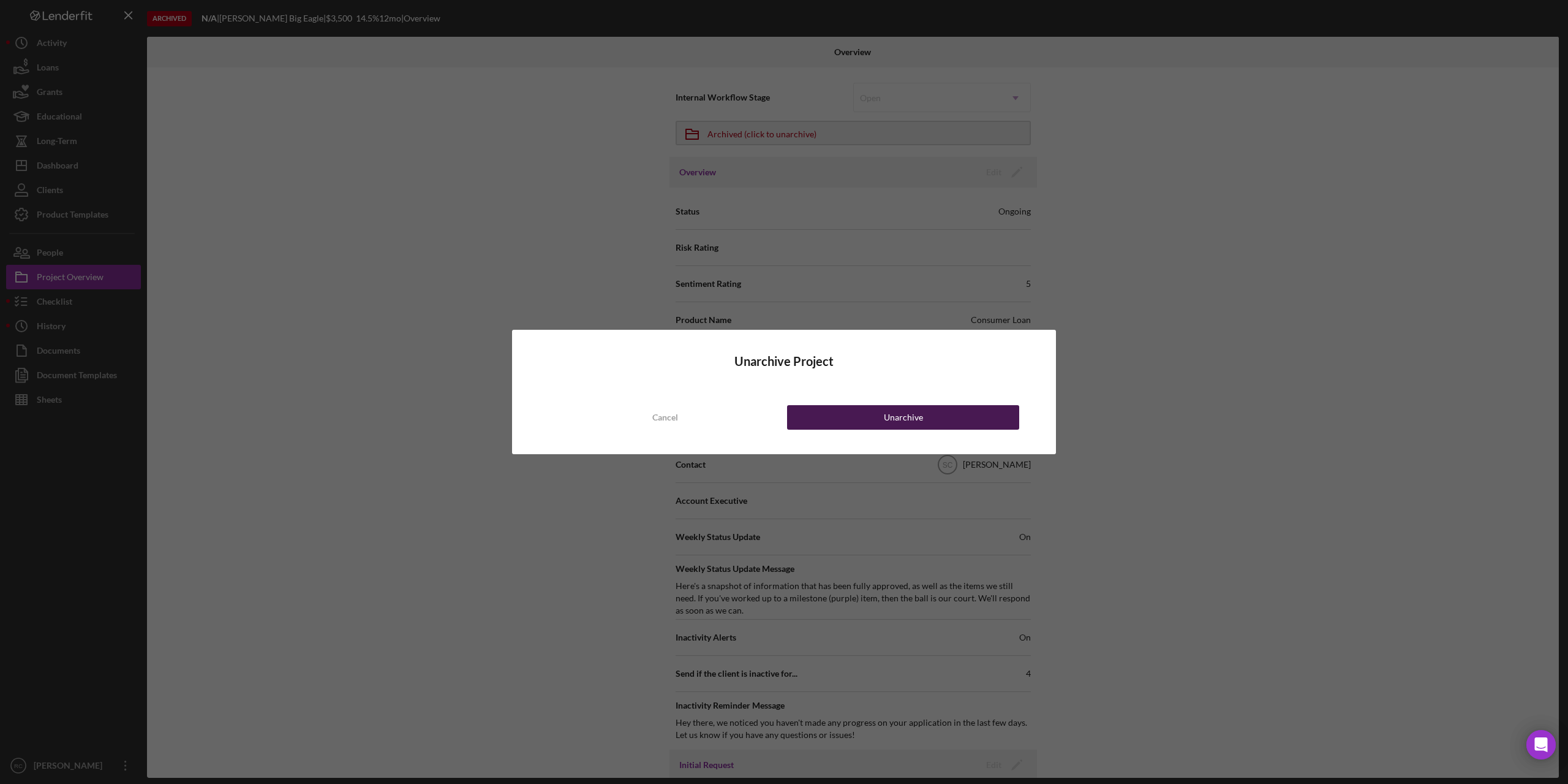
click at [879, 416] on button "Unarchive" at bounding box center [903, 417] width 232 height 24
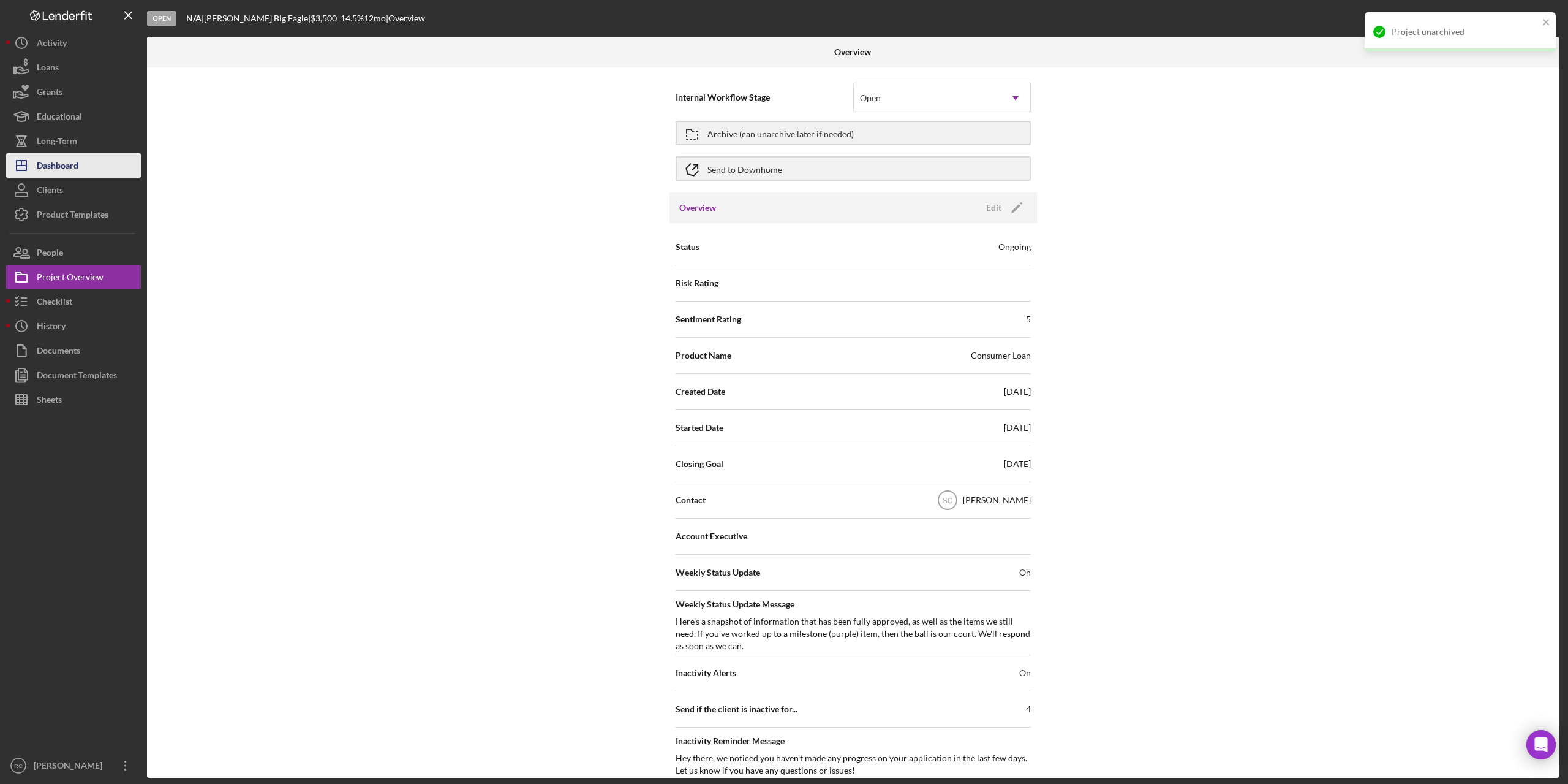
click at [62, 160] on div "Dashboard" at bounding box center [57, 167] width 42 height 28
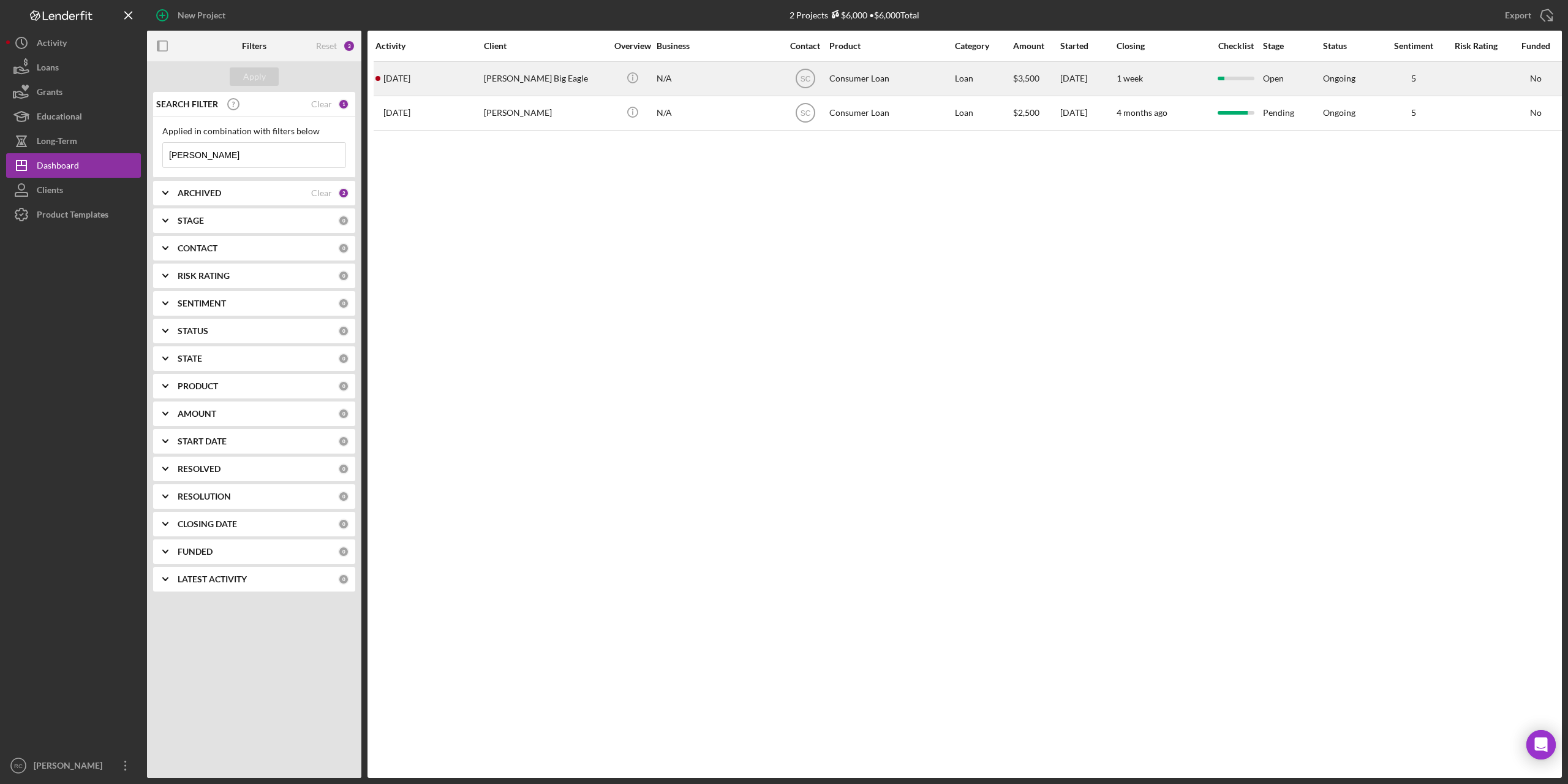
click at [522, 73] on div "[PERSON_NAME] Big Eagle" at bounding box center [544, 78] width 122 height 32
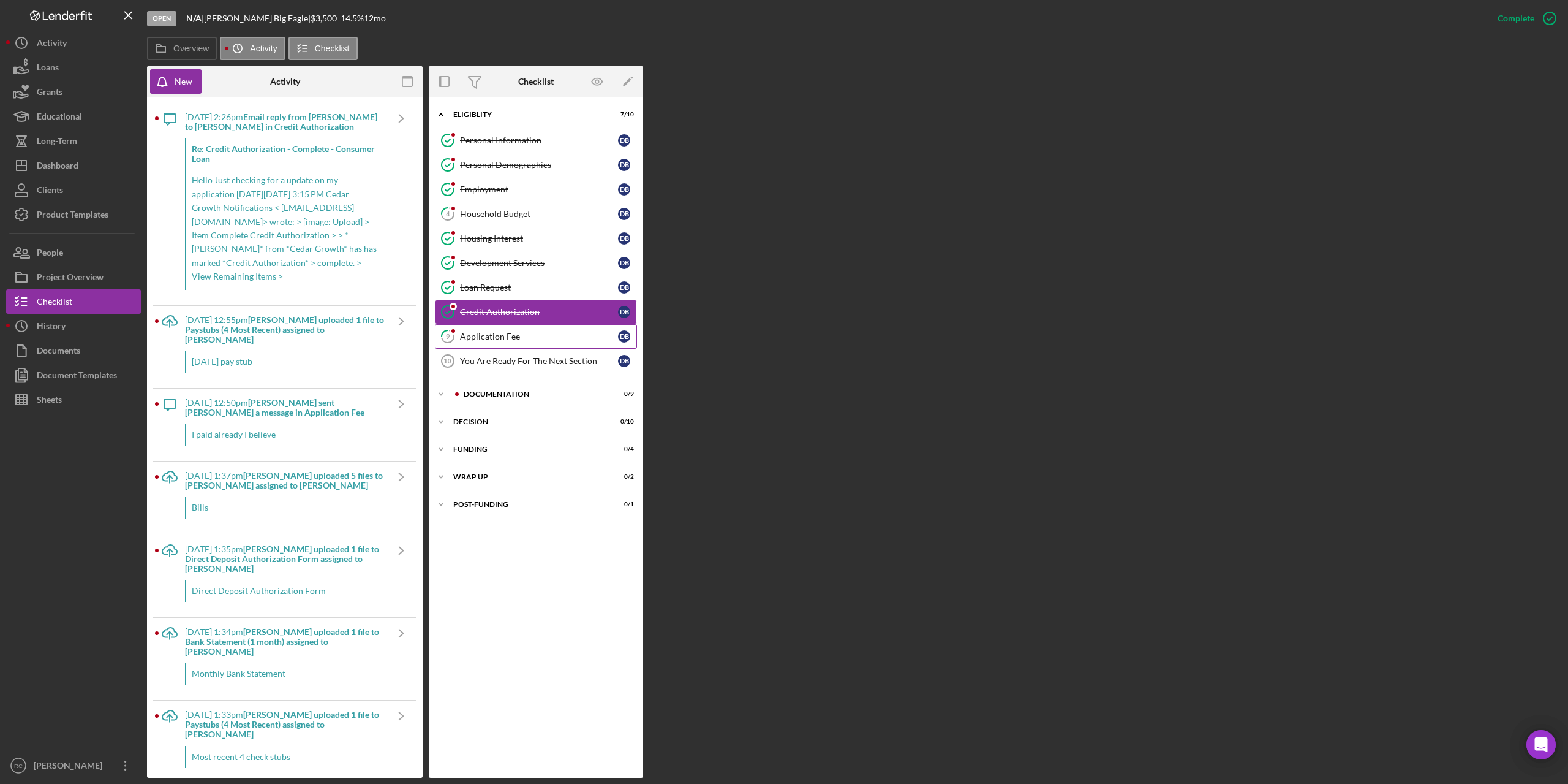
click at [476, 332] on div "Application Fee" at bounding box center [539, 336] width 158 height 10
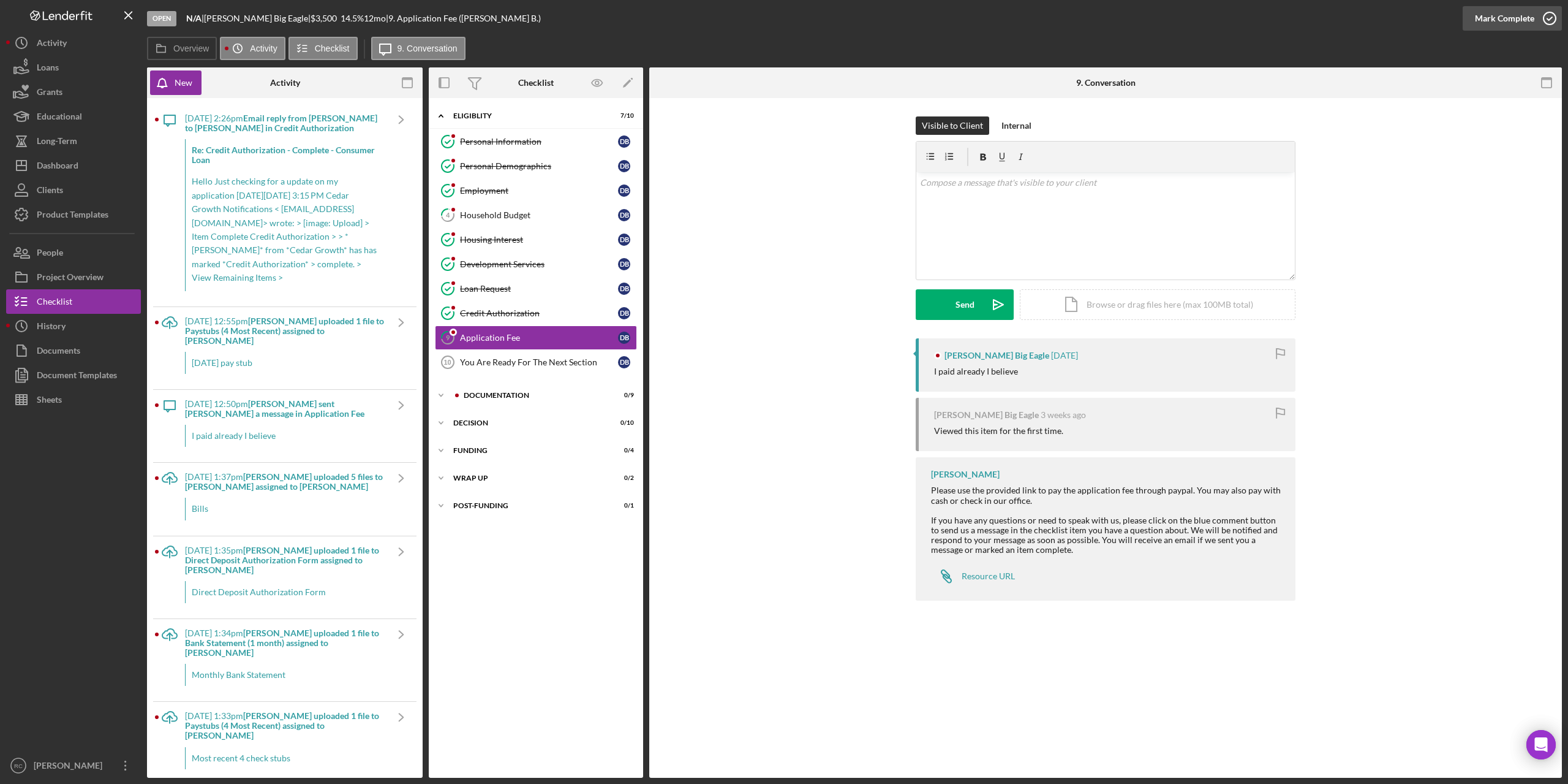
click at [1546, 17] on icon "button" at bounding box center [1550, 18] width 31 height 31
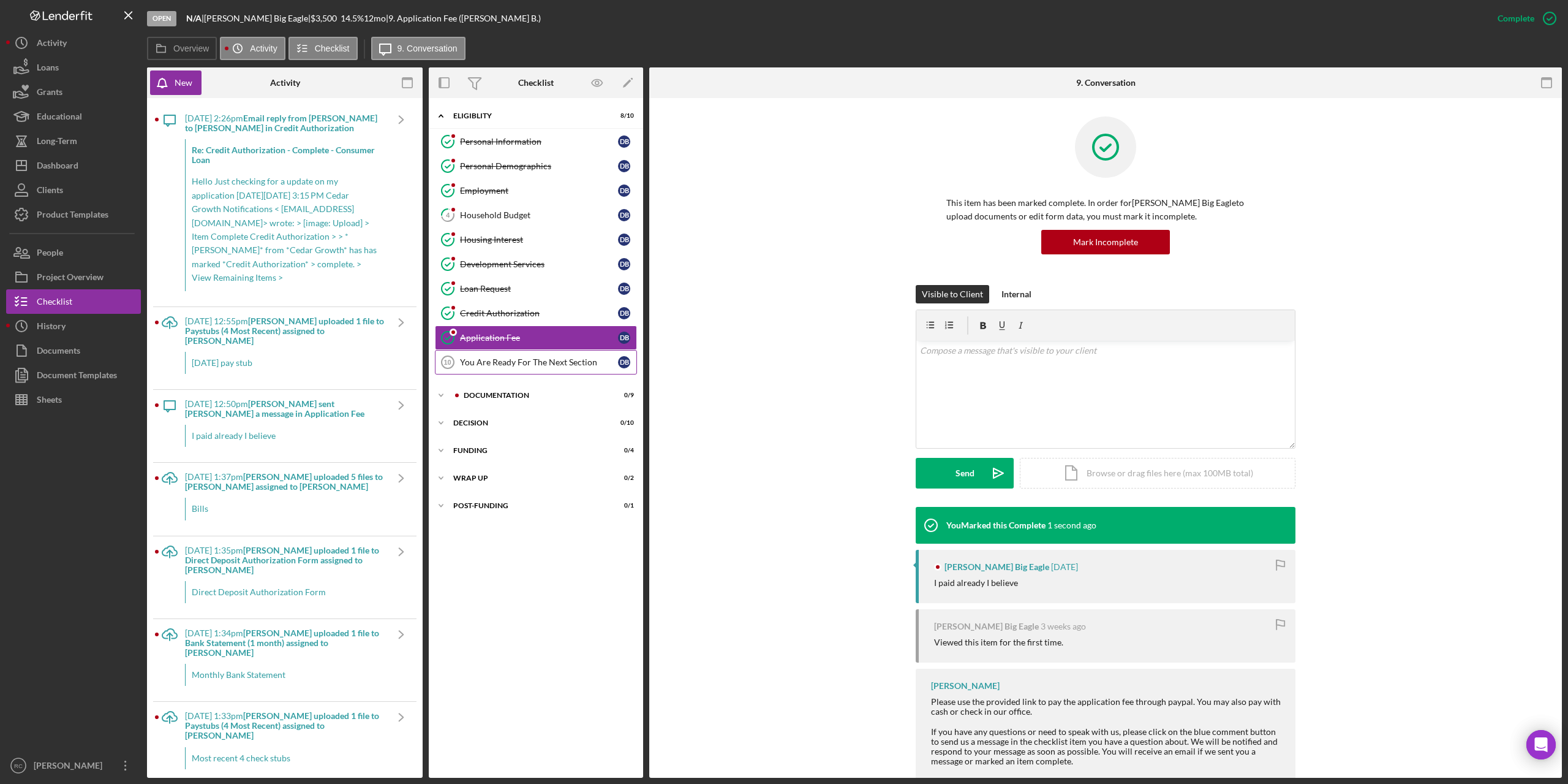
click at [511, 362] on div "You Are Ready For The Next Section" at bounding box center [539, 362] width 158 height 10
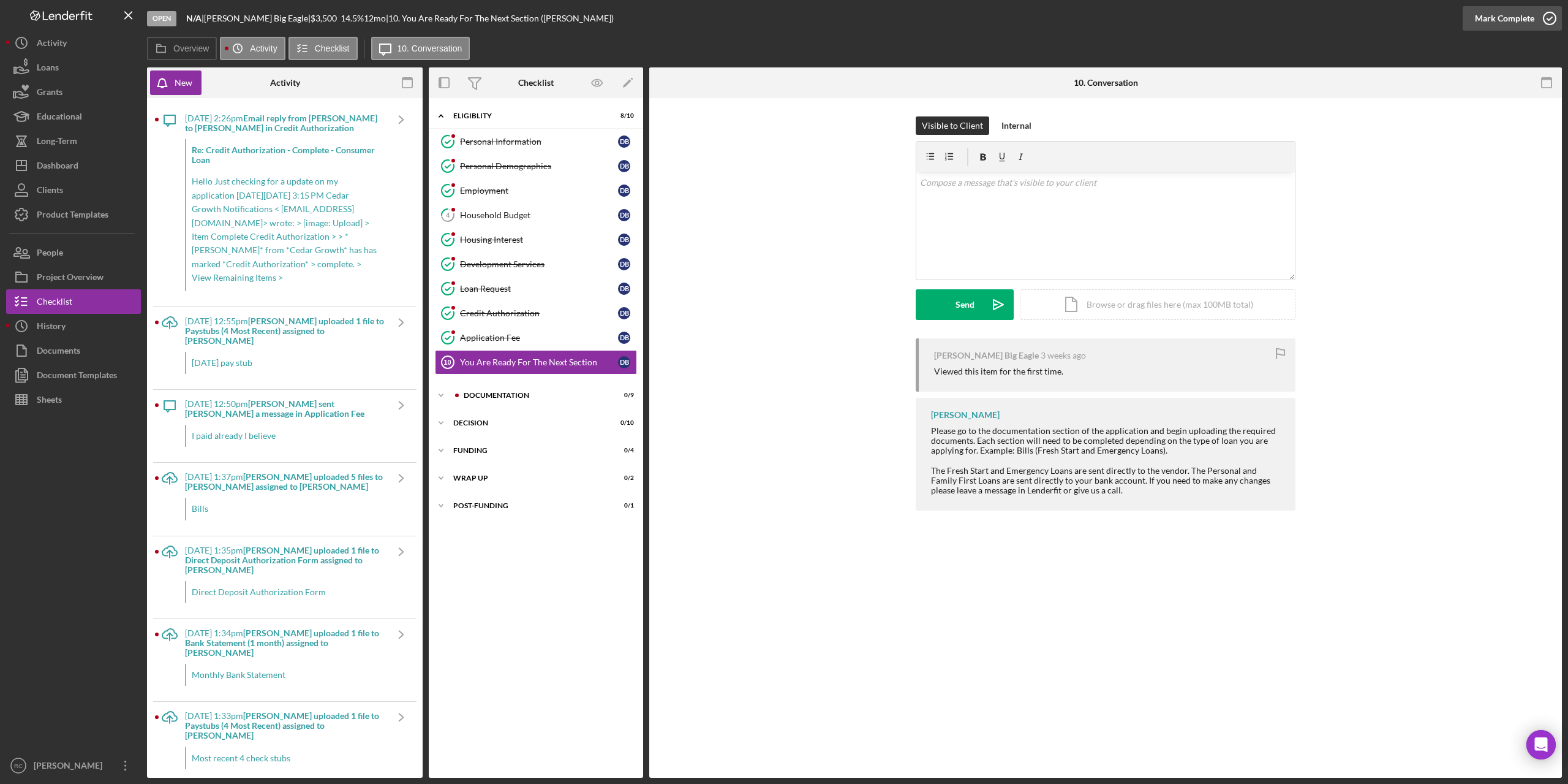
click at [1548, 15] on icon "button" at bounding box center [1550, 18] width 31 height 31
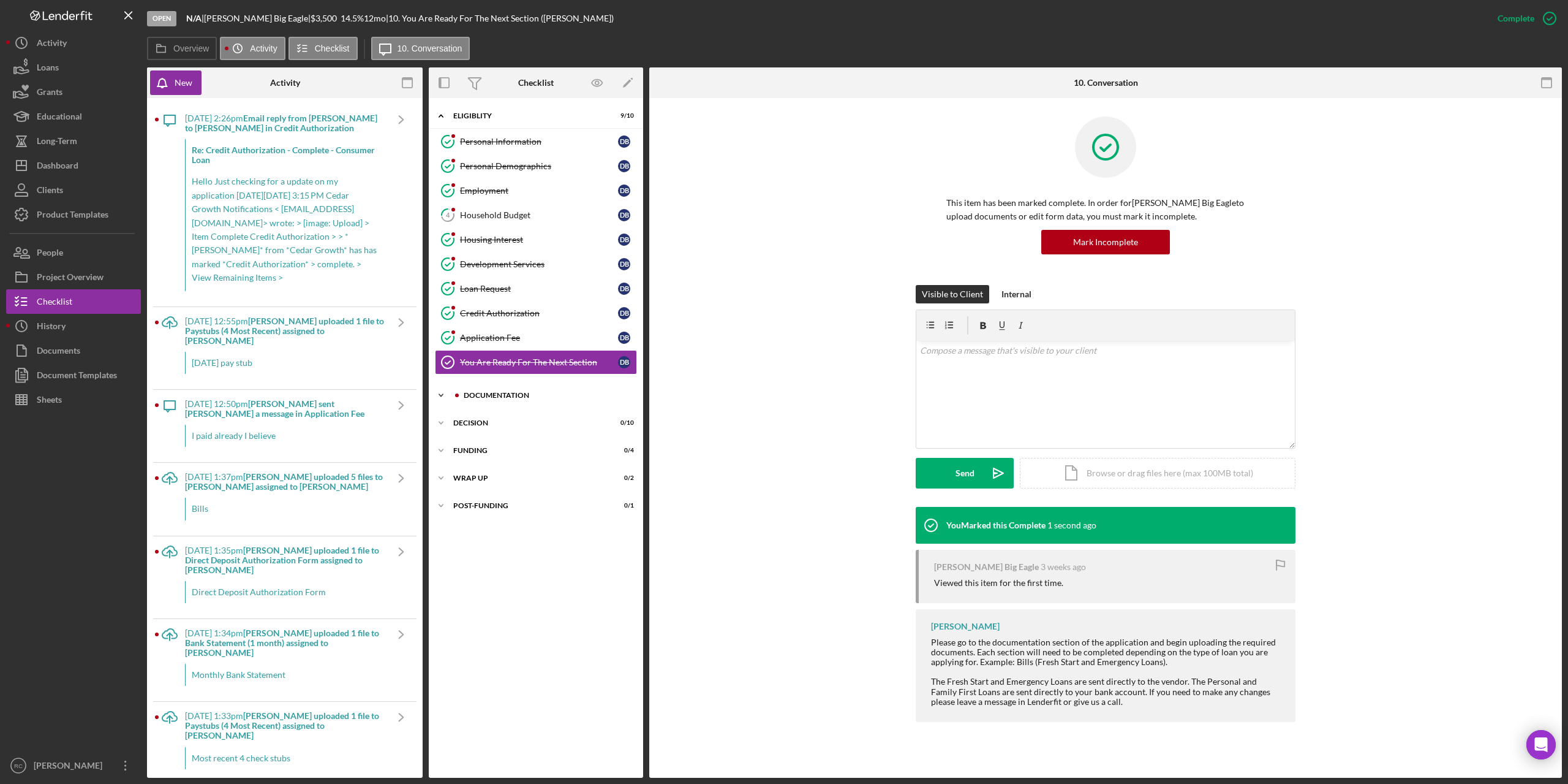
click at [484, 393] on div "Documentation" at bounding box center [546, 395] width 164 height 7
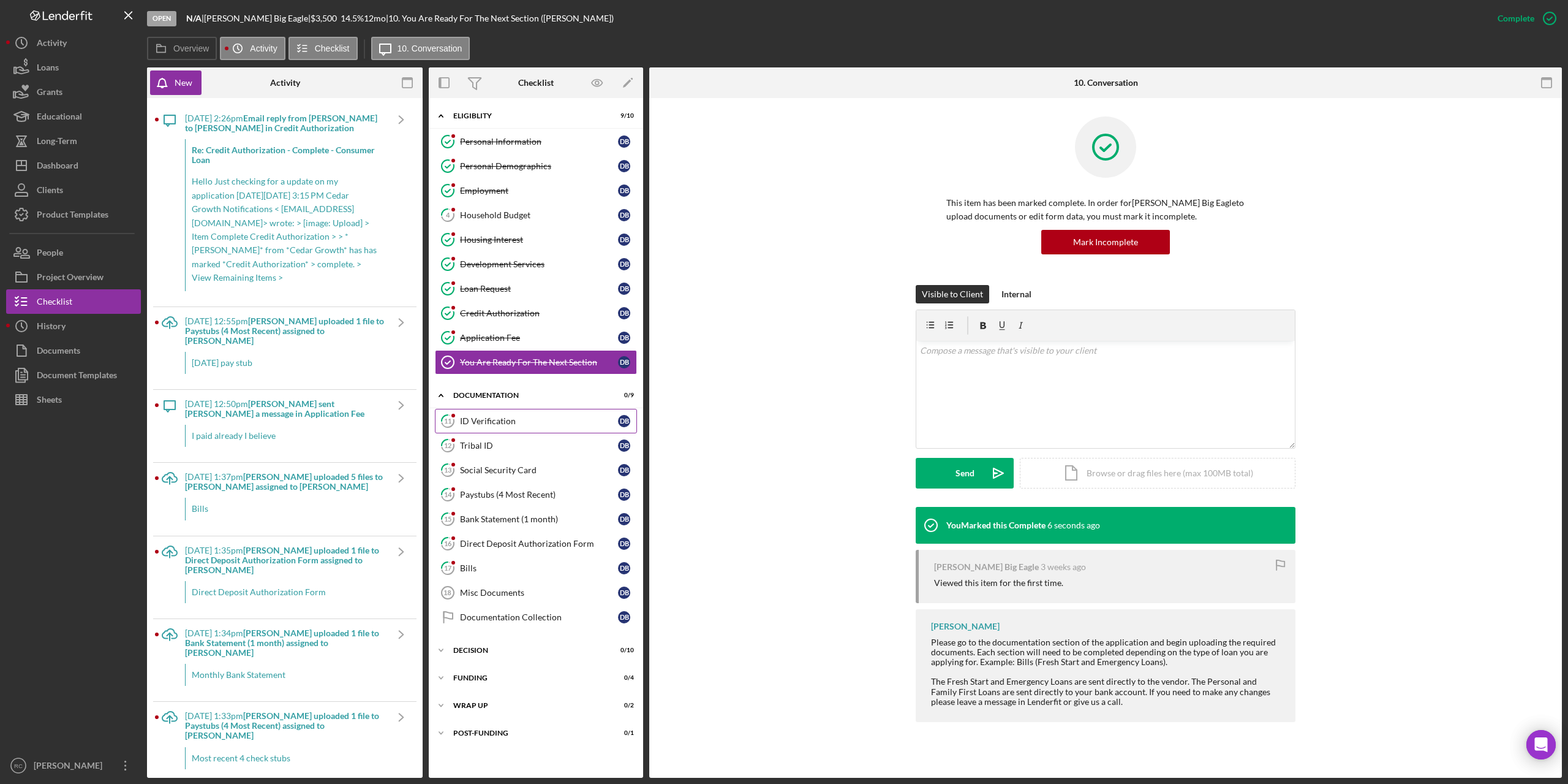
click at [499, 417] on div "ID Verification" at bounding box center [539, 420] width 158 height 10
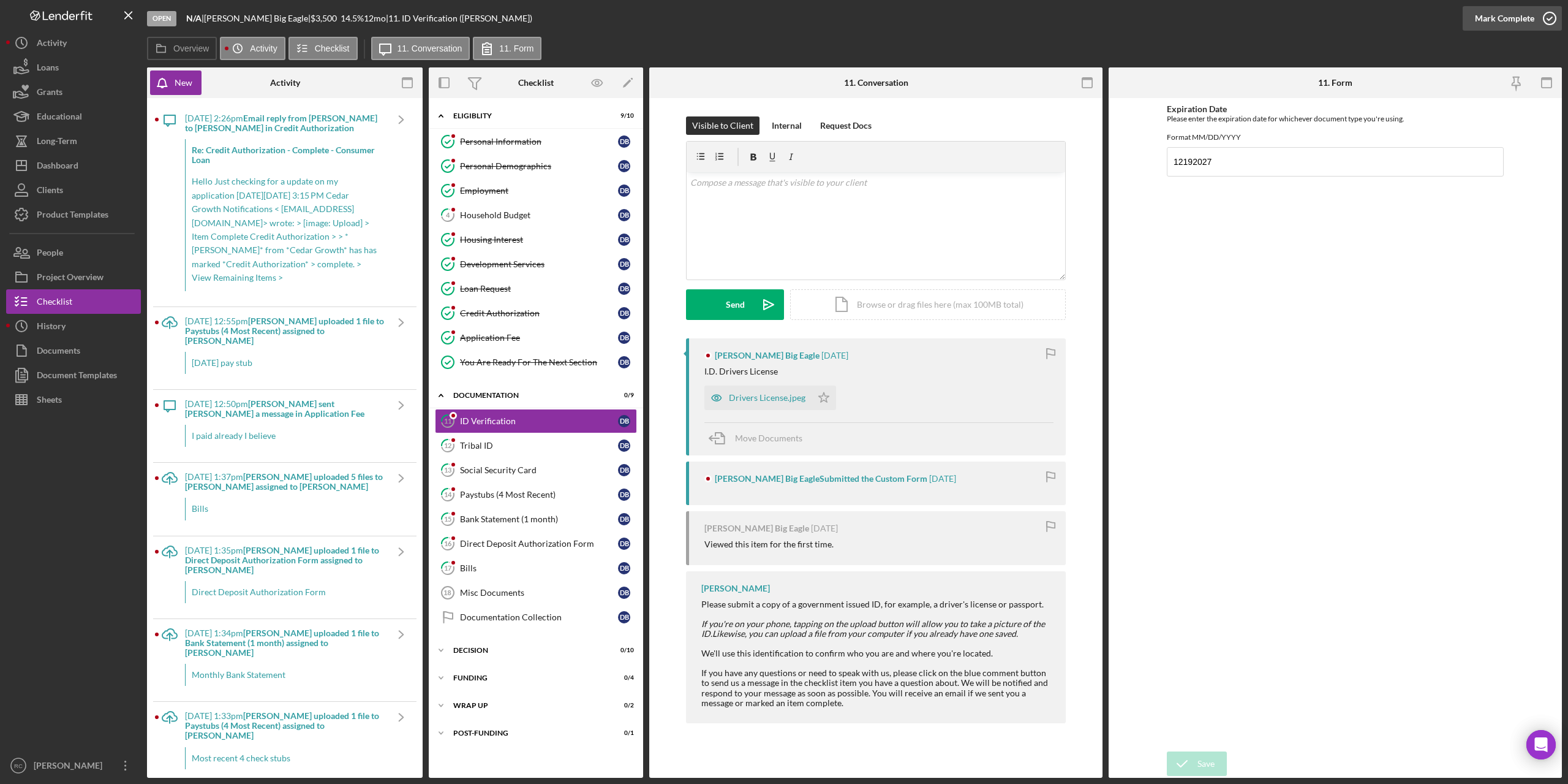
click at [1555, 20] on icon "button" at bounding box center [1550, 18] width 31 height 31
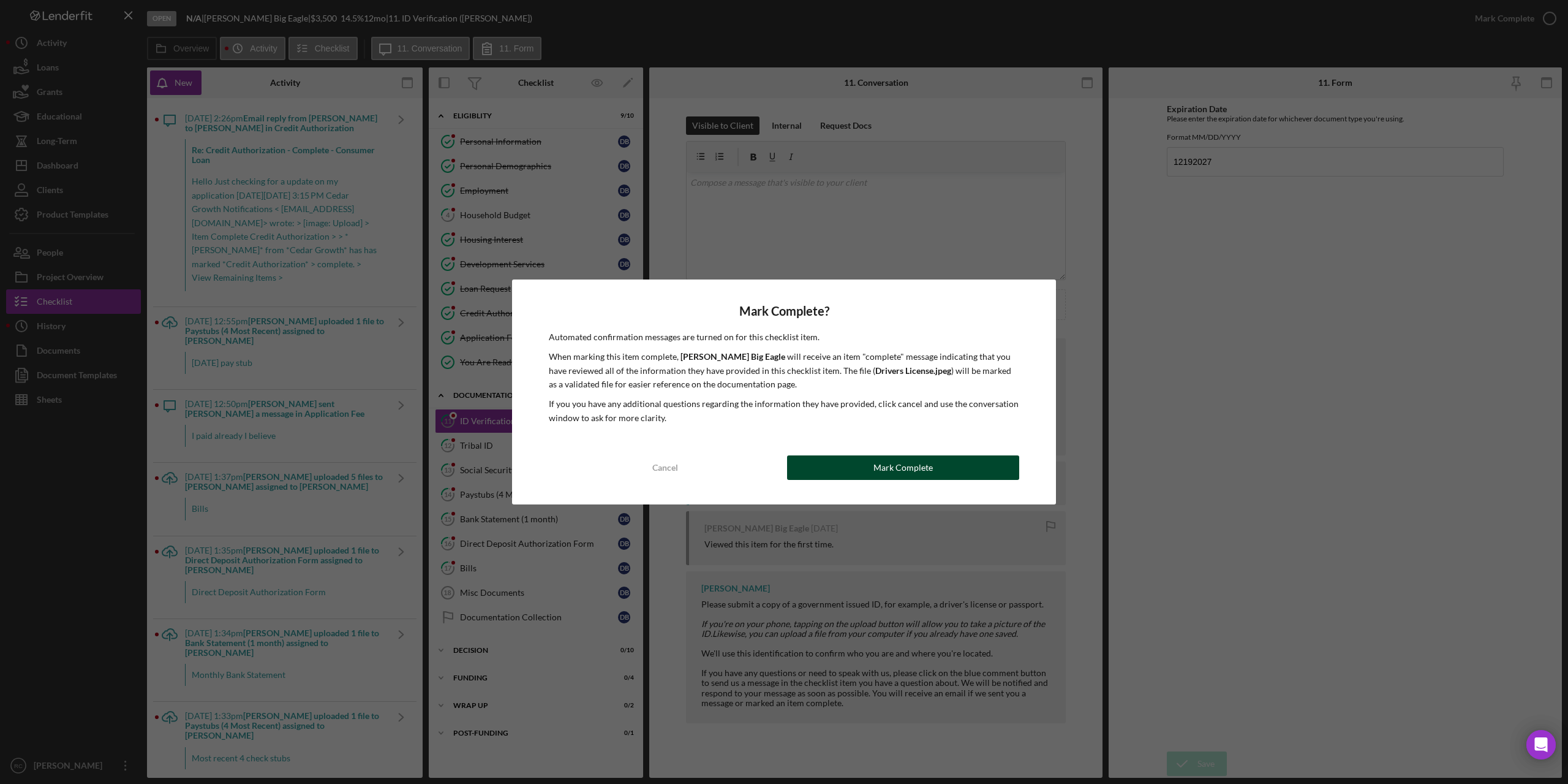
click at [904, 466] on div "Mark Complete" at bounding box center [903, 467] width 59 height 24
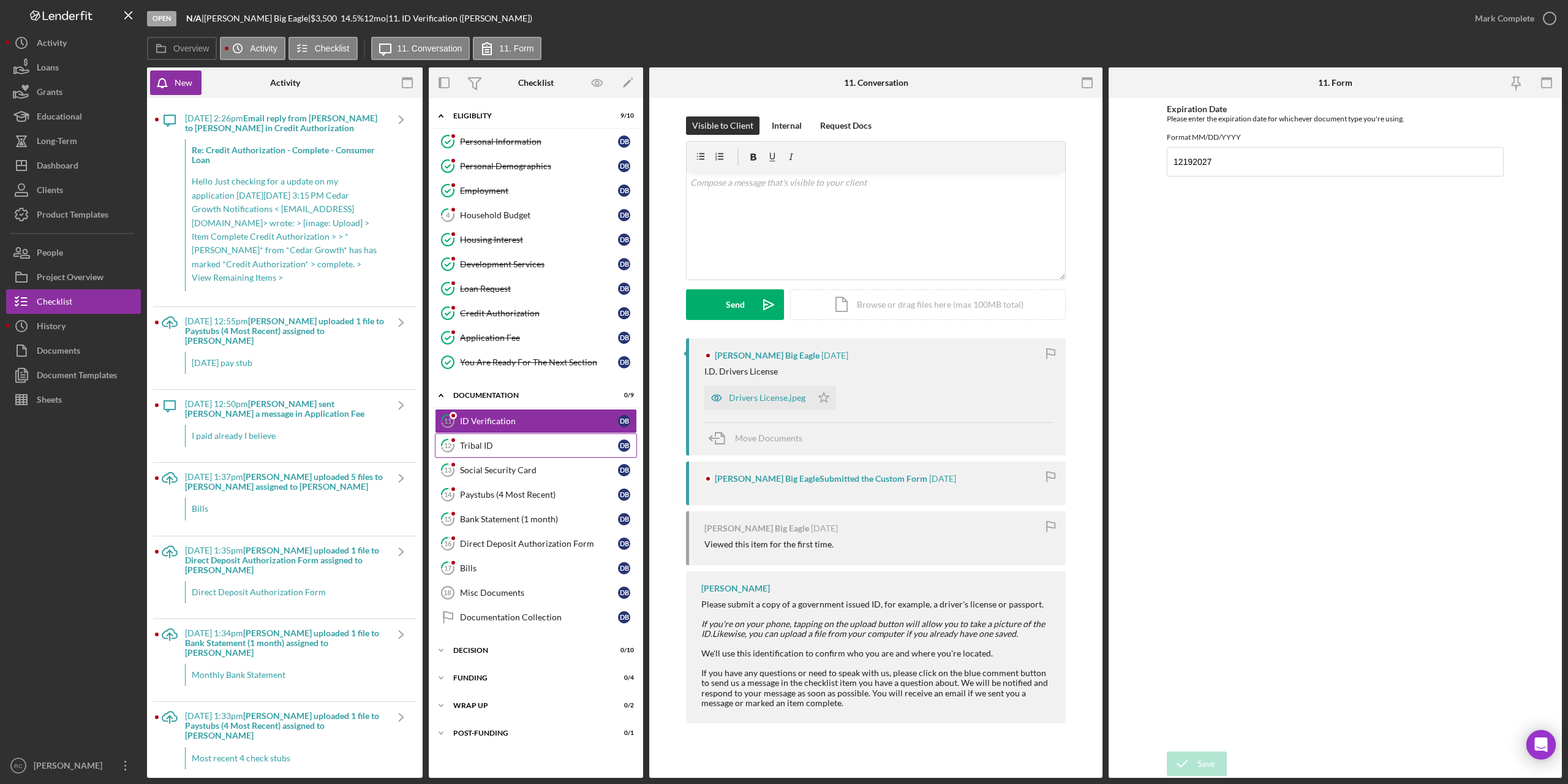
click at [472, 442] on div "Tribal ID" at bounding box center [539, 445] width 158 height 10
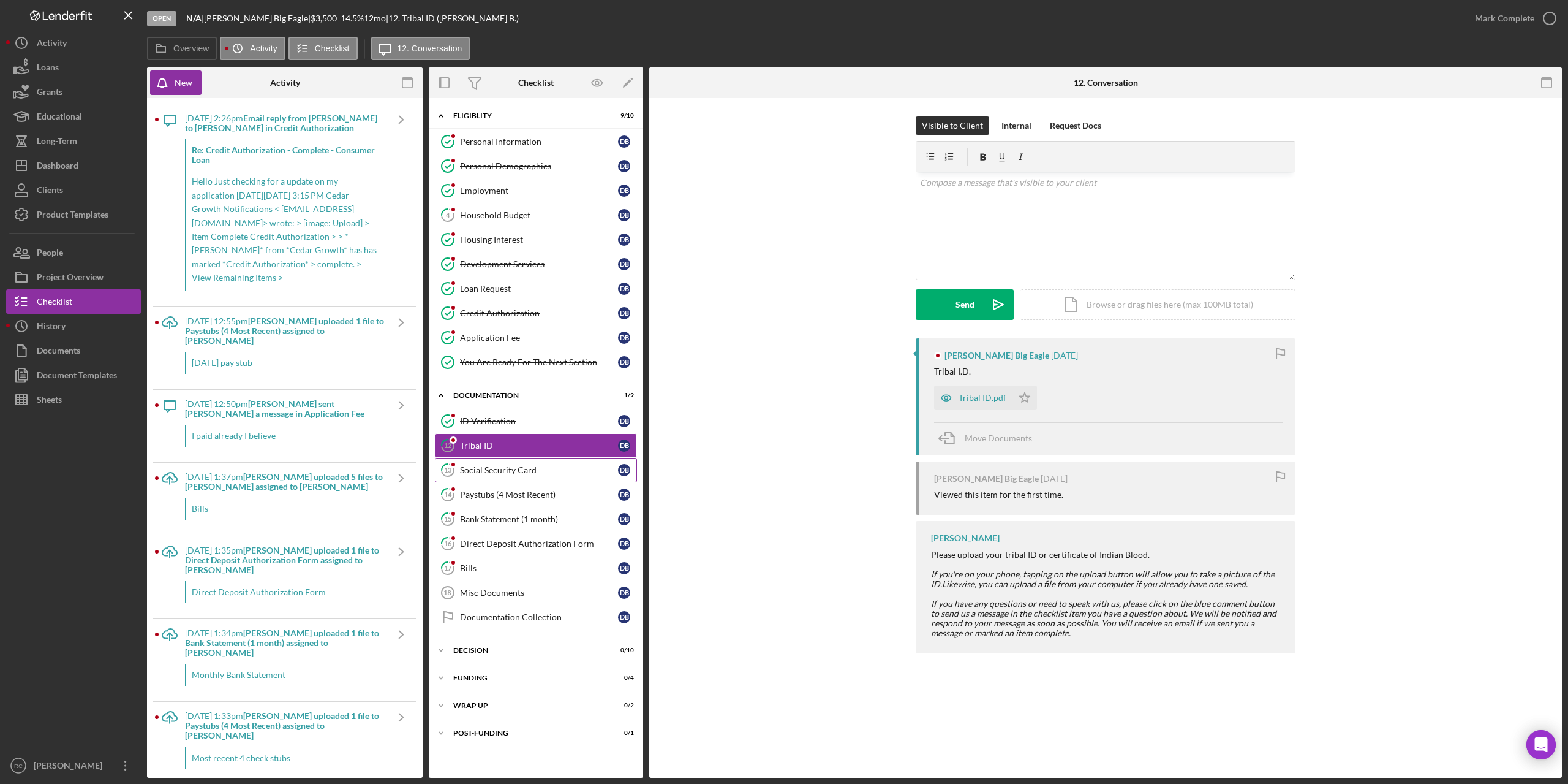
click at [514, 467] on div "Social Security Card" at bounding box center [539, 469] width 158 height 10
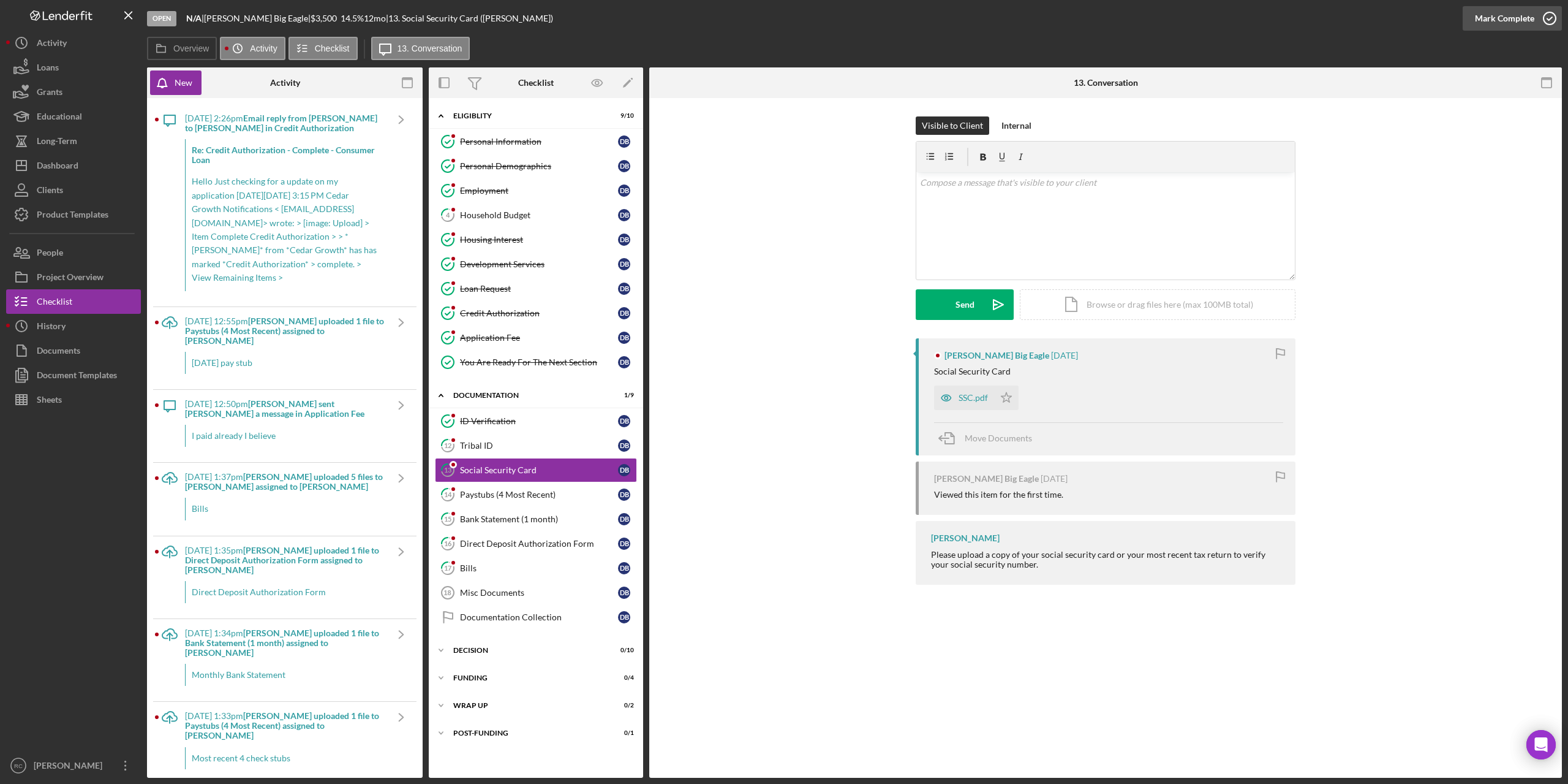
click at [1552, 16] on icon "button" at bounding box center [1550, 18] width 31 height 31
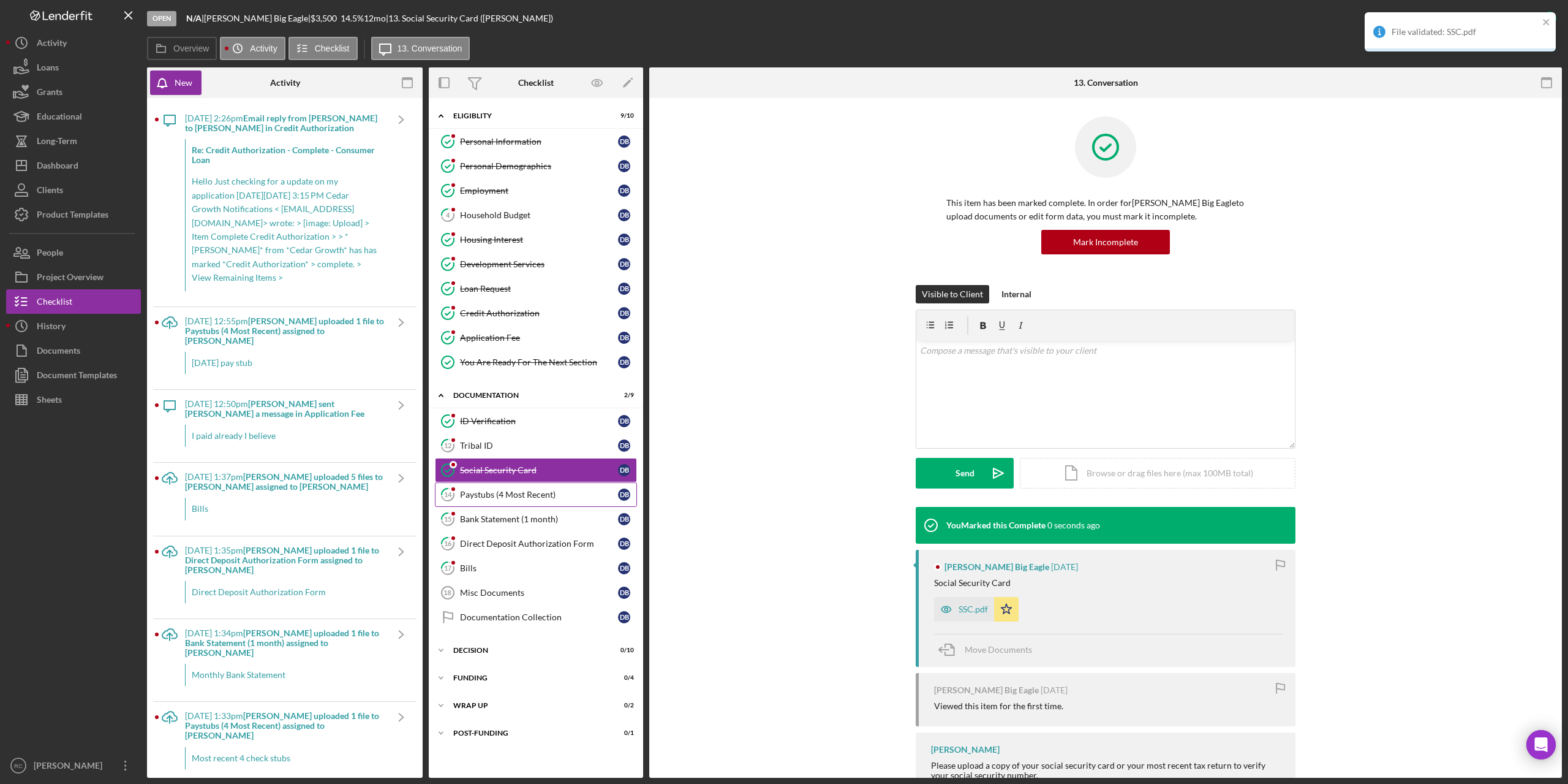
click at [531, 495] on div "Paystubs (4 Most Recent)" at bounding box center [539, 494] width 158 height 10
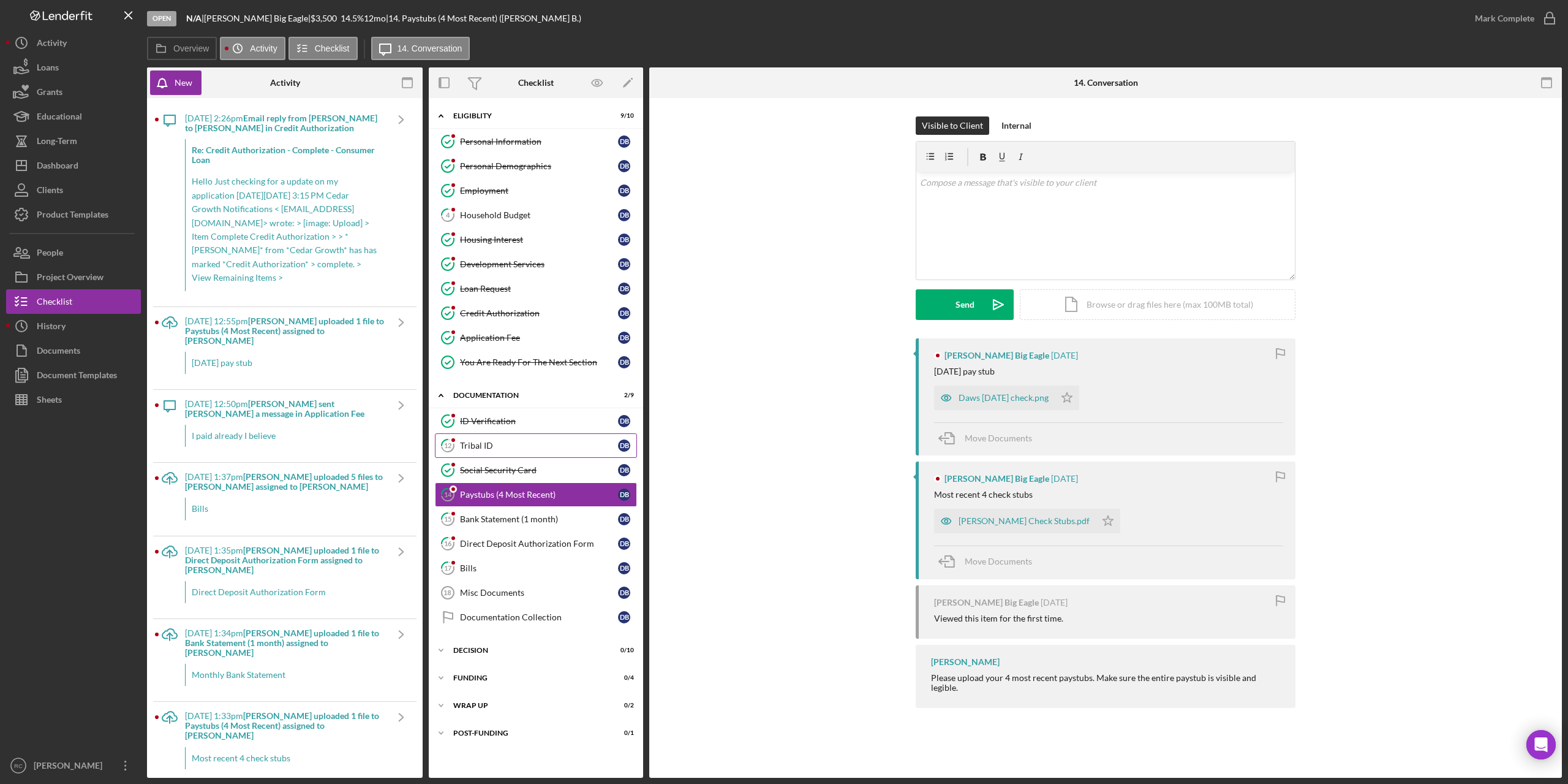
click at [463, 441] on div "Tribal ID" at bounding box center [539, 445] width 158 height 10
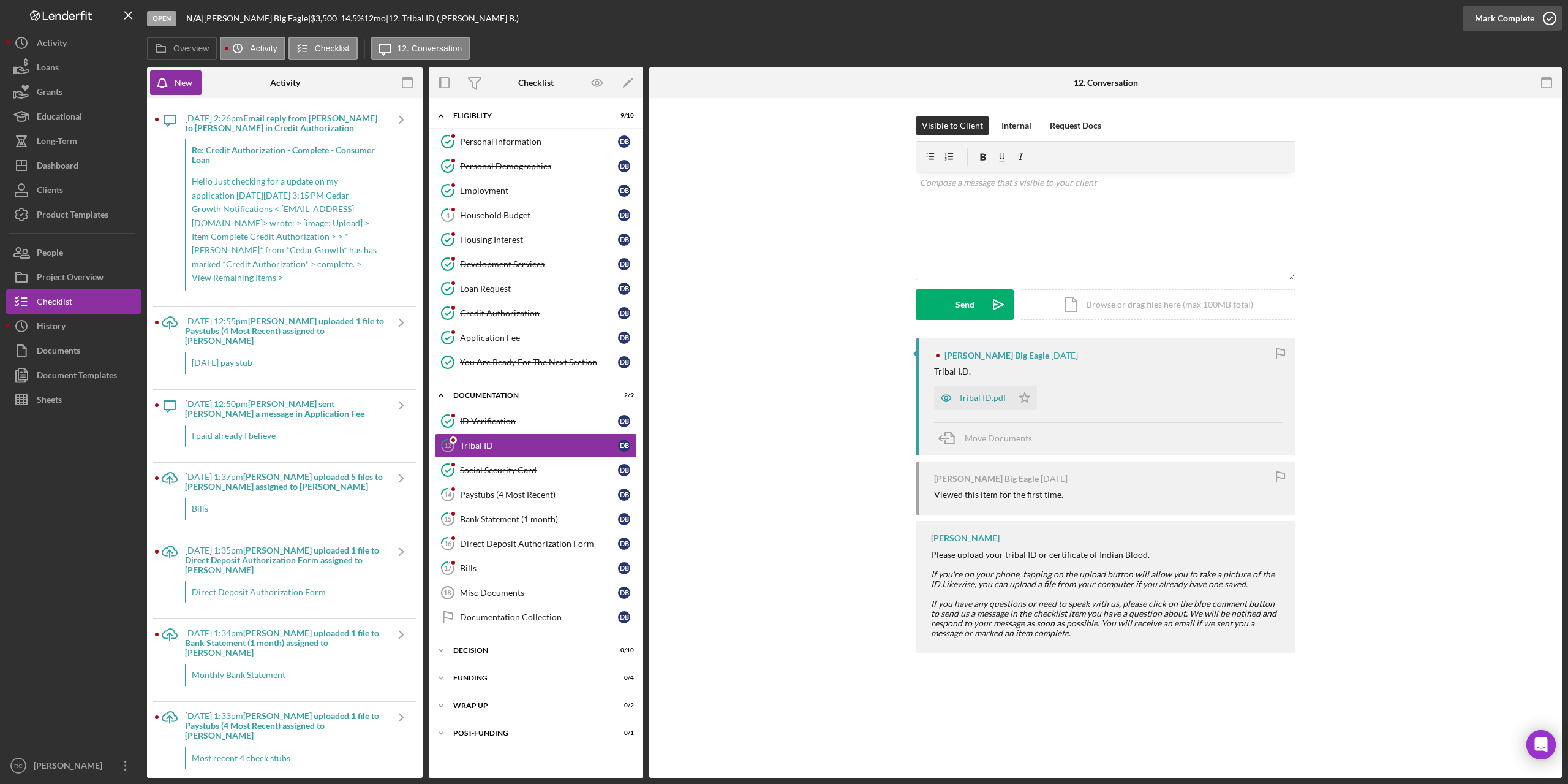
click at [1552, 18] on icon "button" at bounding box center [1550, 18] width 31 height 31
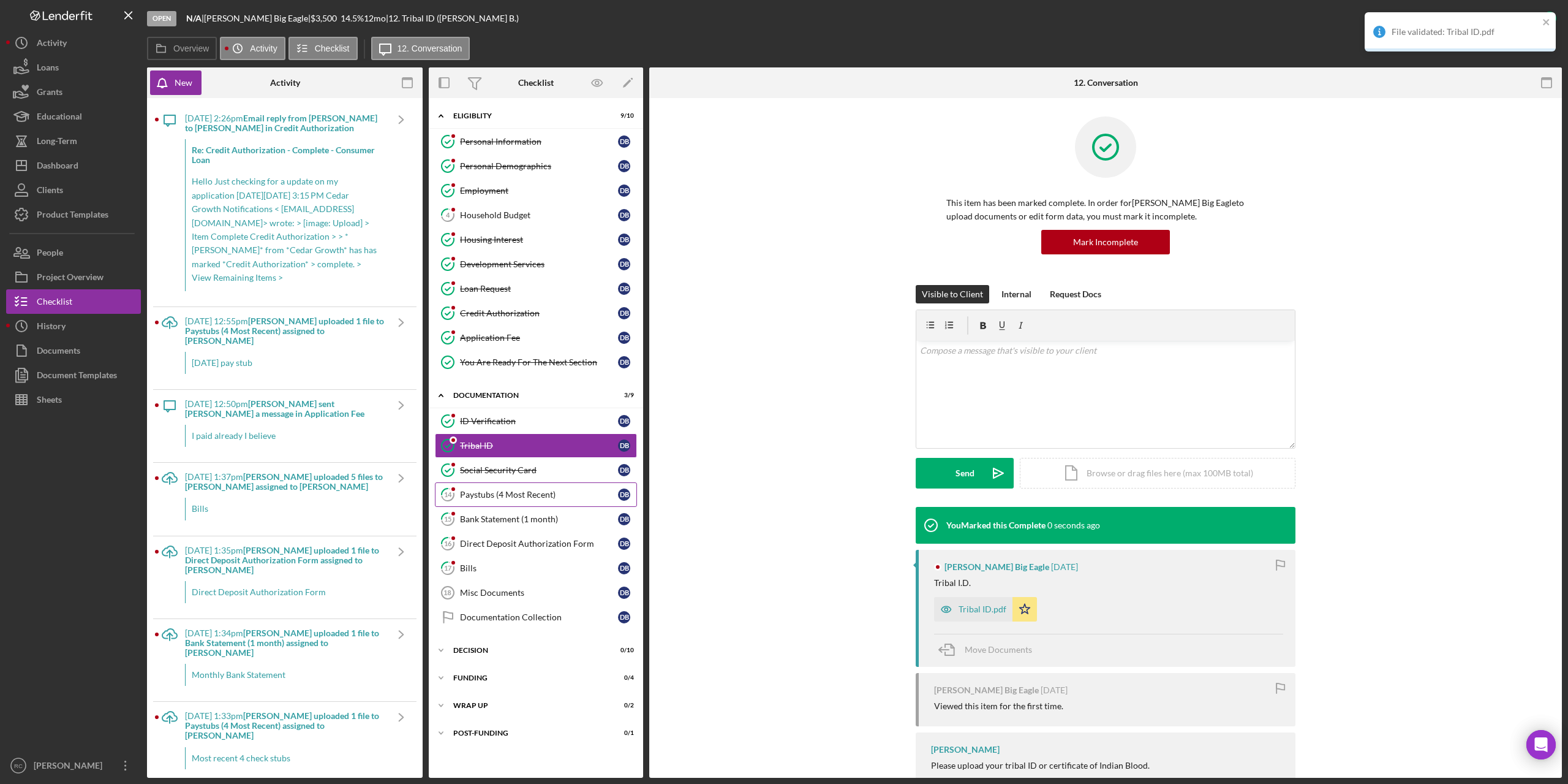
click at [492, 495] on div "Paystubs (4 Most Recent)" at bounding box center [539, 494] width 158 height 10
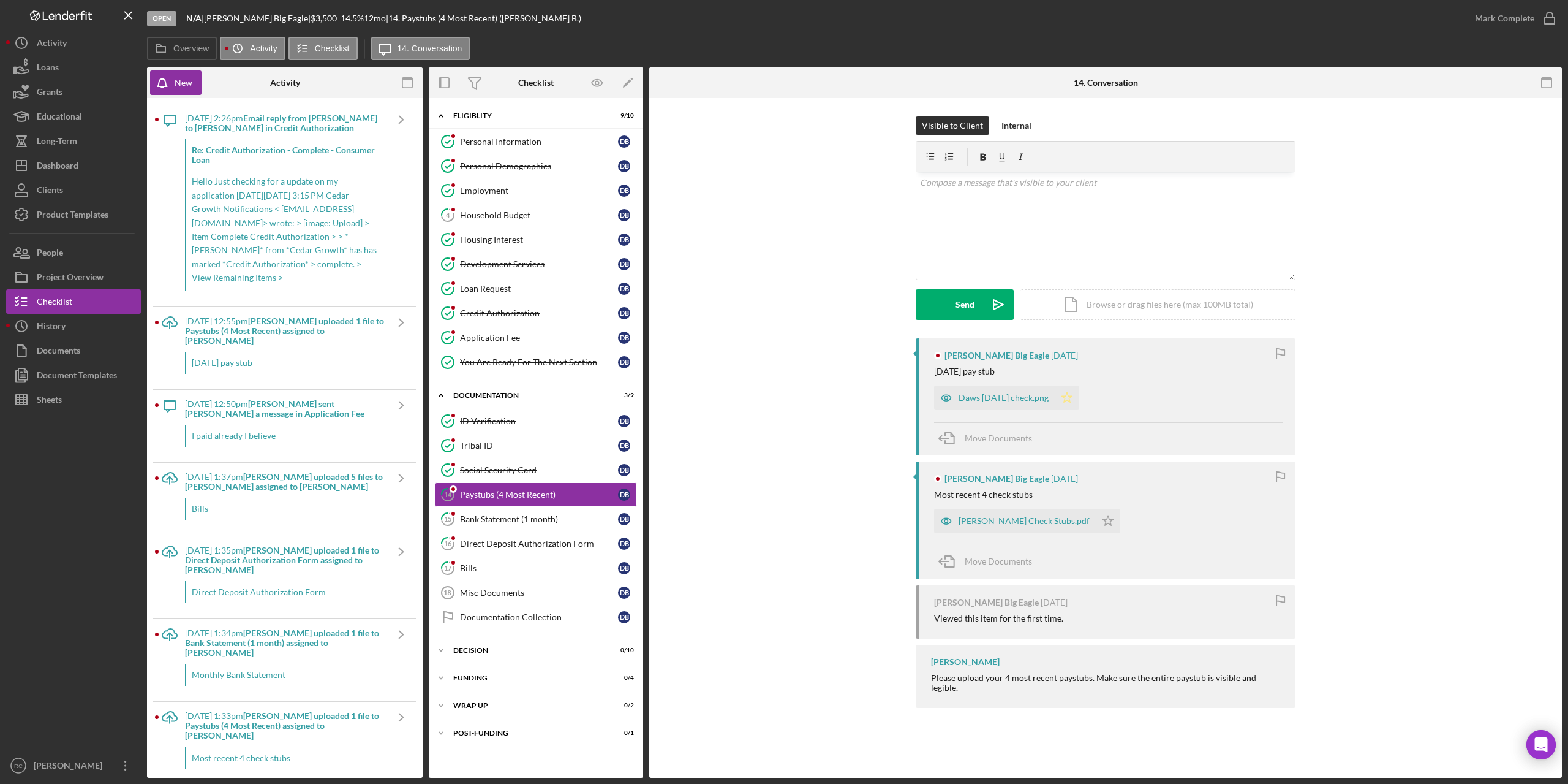
click at [1075, 399] on icon "Icon/Star" at bounding box center [1067, 397] width 24 height 24
click at [1096, 521] on icon "Icon/Star" at bounding box center [1108, 520] width 24 height 24
click at [1548, 17] on icon "button" at bounding box center [1550, 18] width 31 height 31
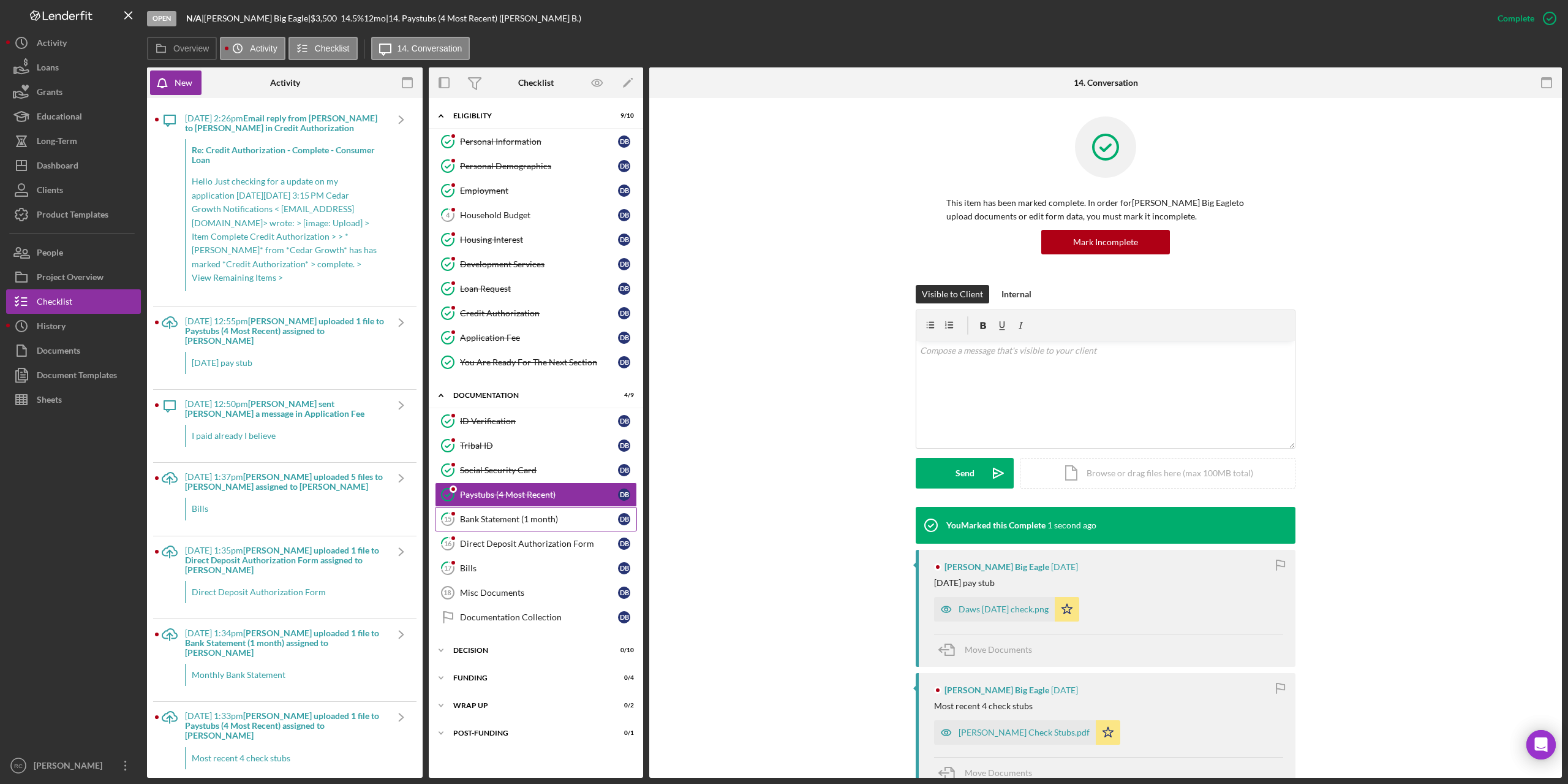
click at [506, 518] on div "Bank Statement (1 month)" at bounding box center [539, 518] width 158 height 10
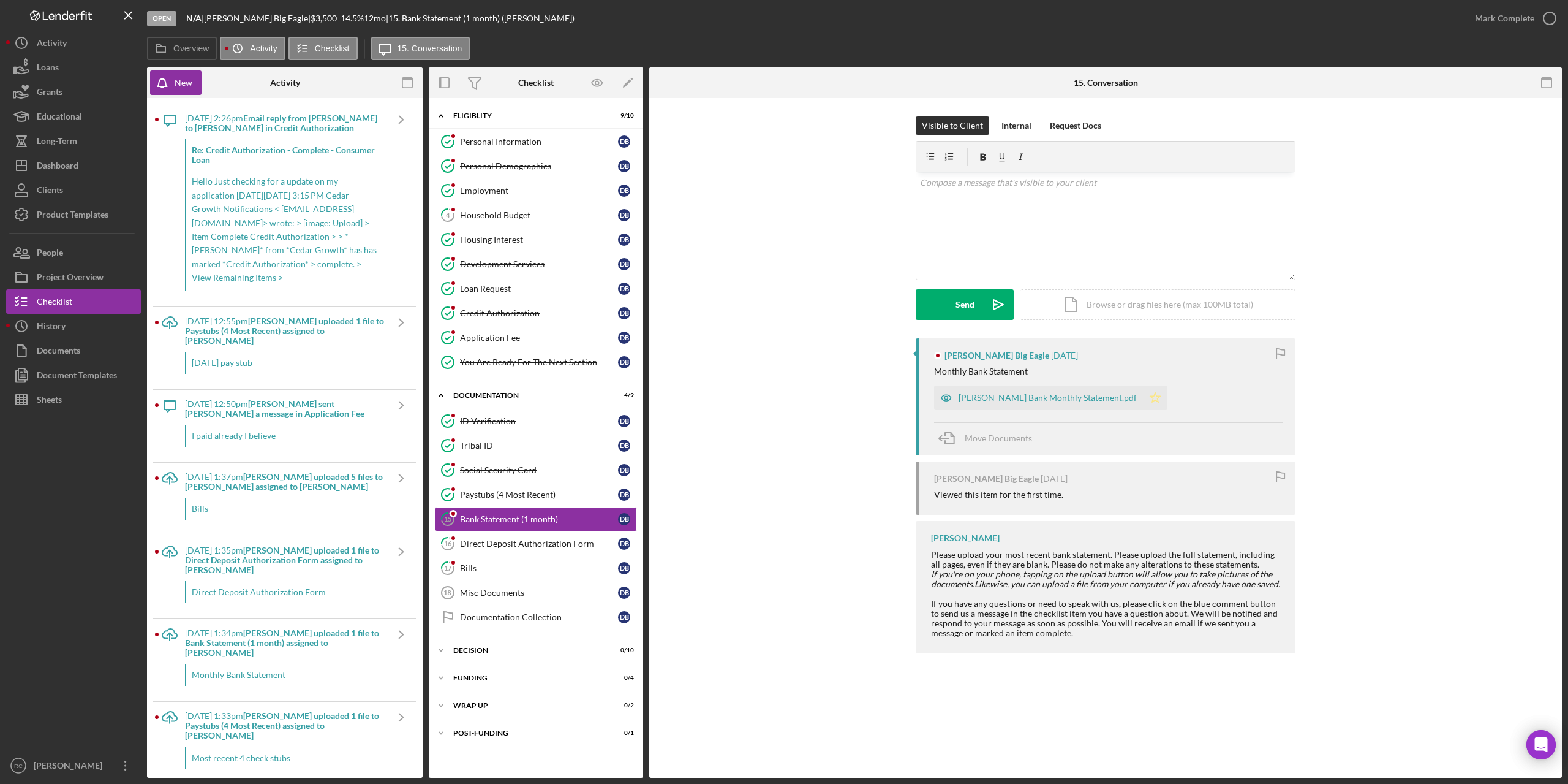
click at [1143, 400] on icon "Icon/Star" at bounding box center [1155, 397] width 24 height 24
click at [1550, 17] on icon "button" at bounding box center [1550, 18] width 31 height 31
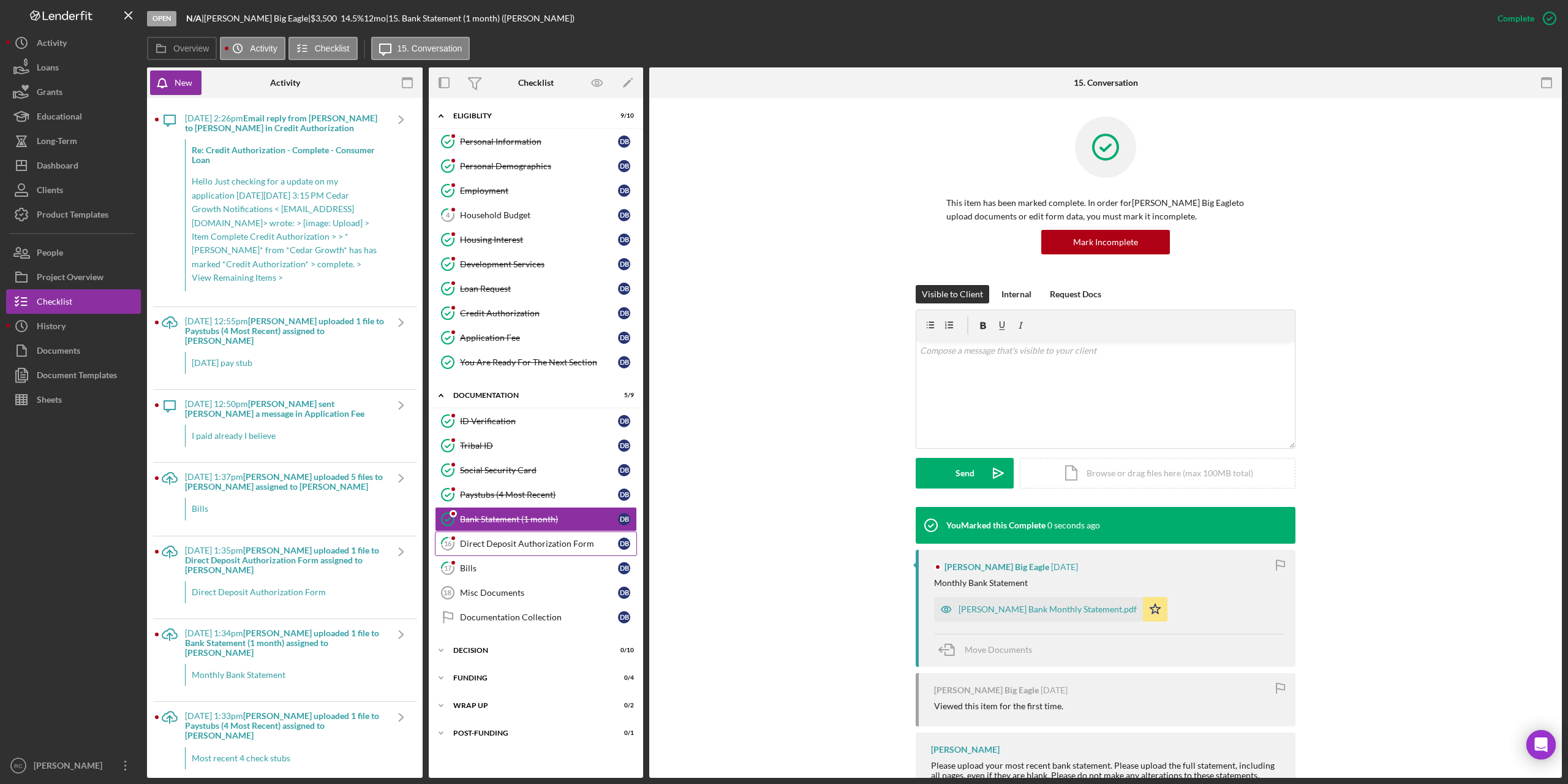
click at [516, 543] on div "Direct Deposit Authorization Form" at bounding box center [539, 543] width 158 height 10
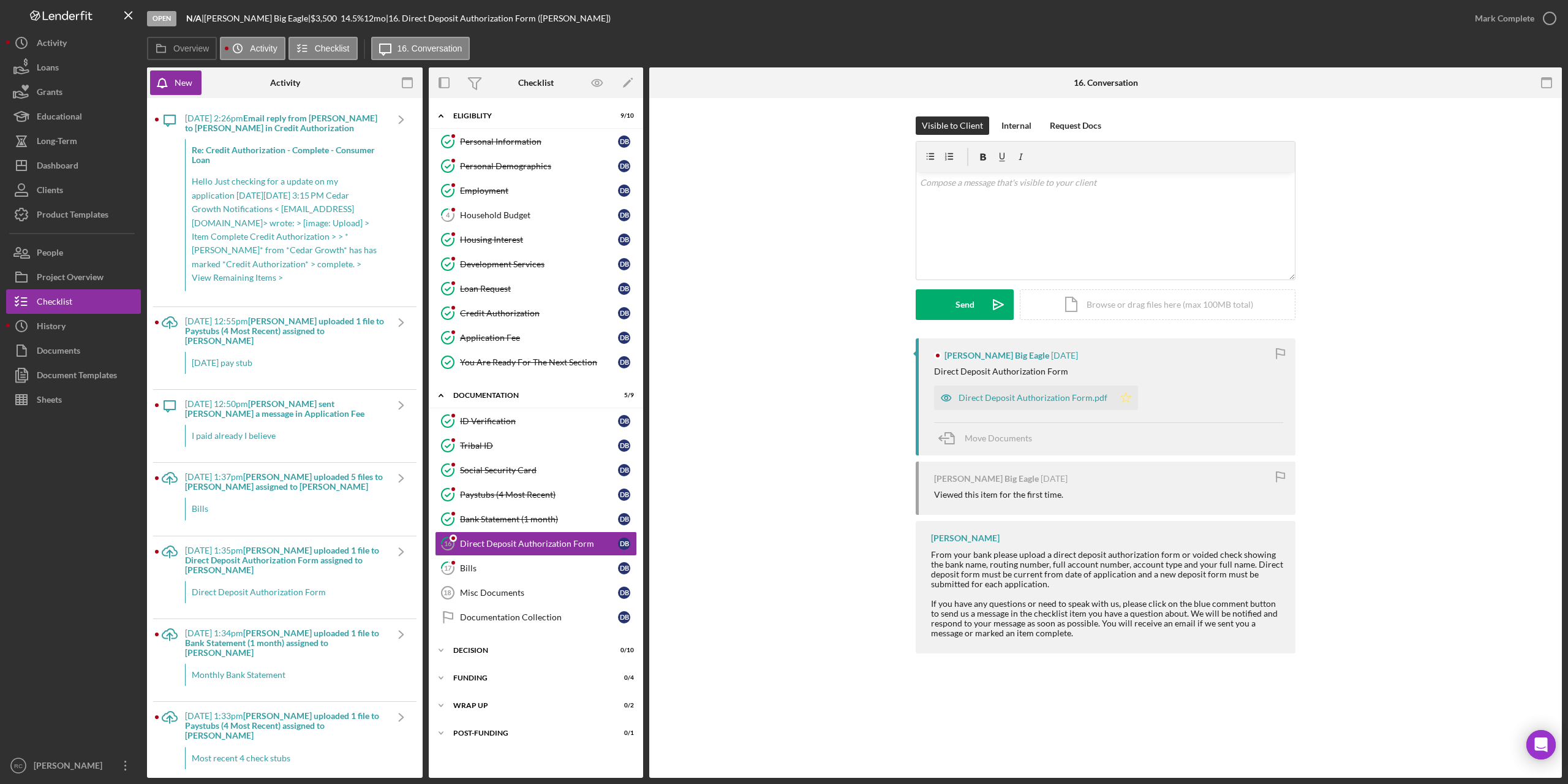
click at [1122, 398] on icon "Icon/Star" at bounding box center [1125, 397] width 24 height 24
click at [1552, 17] on icon "button" at bounding box center [1550, 18] width 31 height 31
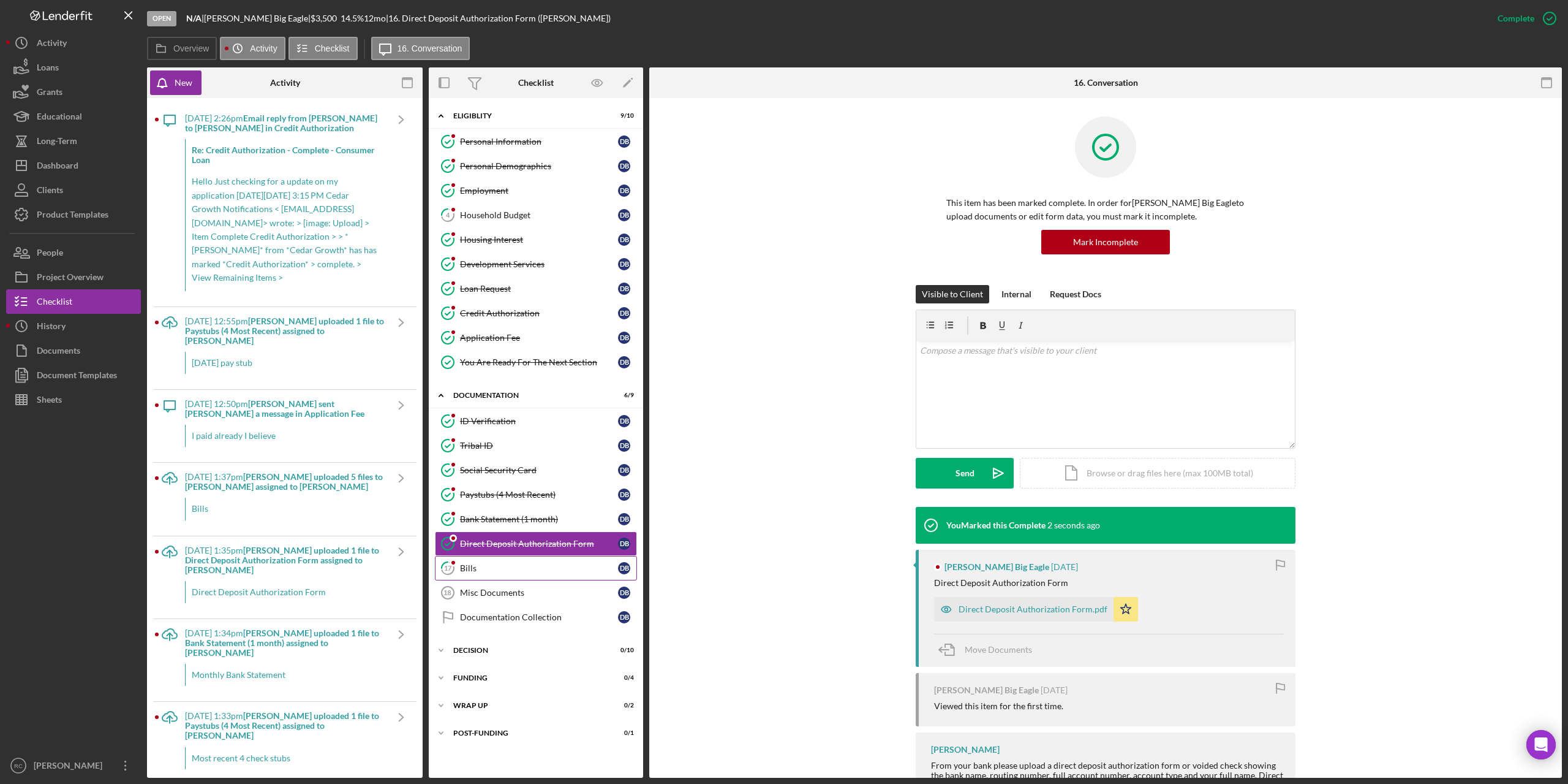
click at [462, 568] on icon "17" at bounding box center [448, 568] width 31 height 31
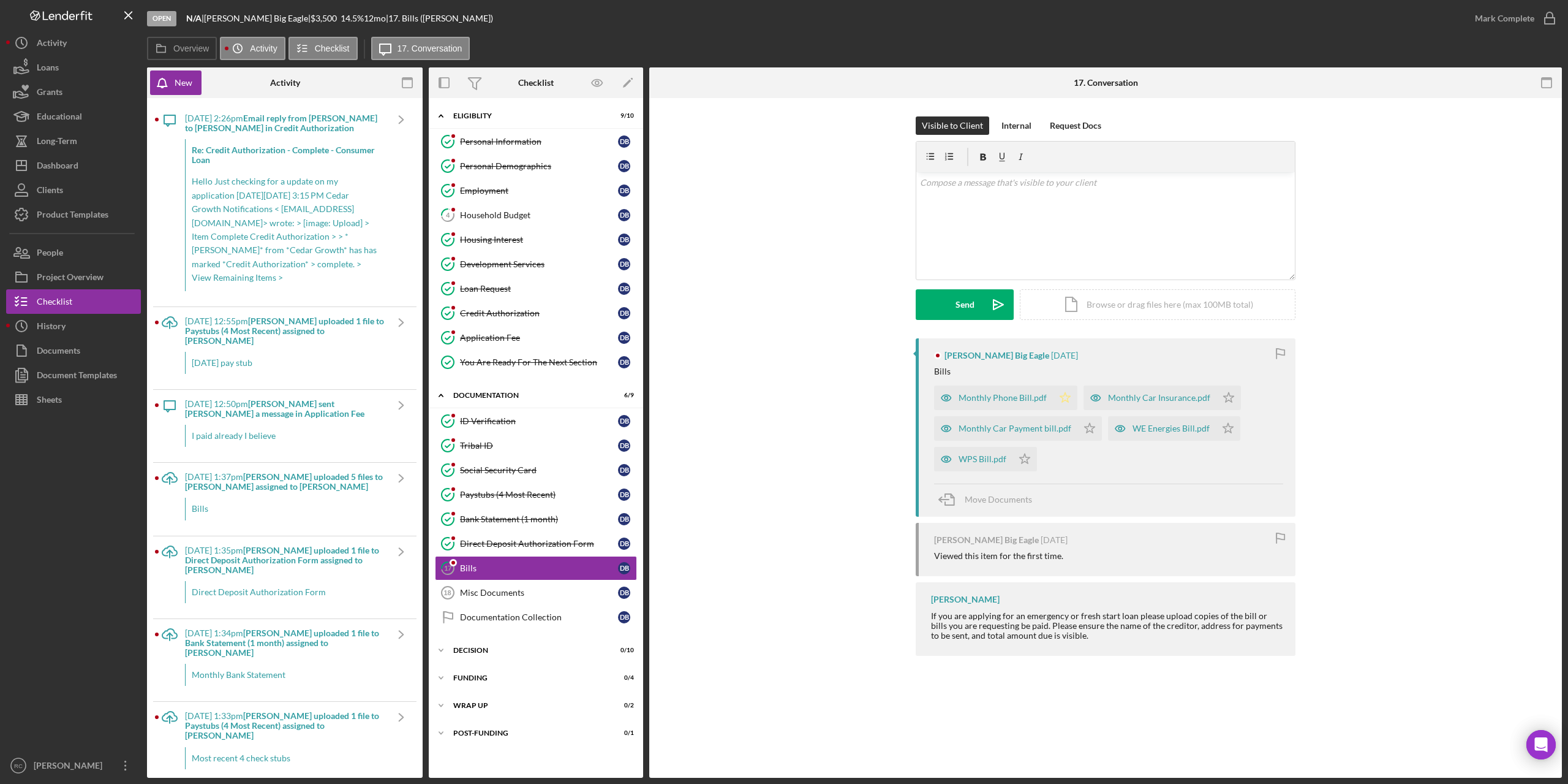
click at [1063, 396] on icon "Icon/Star" at bounding box center [1065, 397] width 24 height 24
click at [1088, 428] on icon "Icon/Star" at bounding box center [1089, 428] width 24 height 24
drag, startPoint x: 1024, startPoint y: 458, endPoint x: 1178, endPoint y: 434, distance: 155.9
click at [1024, 458] on icon "Icon/Star" at bounding box center [1024, 458] width 24 height 24
drag, startPoint x: 1224, startPoint y: 427, endPoint x: 1230, endPoint y: 413, distance: 15.2
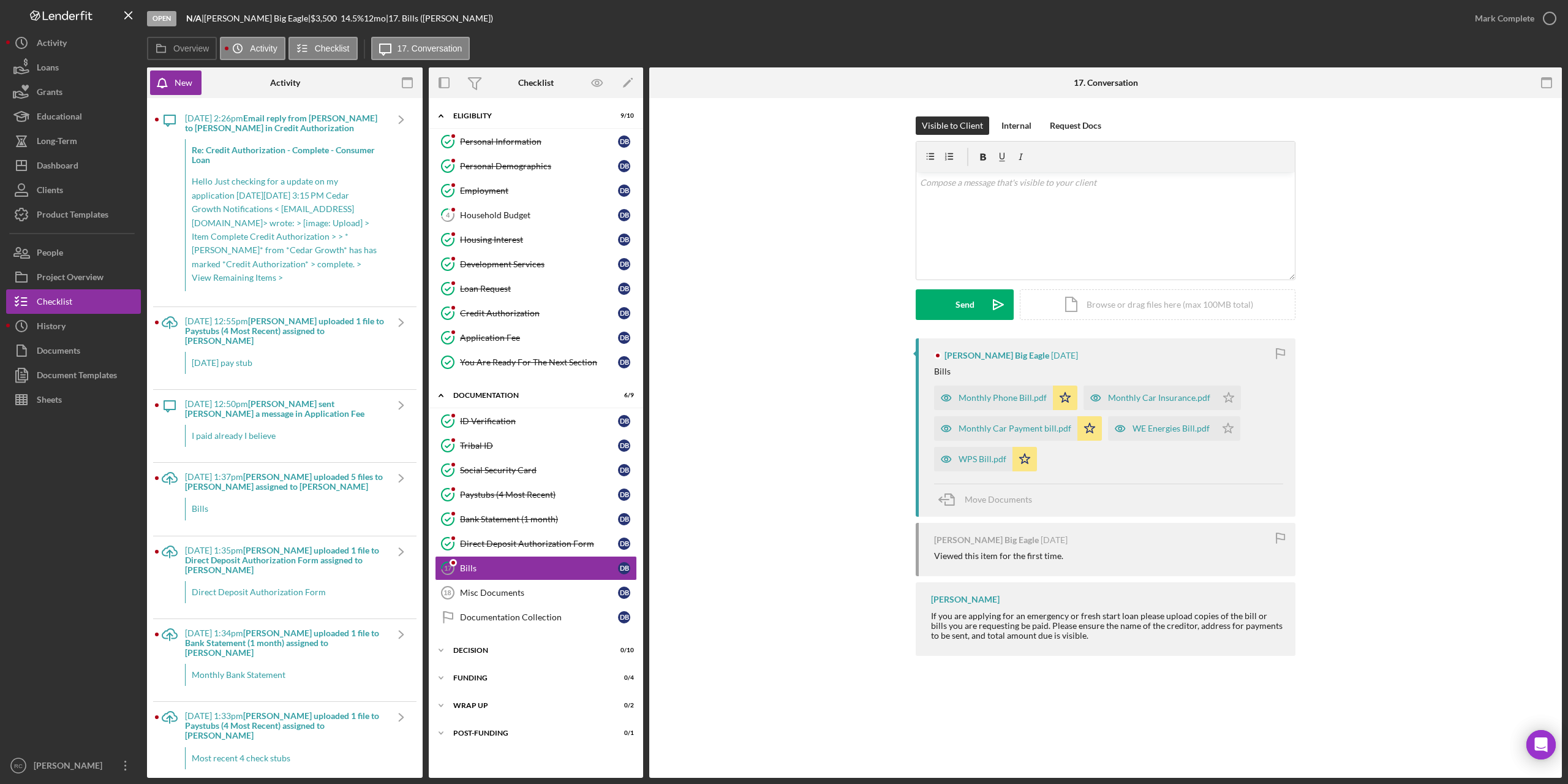
click at [1225, 402] on polygon "button" at bounding box center [1229, 397] width 10 height 10
drag, startPoint x: 1223, startPoint y: 396, endPoint x: 1349, endPoint y: 277, distance: 173.3
click at [1224, 395] on polygon "button" at bounding box center [1229, 397] width 10 height 10
click at [1549, 15] on icon "button" at bounding box center [1550, 18] width 31 height 31
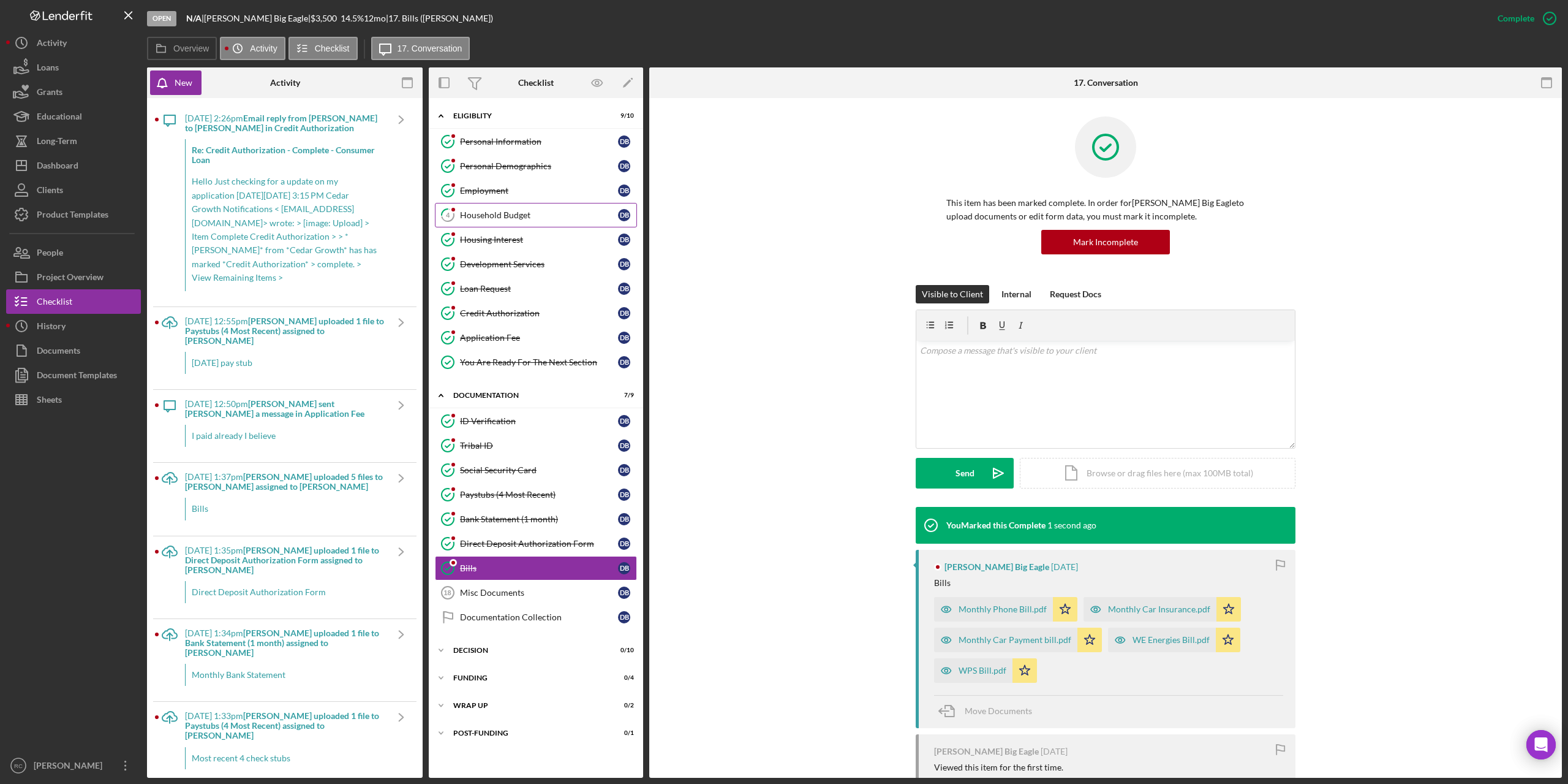
click at [471, 216] on div "Household Budget" at bounding box center [539, 214] width 158 height 10
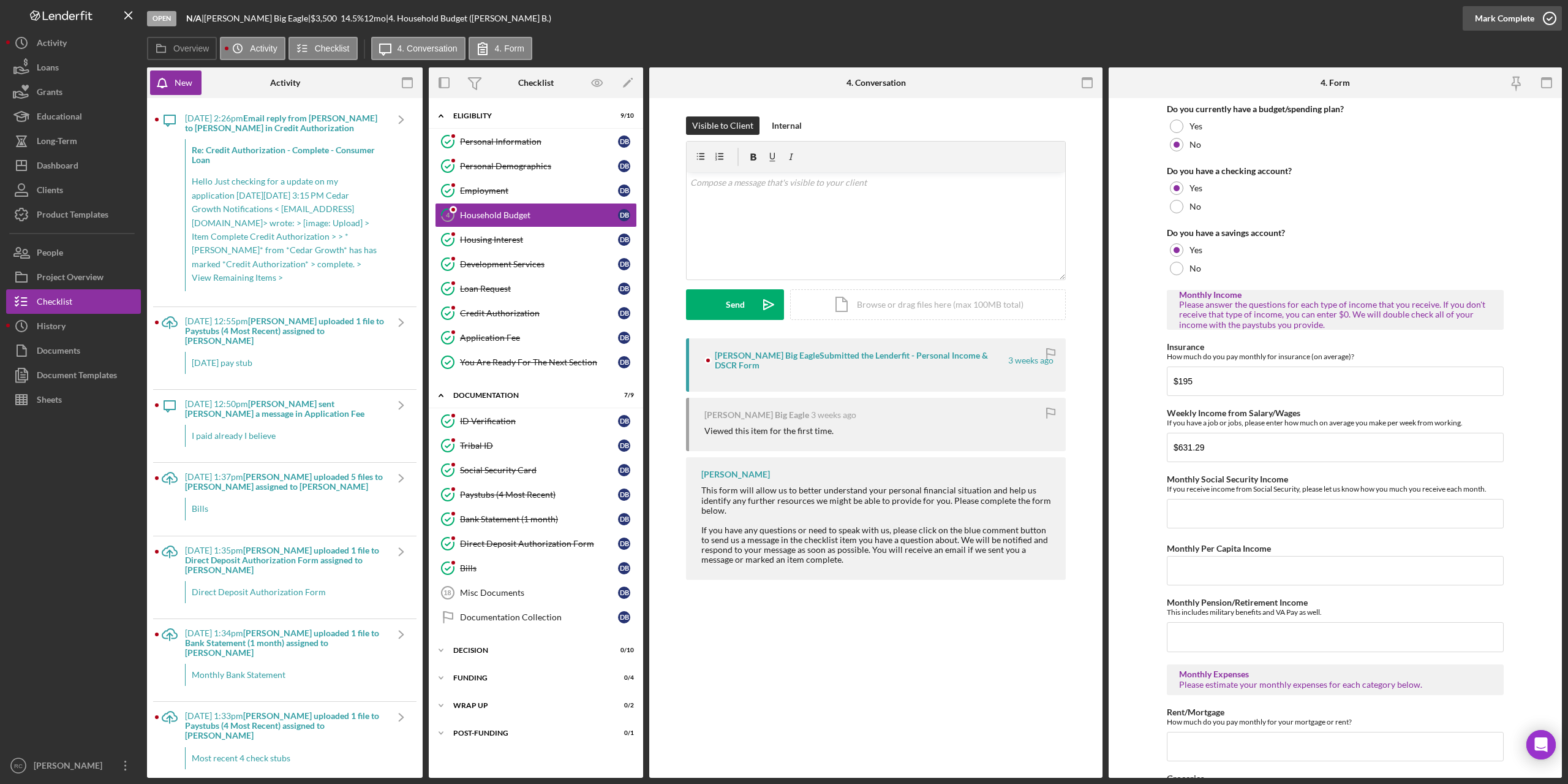
click at [1547, 13] on icon "button" at bounding box center [1550, 18] width 31 height 31
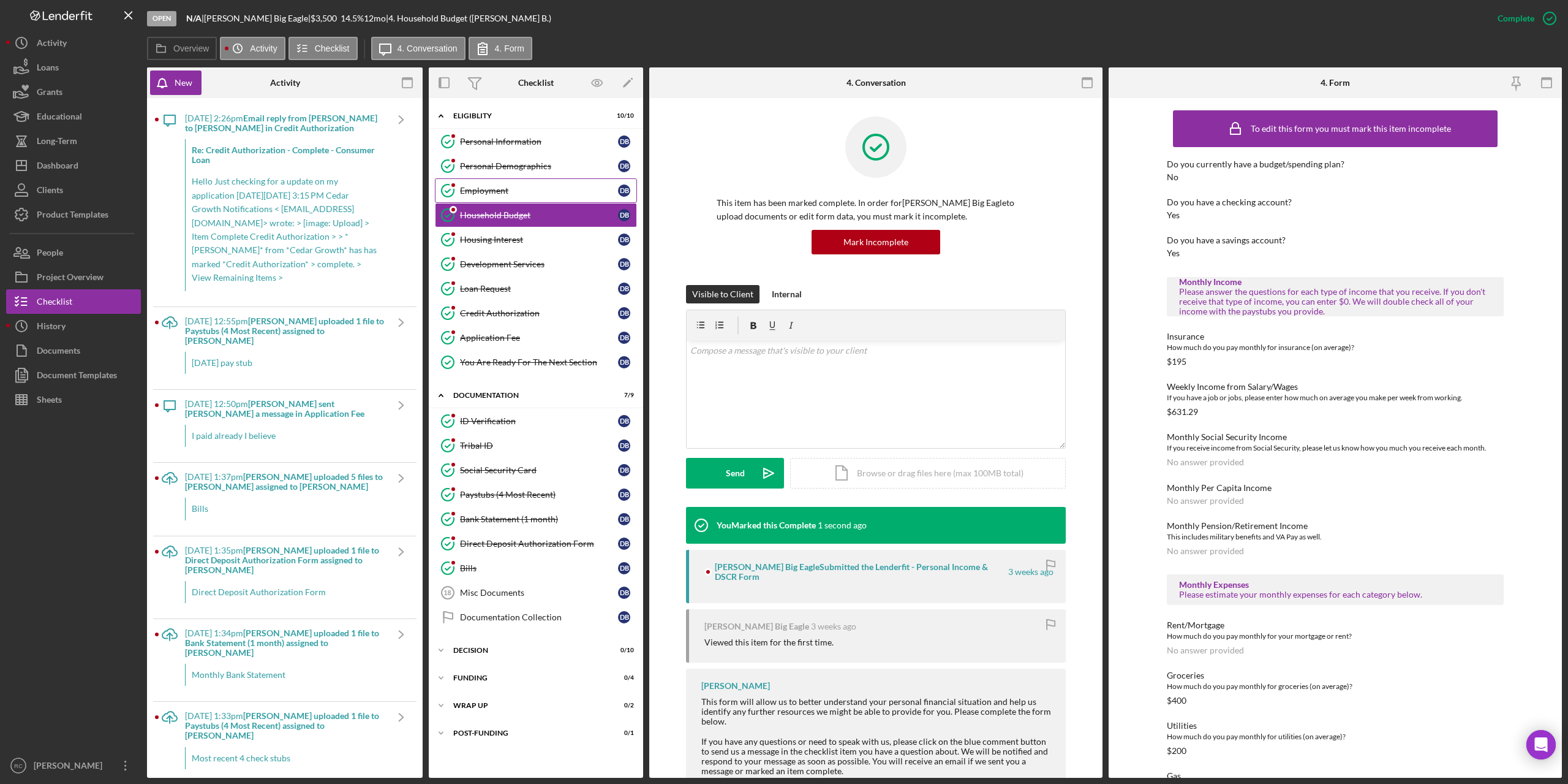
click at [506, 188] on div "Employment" at bounding box center [539, 190] width 158 height 10
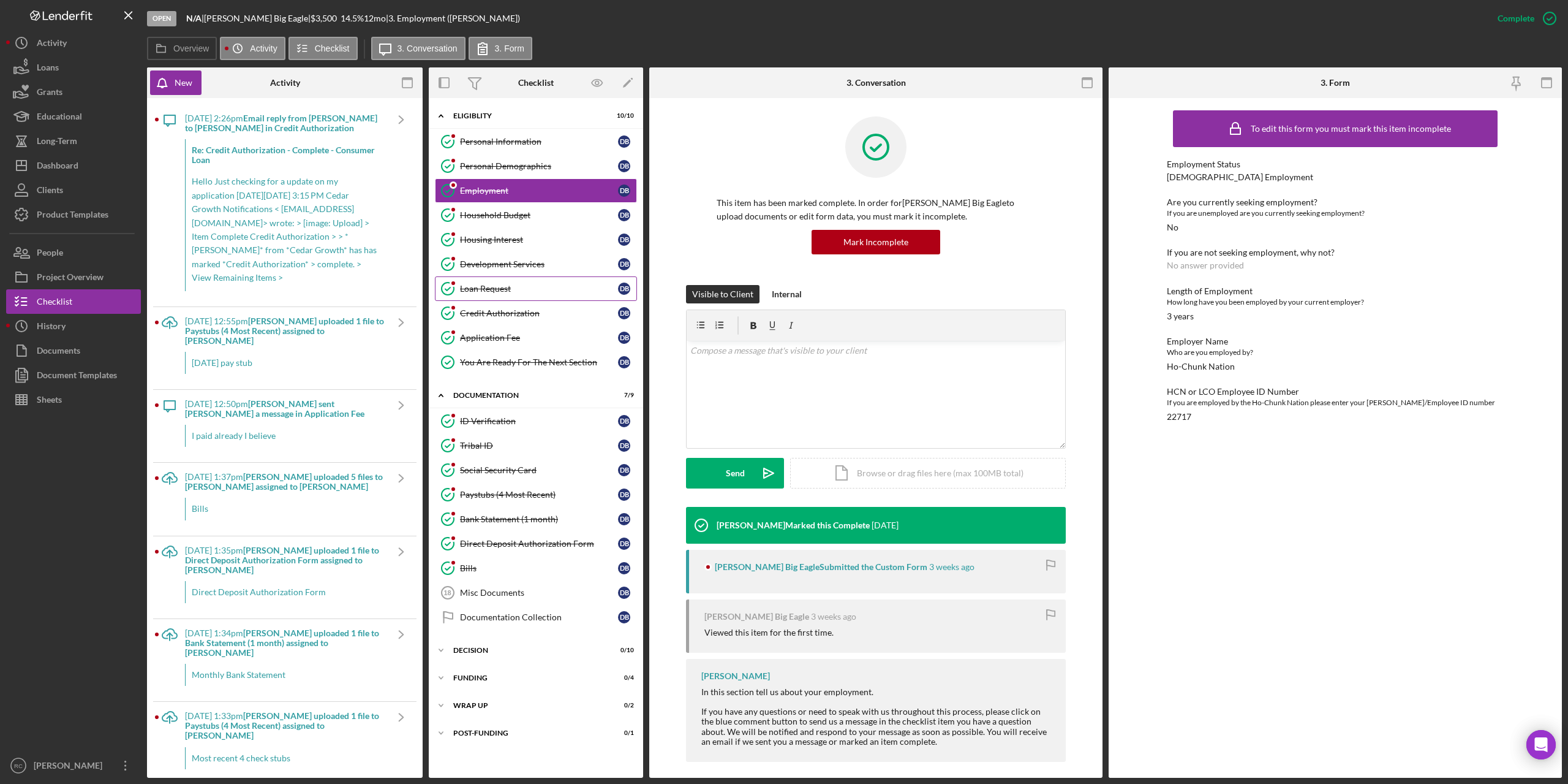
click at [473, 286] on div "Loan Request" at bounding box center [539, 288] width 158 height 10
